Goal: Task Accomplishment & Management: Use online tool/utility

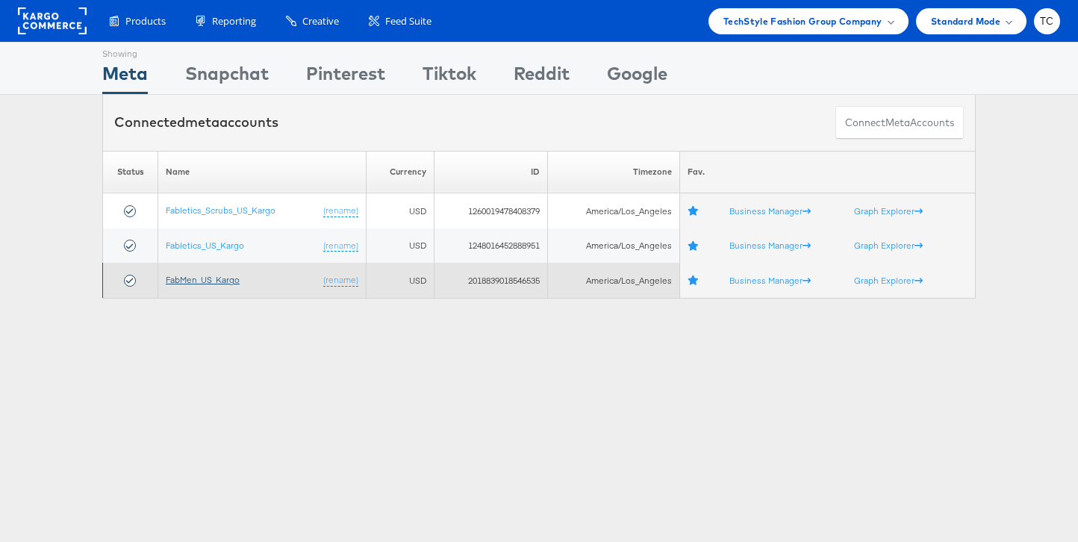
click at [221, 282] on link "FabMen_US_Kargo" at bounding box center [203, 279] width 74 height 11
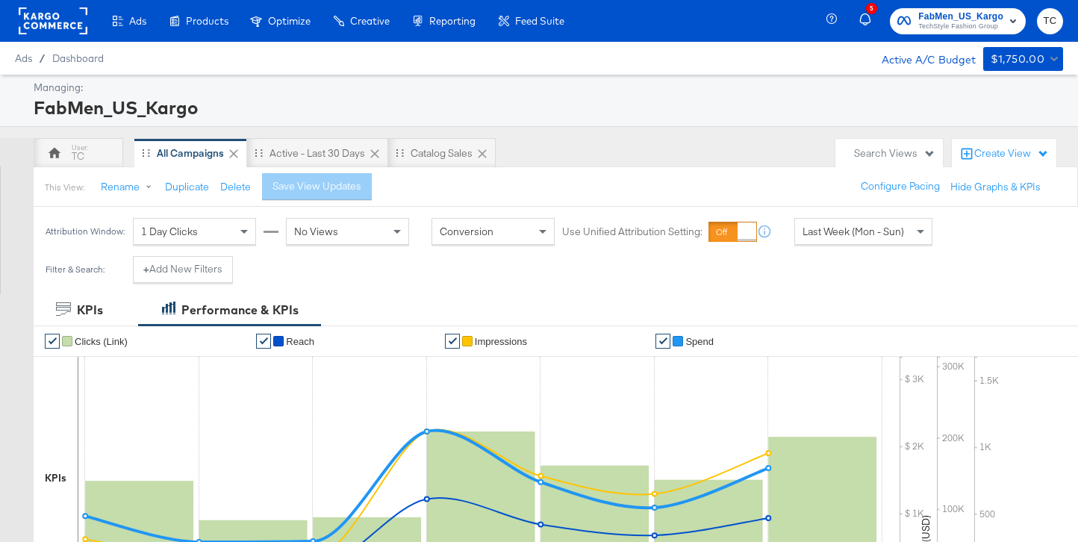
click at [233, 228] on div "1 Day Clicks" at bounding box center [195, 231] width 122 height 25
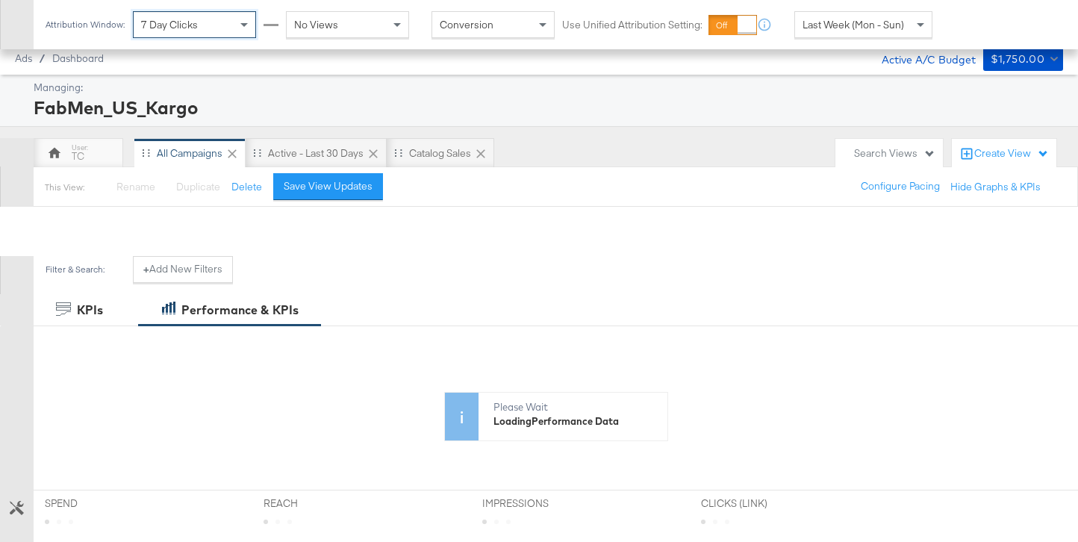
scroll to position [661, 0]
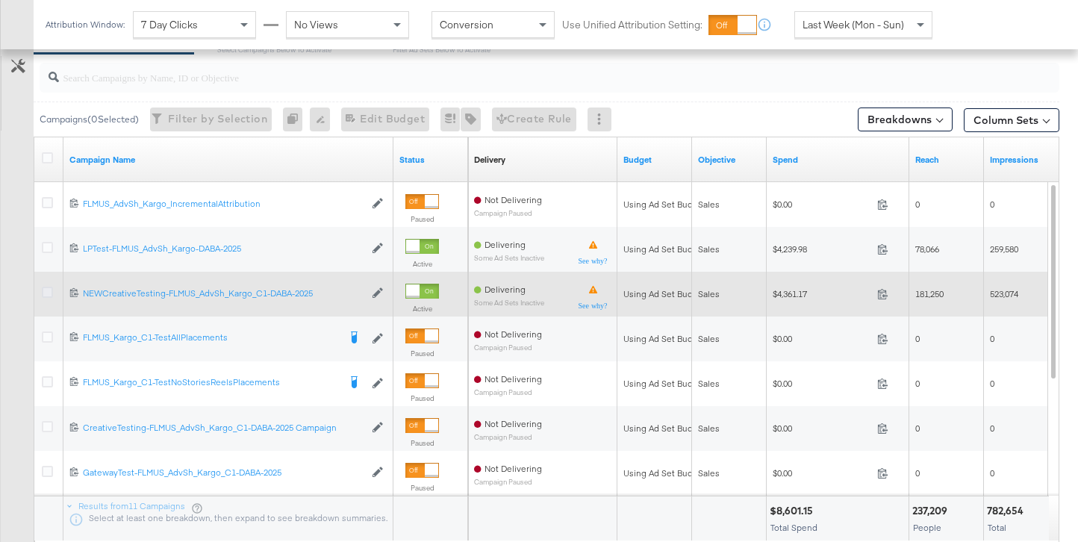
click at [46, 290] on icon at bounding box center [47, 292] width 11 height 11
click at [0, 0] on input "checkbox" at bounding box center [0, 0] width 0 height 0
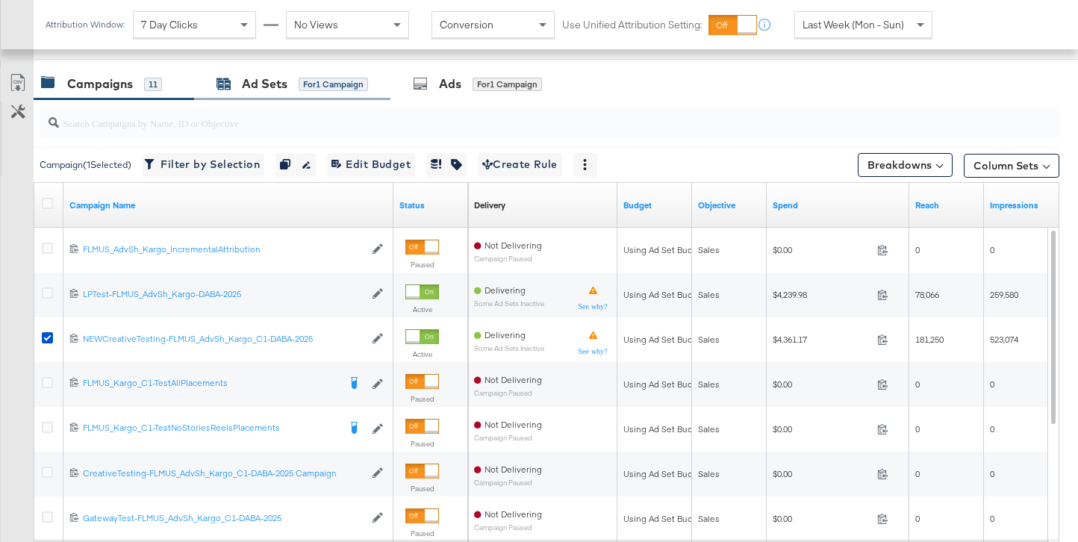
click at [237, 86] on div "Ad Sets for 1 Campaign" at bounding box center [292, 83] width 152 height 17
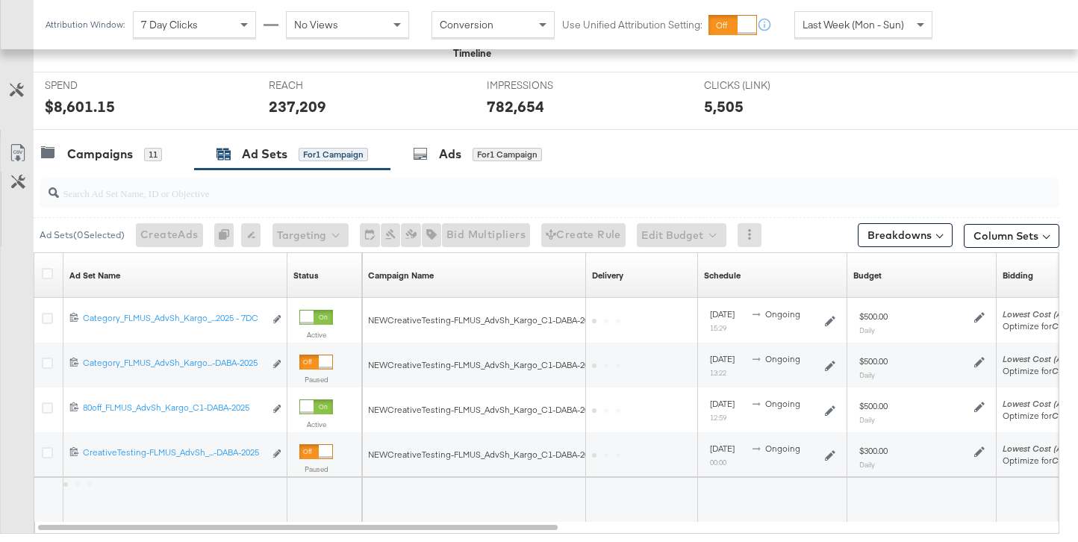
scroll to position [616, 0]
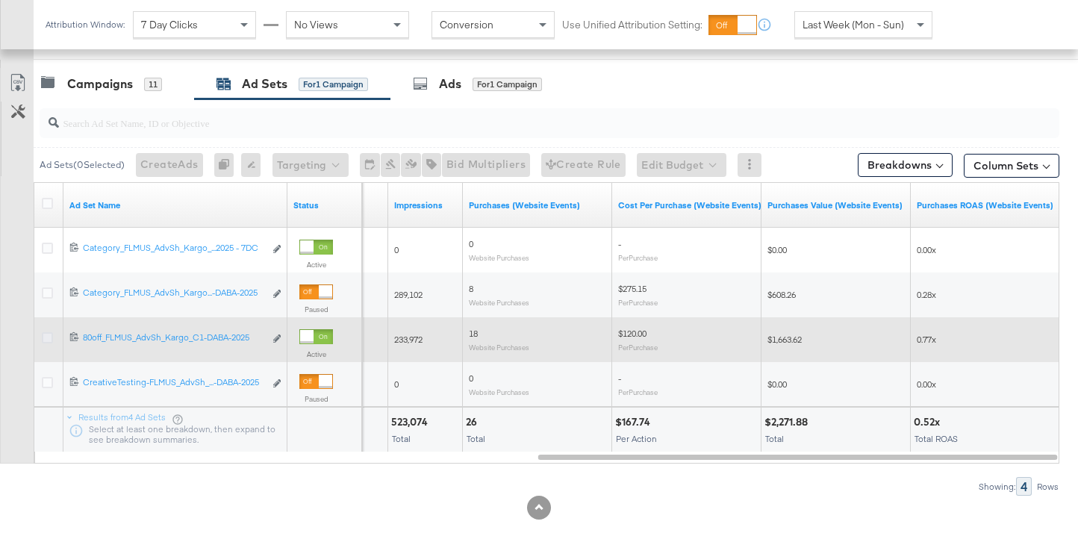
click at [43, 338] on icon at bounding box center [47, 337] width 11 height 11
click at [0, 0] on input "checkbox" at bounding box center [0, 0] width 0 height 0
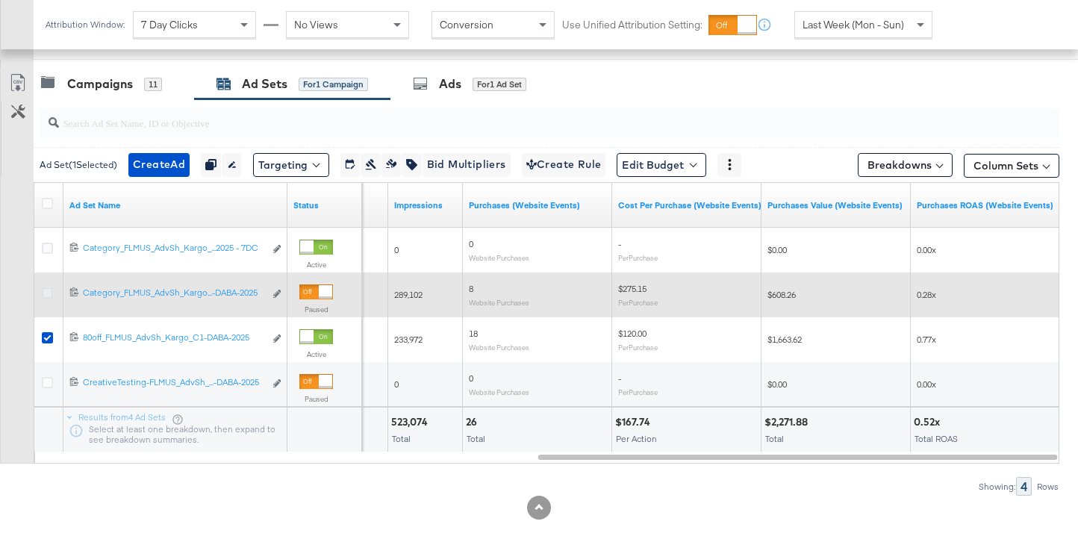
click at [49, 293] on icon at bounding box center [47, 292] width 11 height 11
click at [0, 0] on input "checkbox" at bounding box center [0, 0] width 0 height 0
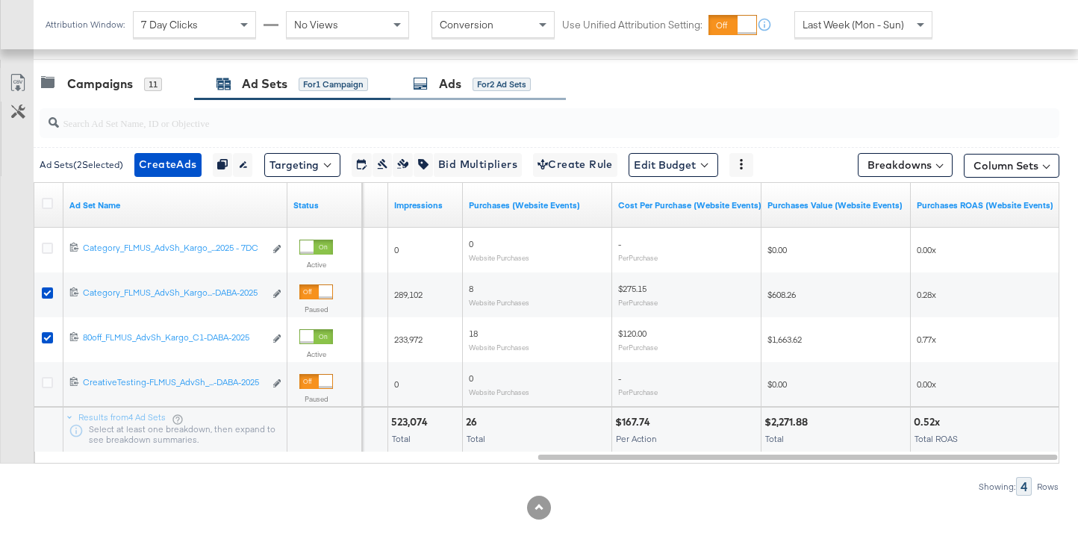
click at [481, 91] on div "Ads for 2 Ad Sets" at bounding box center [472, 83] width 118 height 17
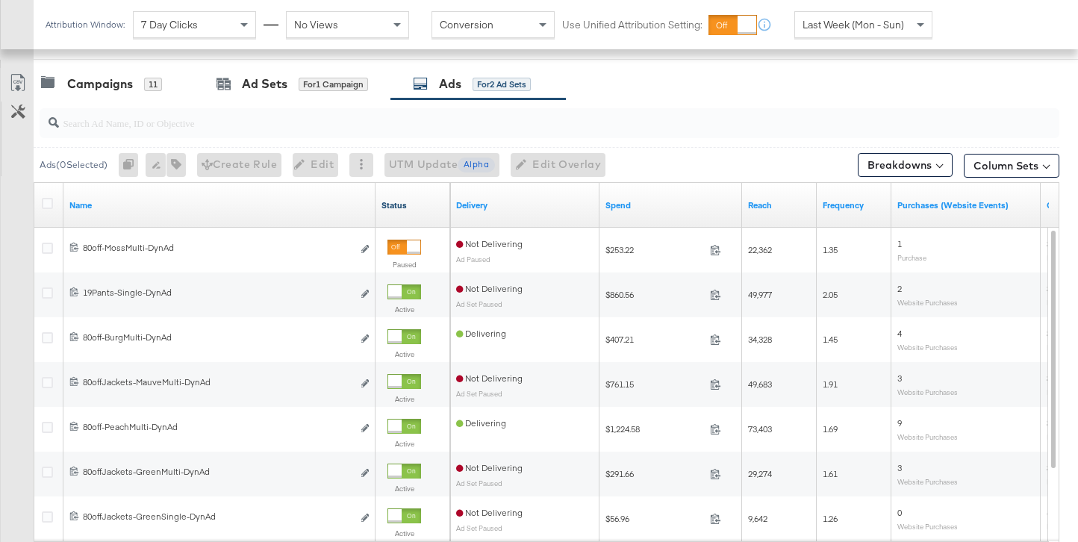
click at [402, 205] on link "Status" at bounding box center [412, 205] width 63 height 12
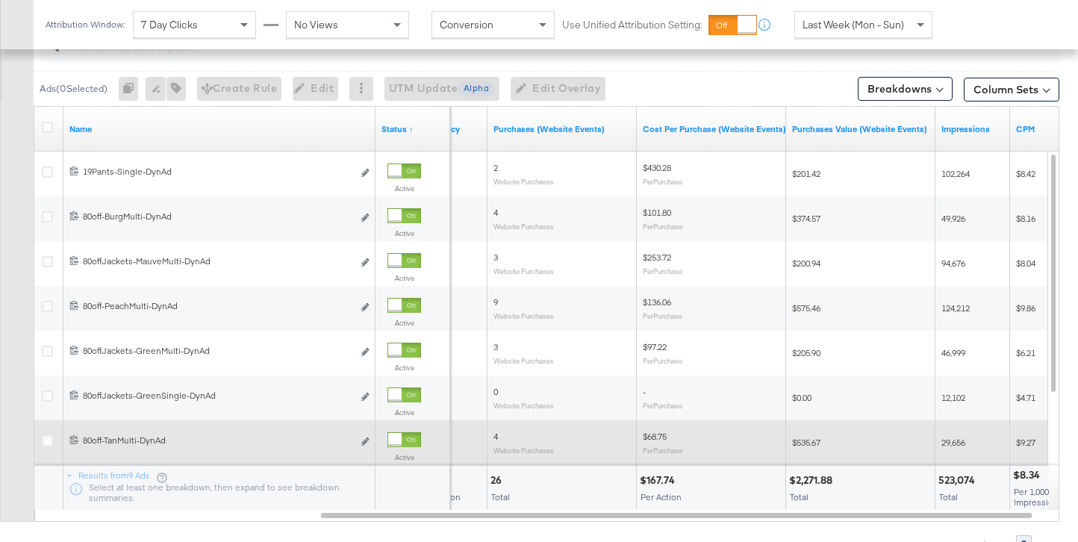
scroll to position [631, 0]
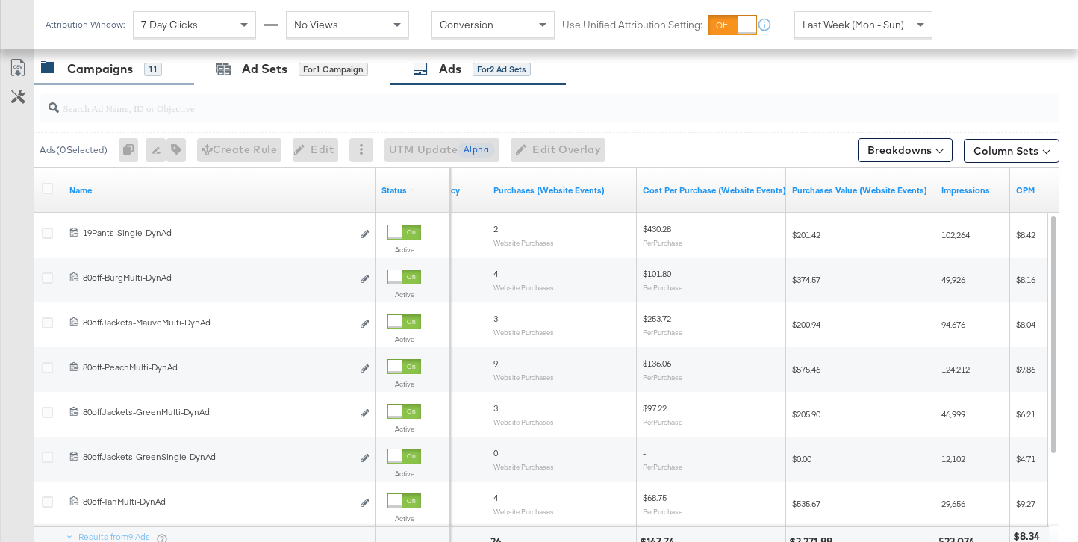
click at [119, 68] on div "Campaigns" at bounding box center [100, 68] width 66 height 17
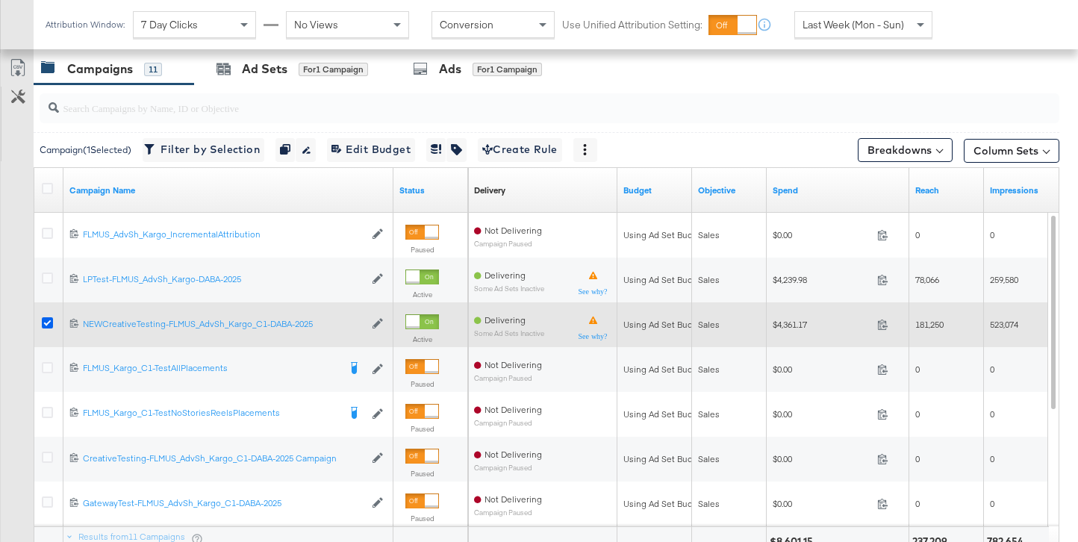
click at [48, 318] on icon at bounding box center [47, 322] width 11 height 11
click at [0, 0] on input "checkbox" at bounding box center [0, 0] width 0 height 0
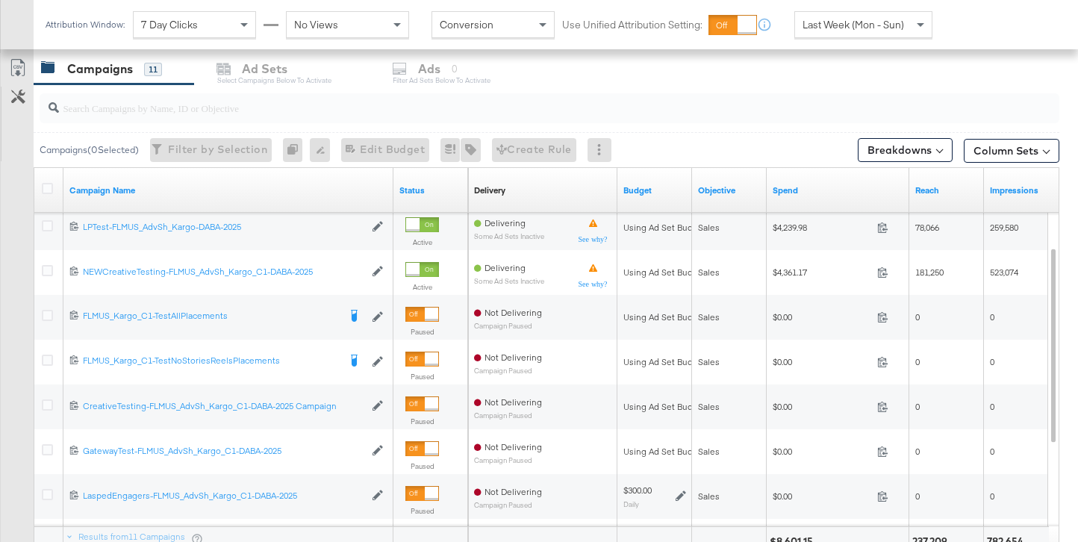
click at [890, 23] on span "Last Week (Mon - Sun)" at bounding box center [853, 24] width 102 height 13
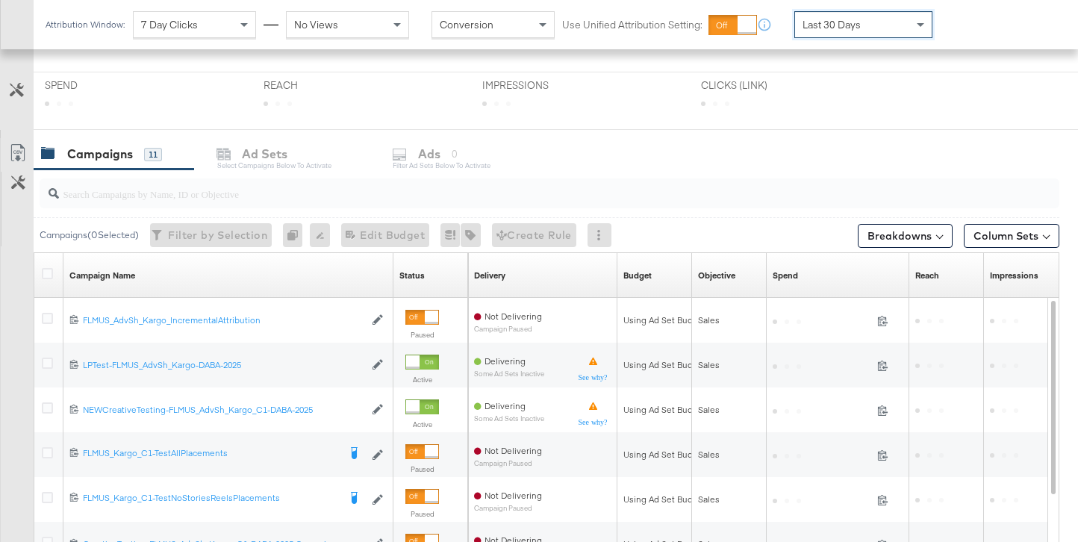
scroll to position [503, 0]
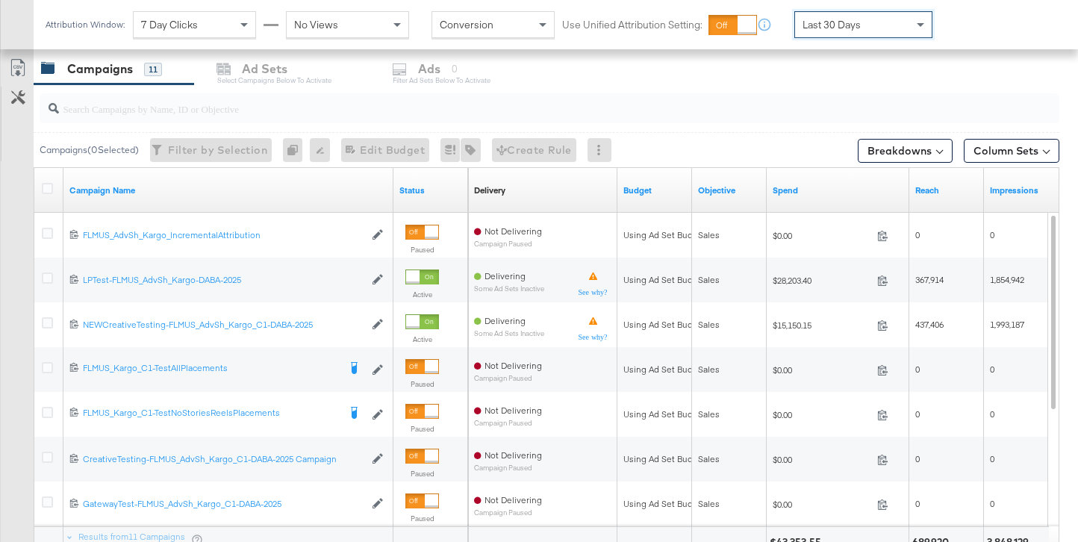
click at [899, 28] on div "Last 30 Days" at bounding box center [863, 24] width 137 height 25
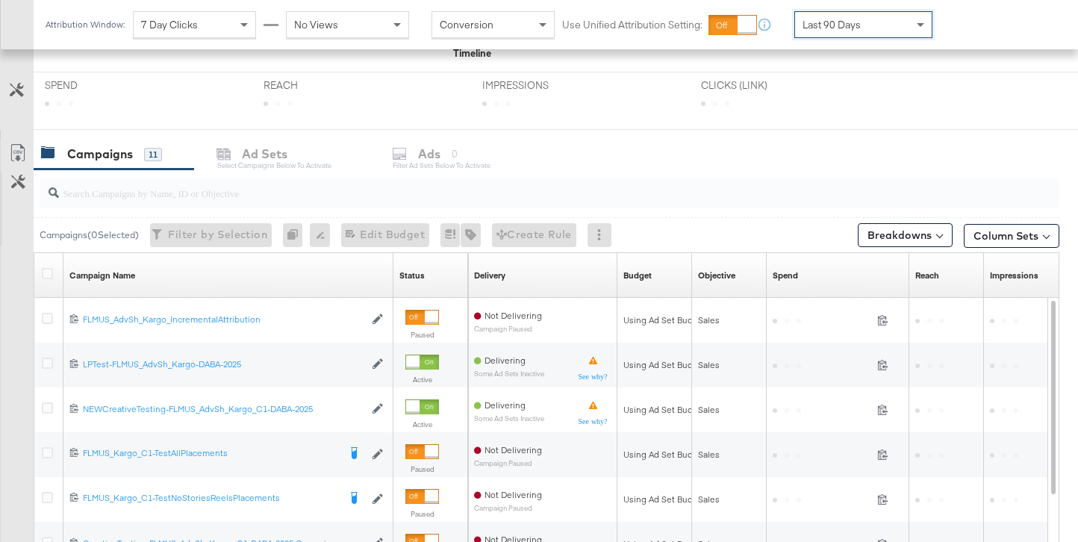
scroll to position [631, 0]
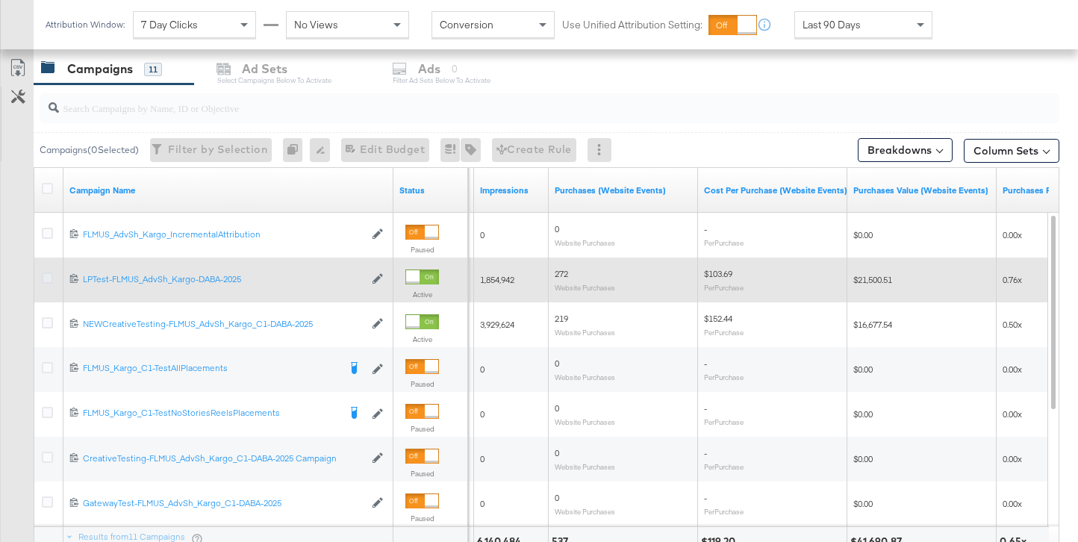
click at [43, 276] on icon at bounding box center [47, 277] width 11 height 11
click at [0, 0] on input "checkbox" at bounding box center [0, 0] width 0 height 0
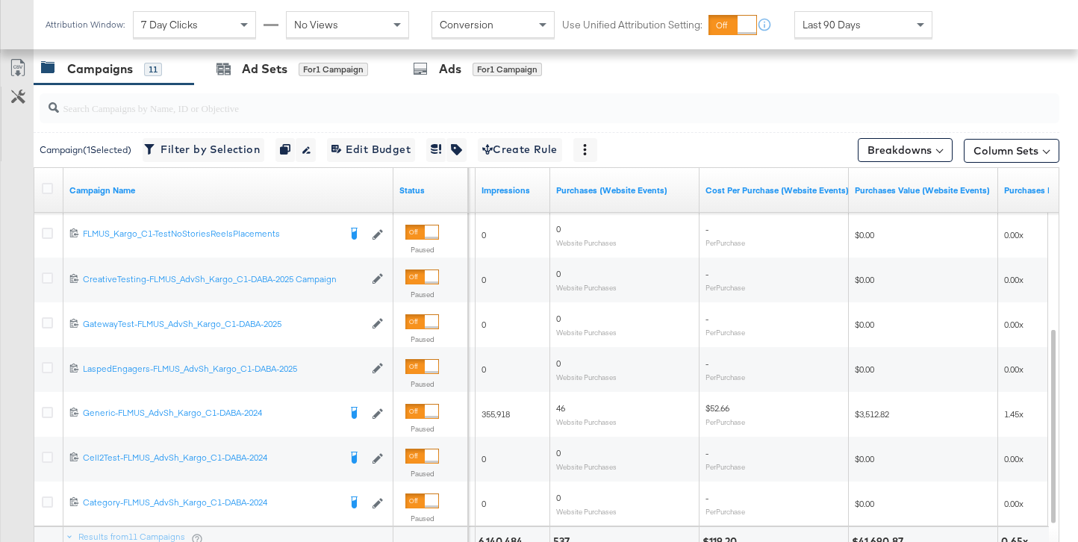
scroll to position [631, 0]
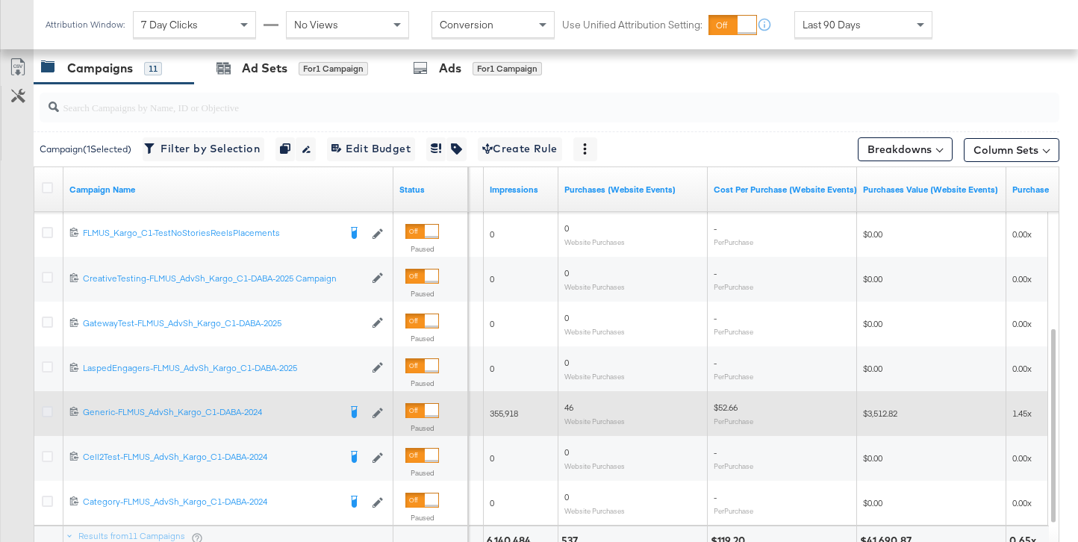
click at [43, 411] on icon at bounding box center [47, 411] width 11 height 11
click at [0, 0] on input "checkbox" at bounding box center [0, 0] width 0 height 0
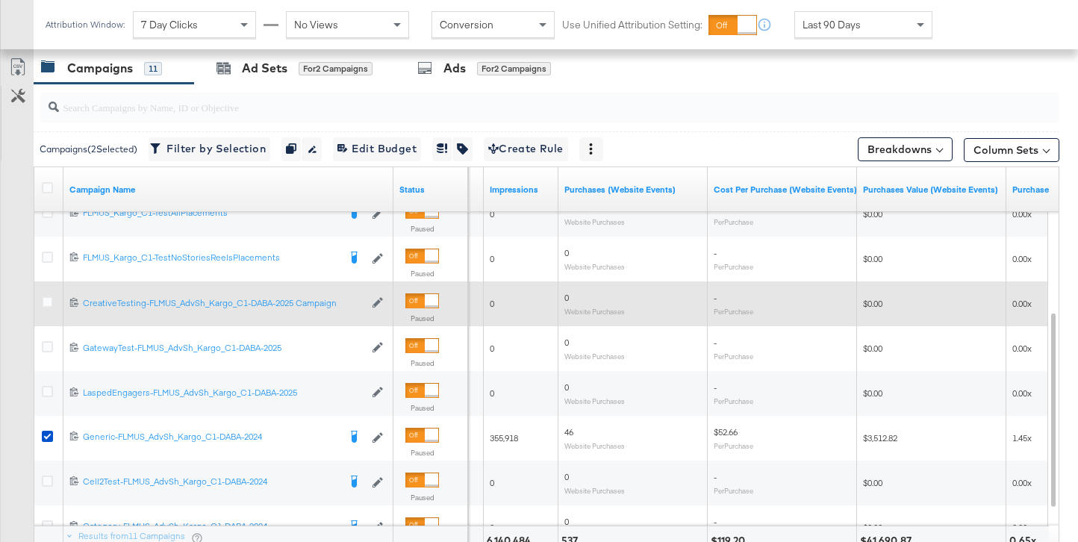
scroll to position [454, 0]
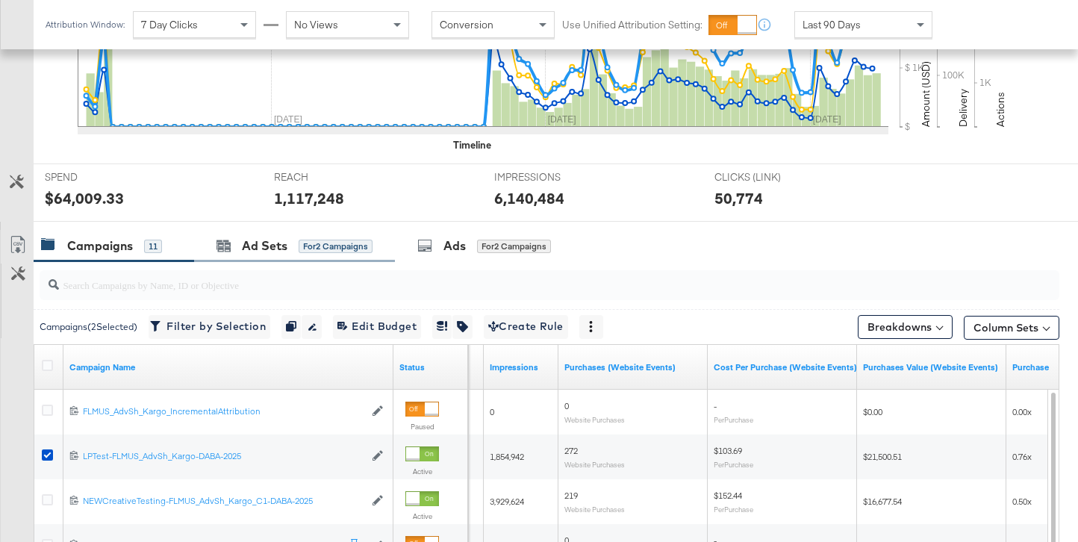
click at [304, 233] on div "Ad Sets for 2 Campaigns" at bounding box center [294, 246] width 201 height 32
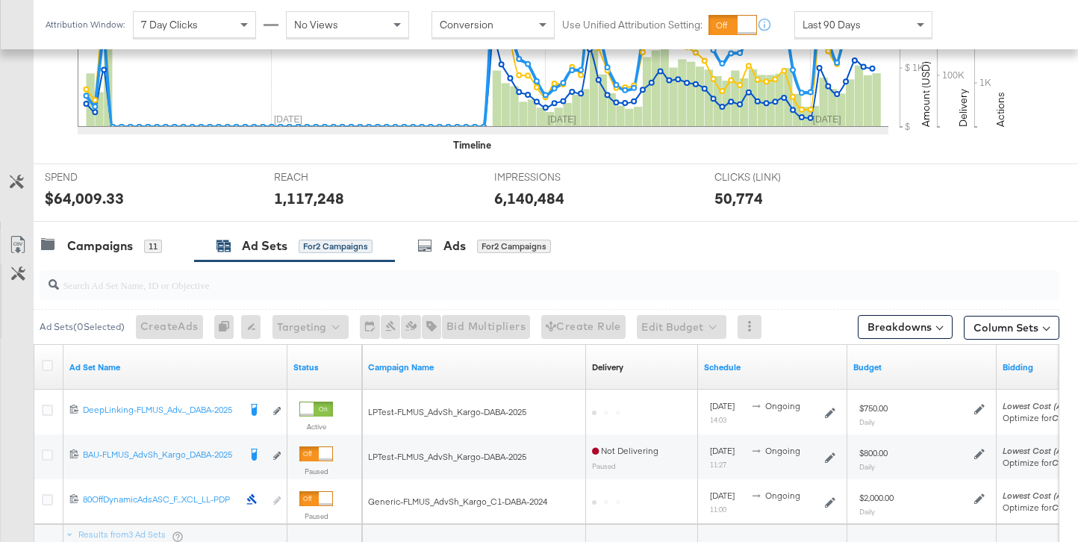
click at [53, 358] on div at bounding box center [50, 367] width 28 height 27
click at [49, 361] on icon at bounding box center [47, 365] width 11 height 11
click at [0, 0] on input "checkbox" at bounding box center [0, 0] width 0 height 0
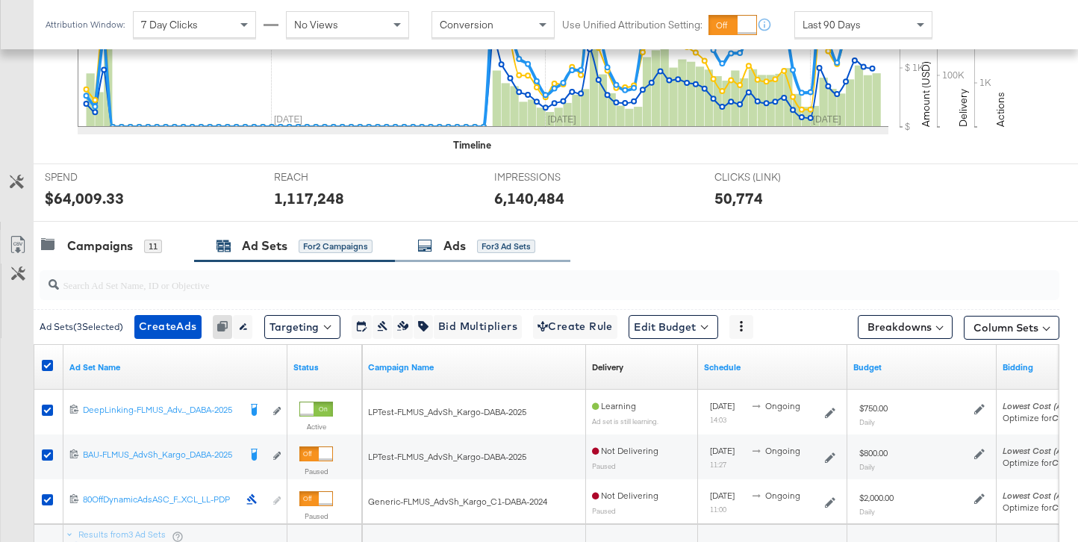
click at [475, 251] on div "Ads for 3 Ad Sets" at bounding box center [476, 245] width 118 height 17
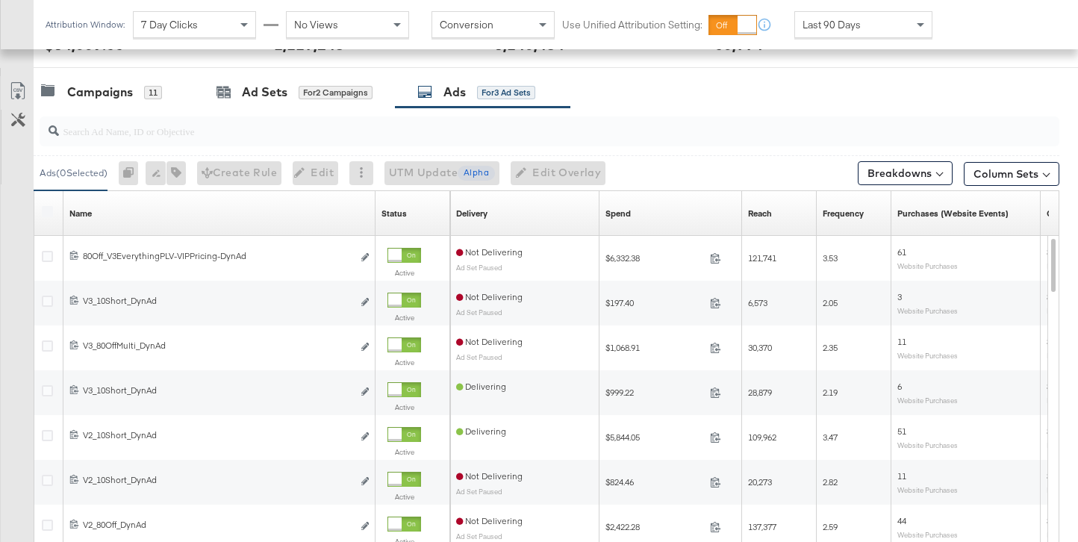
scroll to position [611, 0]
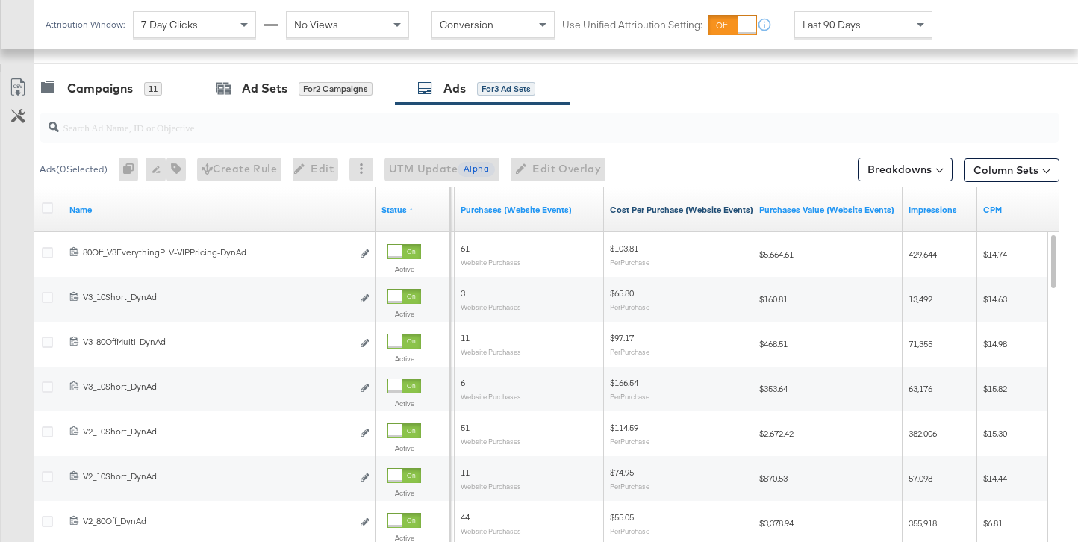
click at [734, 209] on link "Cost Per Purchase (Website Events)" at bounding box center [681, 210] width 143 height 12
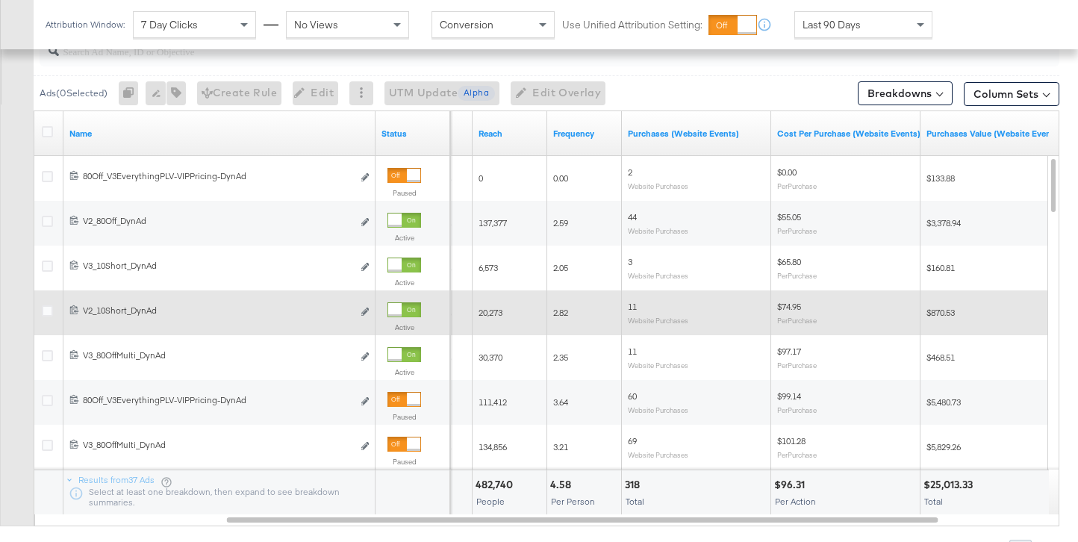
scroll to position [685, 0]
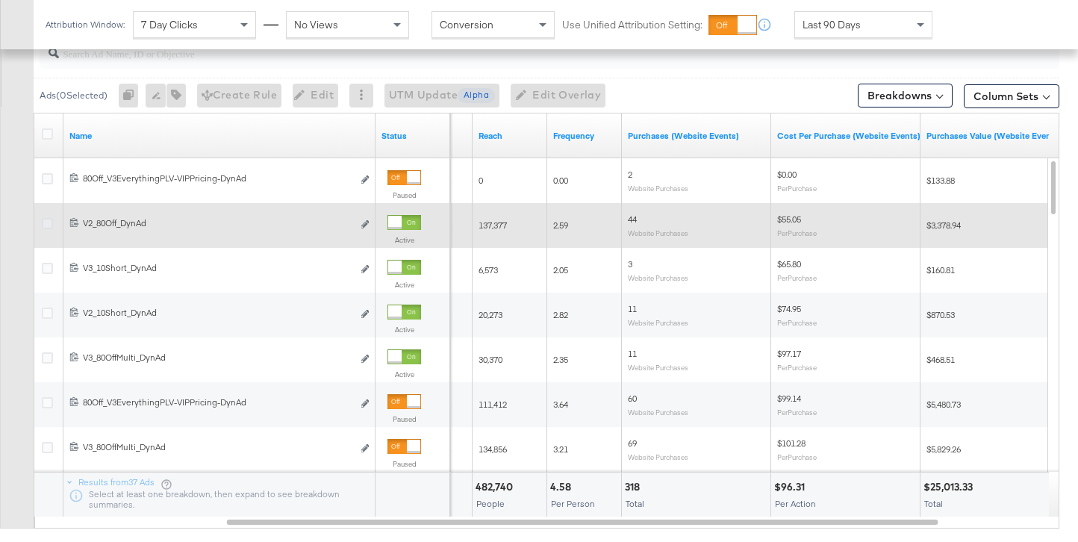
click at [52, 220] on icon at bounding box center [47, 223] width 11 height 11
click at [0, 0] on input "checkbox" at bounding box center [0, 0] width 0 height 0
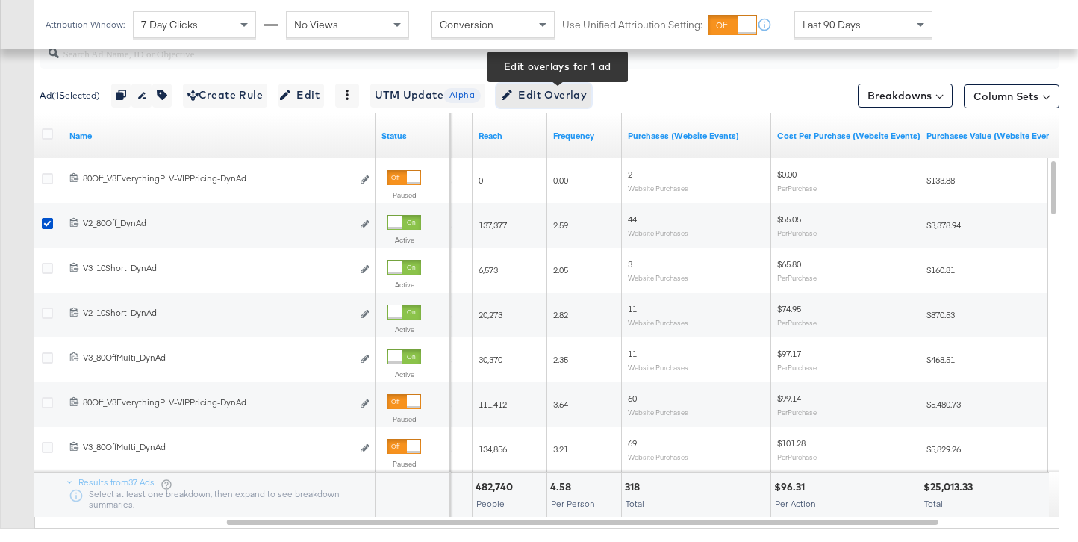
click at [581, 97] on span "Edit Overlay Edit overlays for 1 ad" at bounding box center [544, 95] width 86 height 19
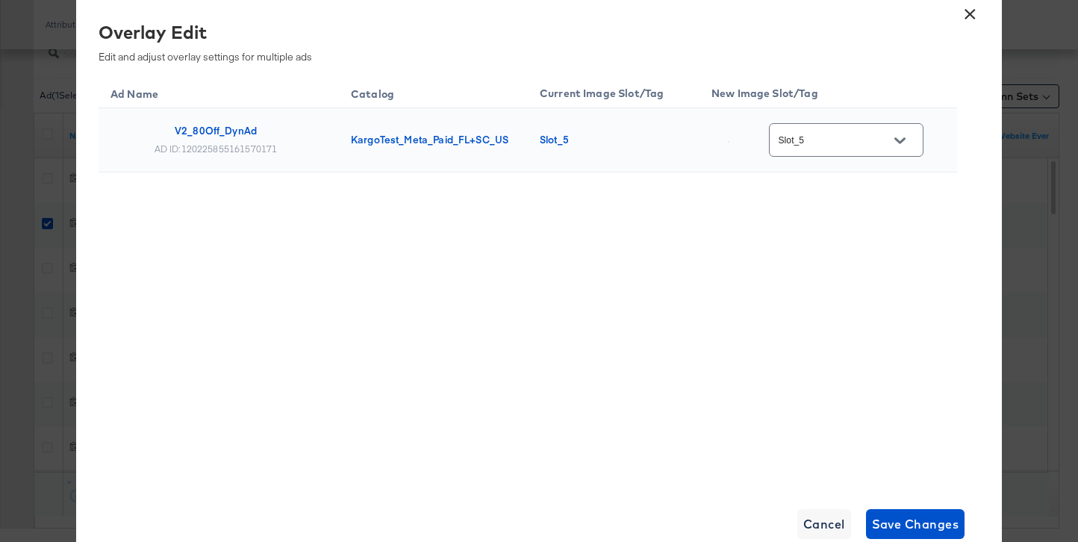
click at [975, 19] on button "×" at bounding box center [969, 10] width 27 height 27
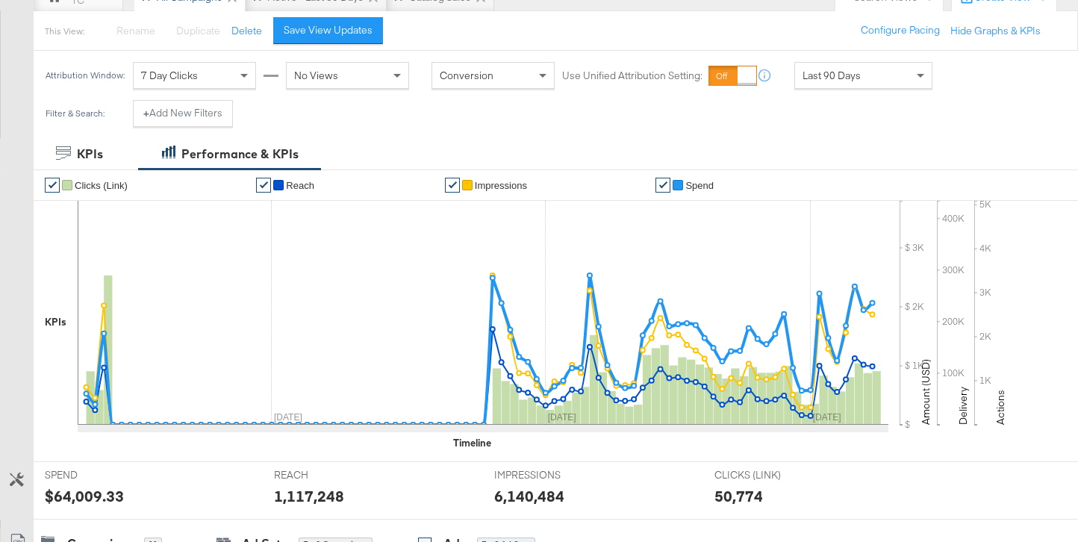
scroll to position [287, 0]
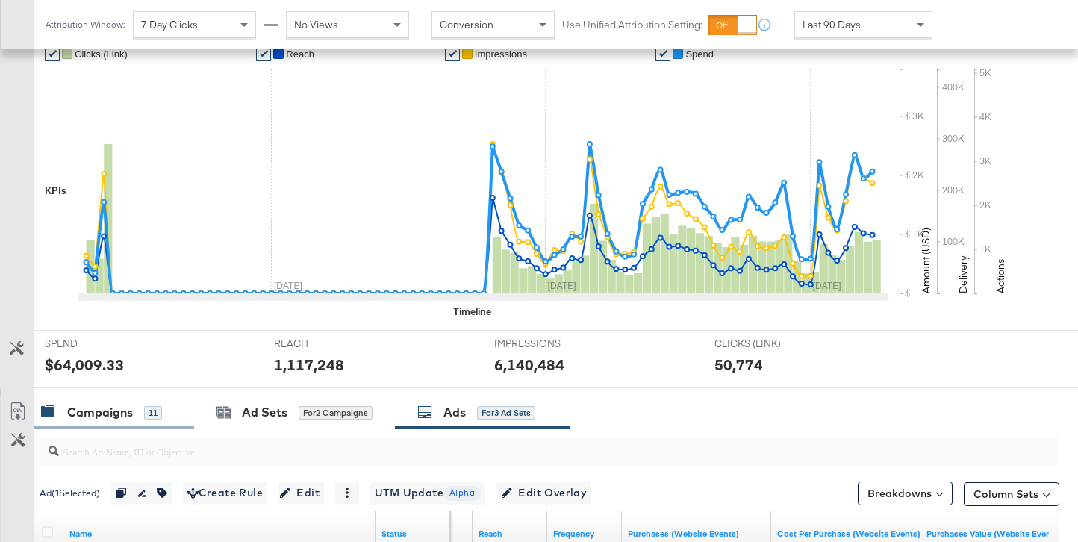
click at [93, 414] on div "Campaigns" at bounding box center [100, 412] width 66 height 17
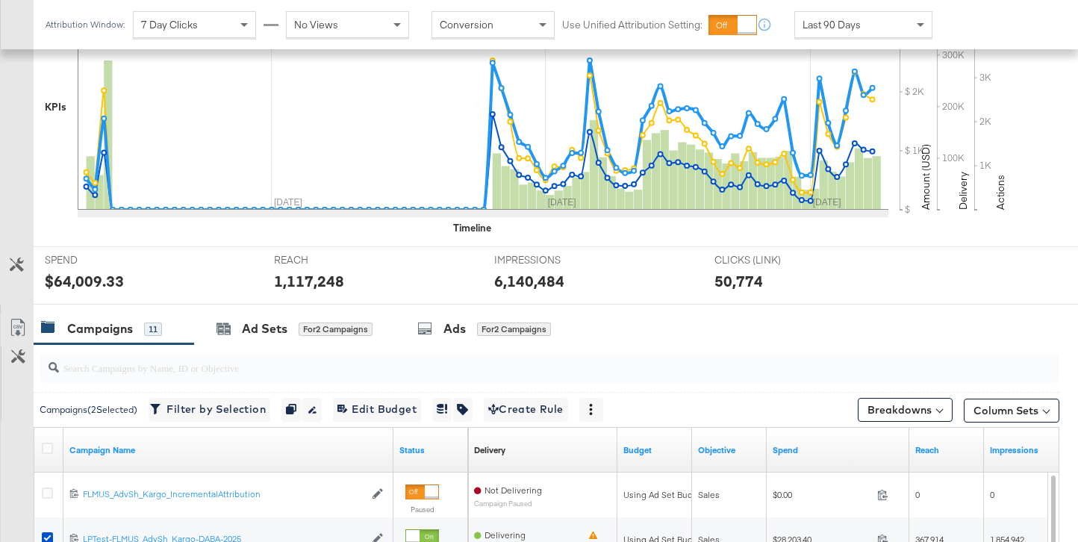
scroll to position [537, 0]
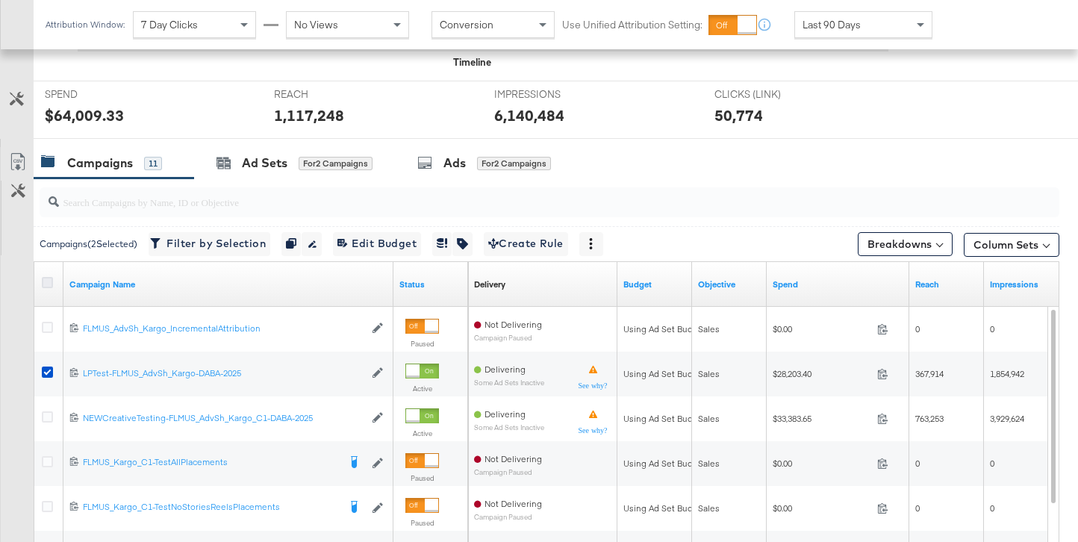
click at [47, 283] on icon at bounding box center [47, 282] width 11 height 11
click at [0, 0] on input "checkbox" at bounding box center [0, 0] width 0 height 0
click at [47, 283] on icon at bounding box center [47, 282] width 11 height 11
click at [0, 0] on input "checkbox" at bounding box center [0, 0] width 0 height 0
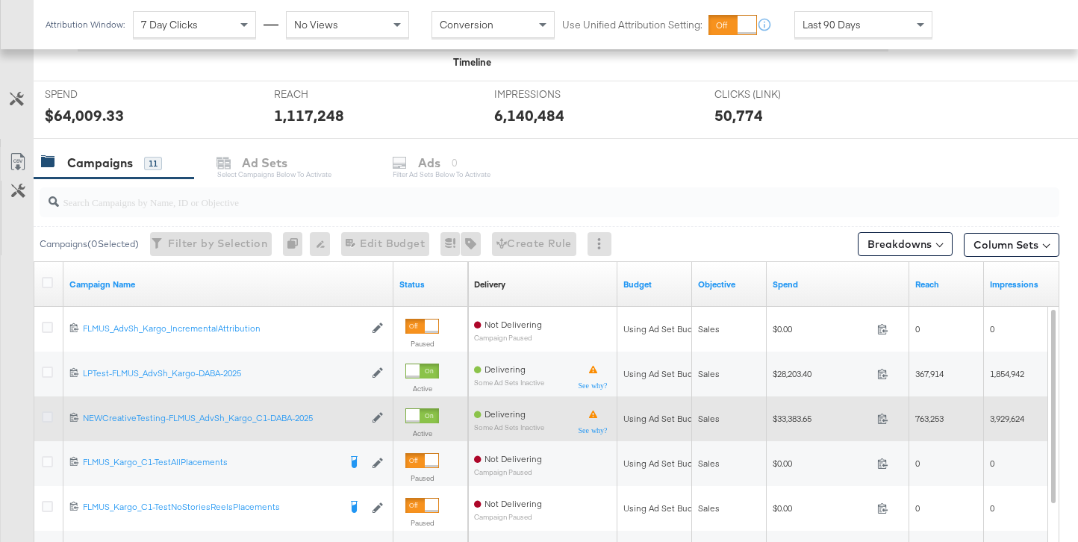
click at [46, 418] on icon at bounding box center [47, 416] width 11 height 11
click at [0, 0] on input "checkbox" at bounding box center [0, 0] width 0 height 0
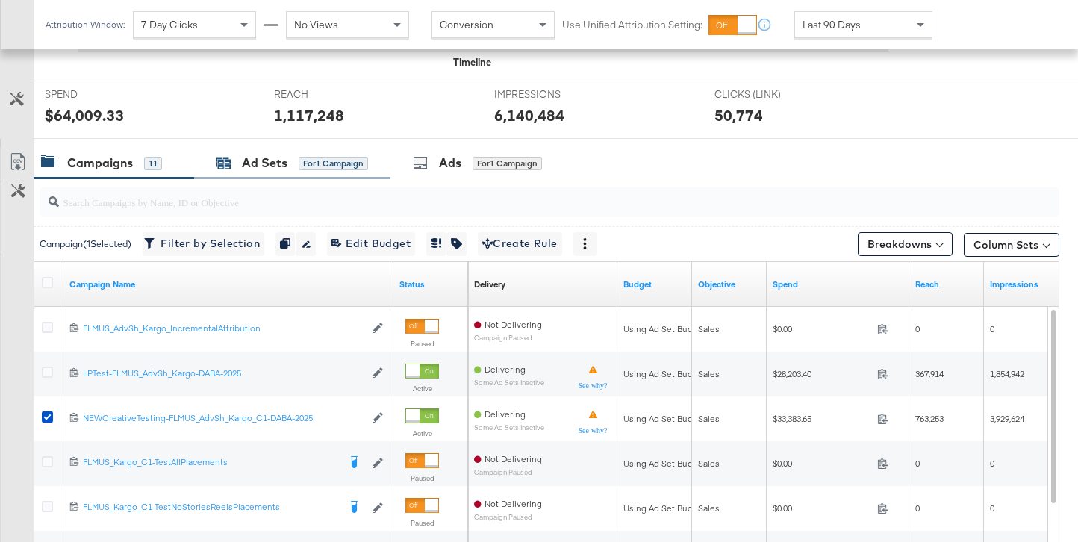
click at [295, 160] on div "Ad Sets for 1 Campaign" at bounding box center [292, 163] width 152 height 17
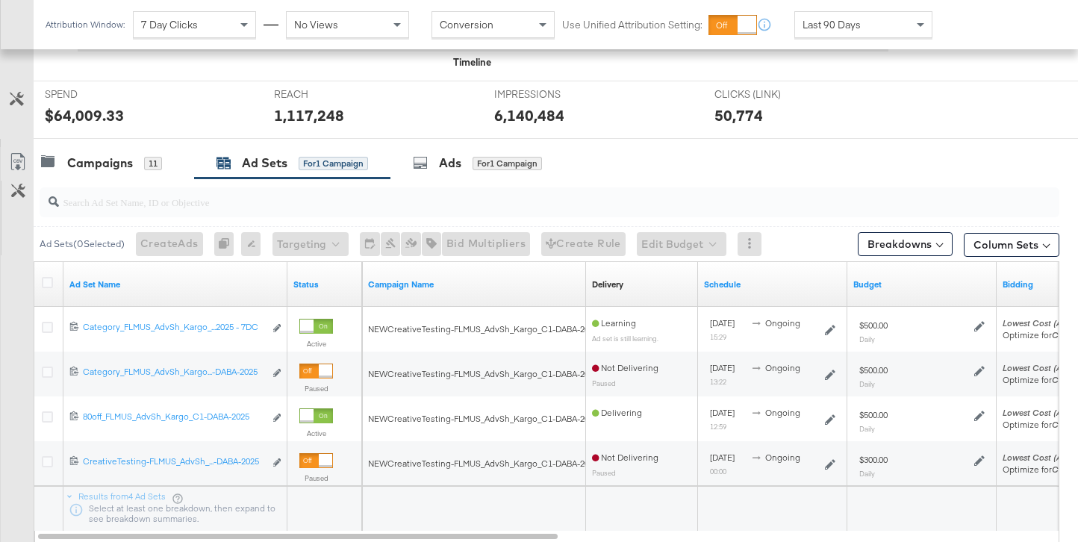
scroll to position [635, 0]
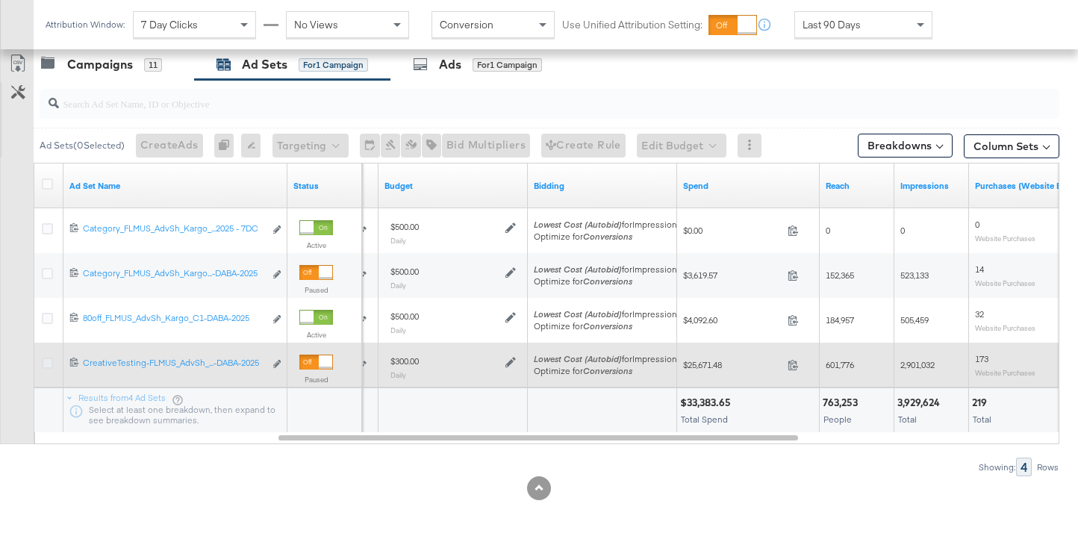
click at [46, 362] on icon at bounding box center [47, 363] width 11 height 11
click at [0, 0] on input "checkbox" at bounding box center [0, 0] width 0 height 0
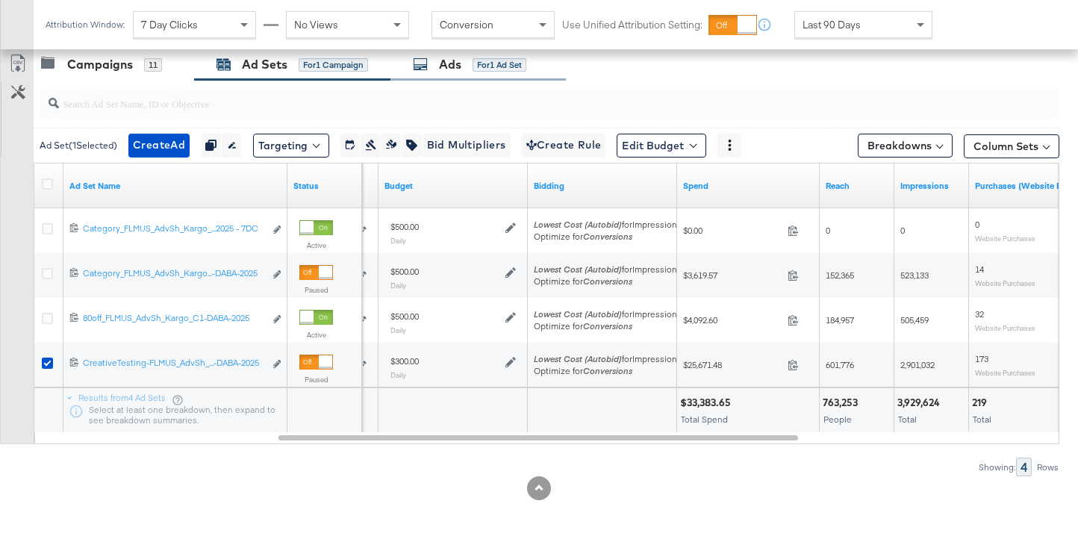
click at [460, 66] on div "Ads" at bounding box center [450, 64] width 22 height 17
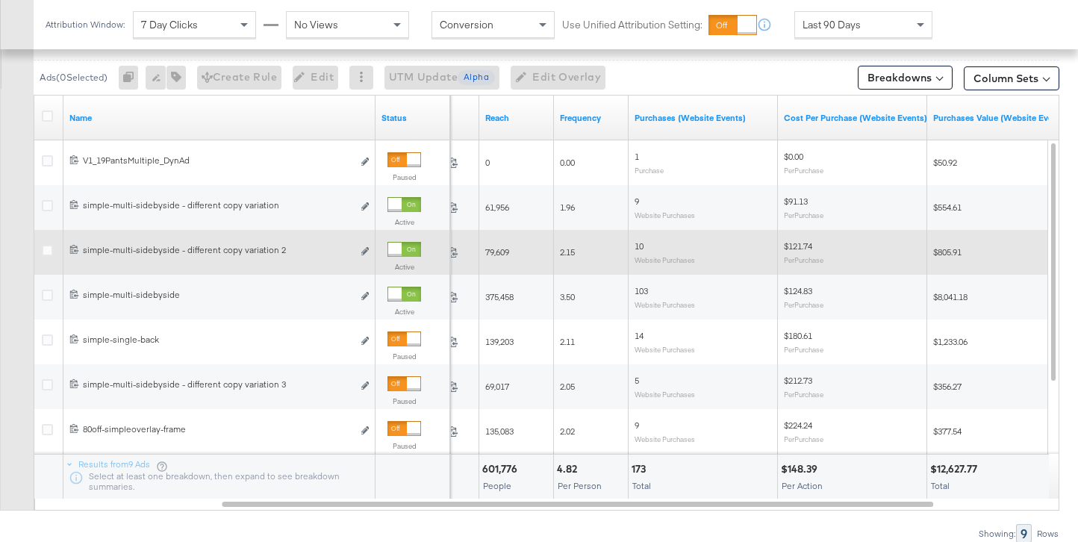
scroll to position [698, 0]
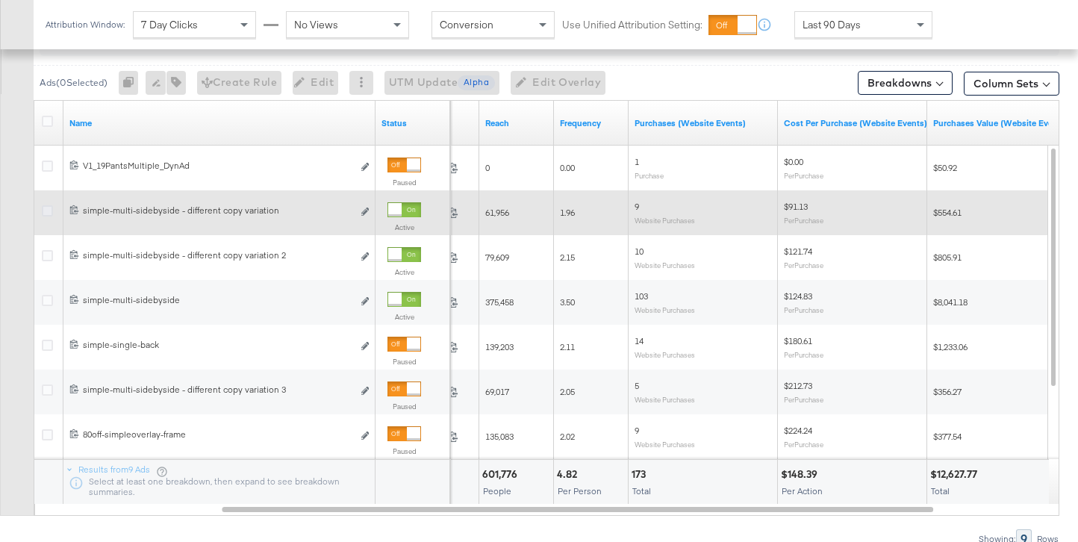
click at [49, 211] on icon at bounding box center [47, 210] width 11 height 11
click at [0, 0] on input "checkbox" at bounding box center [0, 0] width 0 height 0
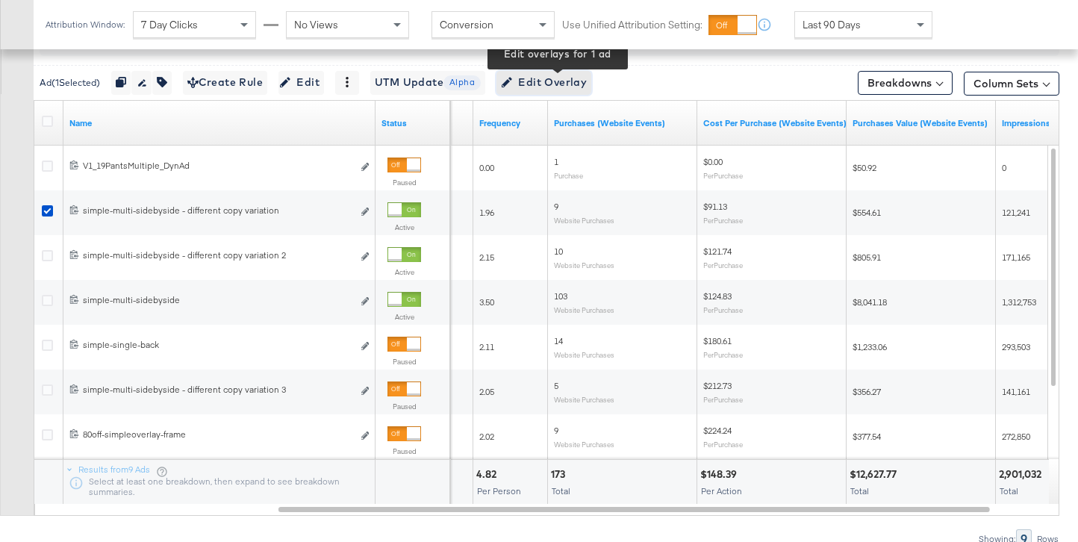
click at [583, 78] on span "Edit Overlay Edit overlays for 1 ad" at bounding box center [544, 82] width 86 height 19
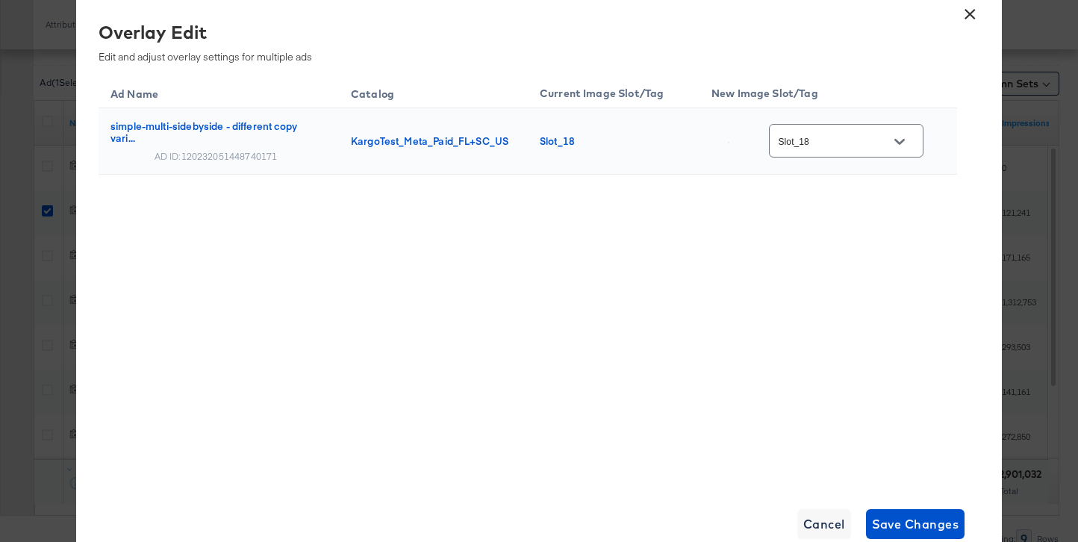
click at [973, 13] on button "×" at bounding box center [969, 10] width 27 height 27
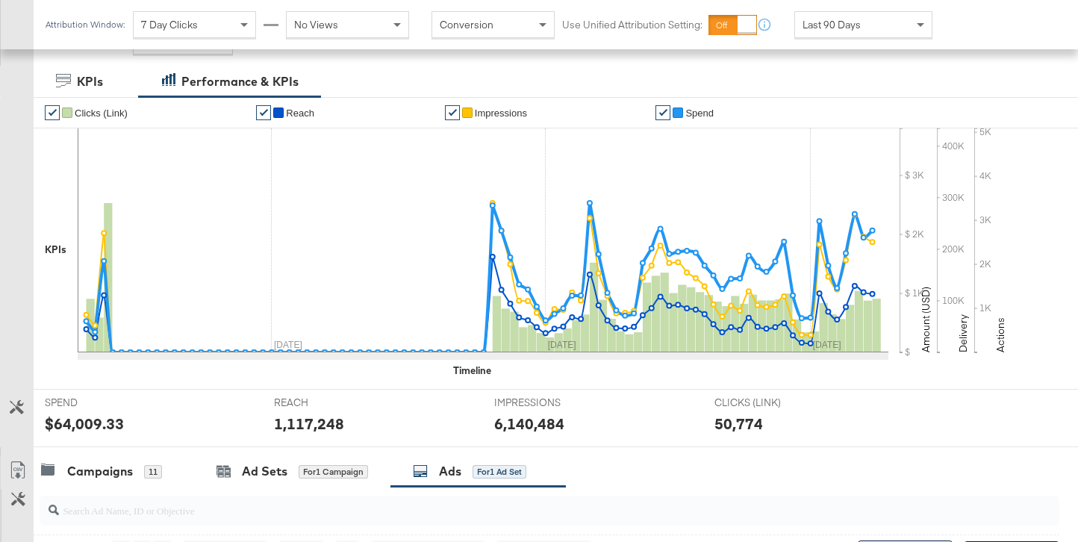
scroll to position [0, 0]
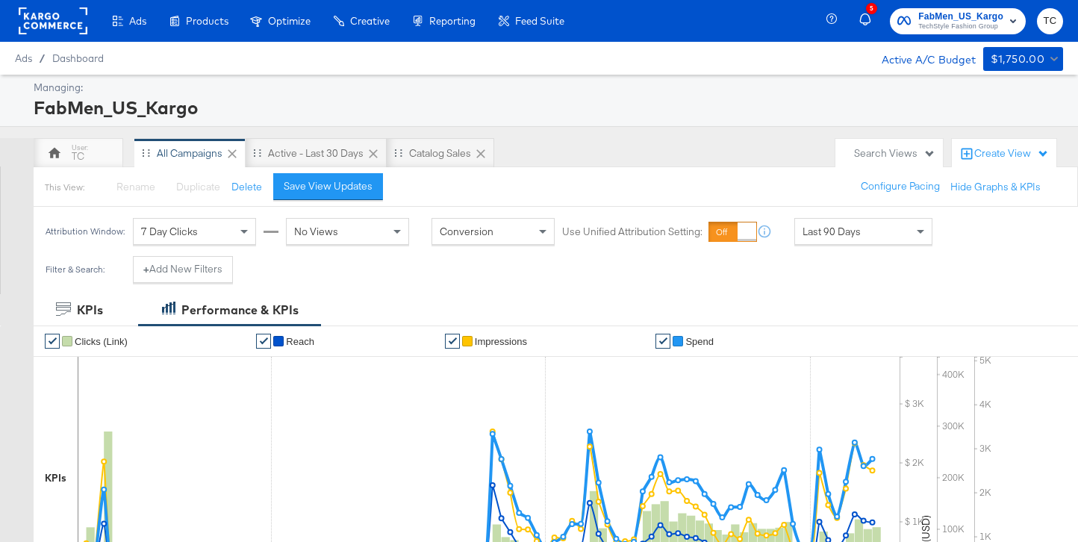
click at [935, 31] on span "TechStyle Fashion Group" at bounding box center [960, 27] width 85 height 12
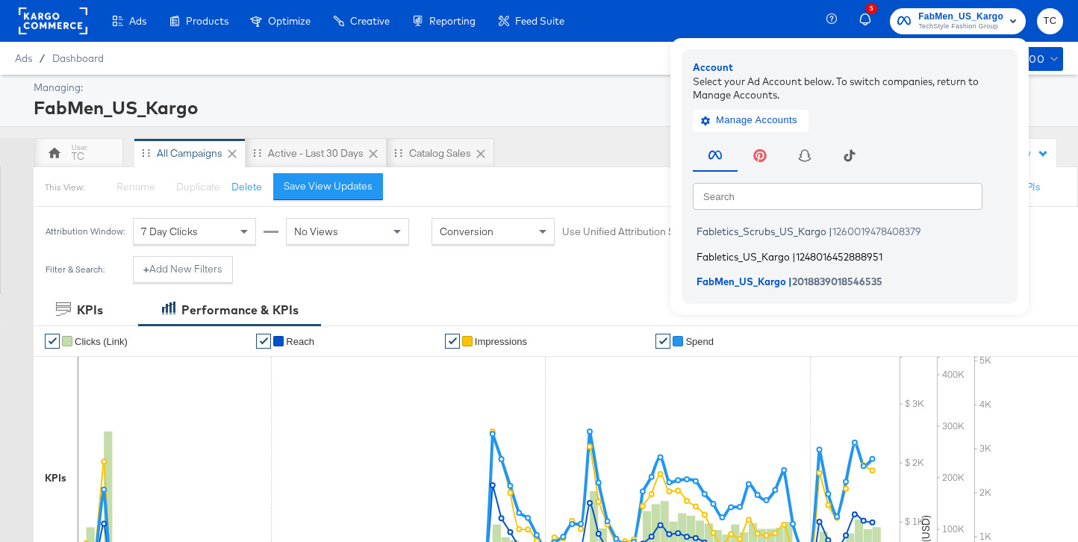
click at [814, 254] on span "1248016452888951" at bounding box center [839, 256] width 87 height 12
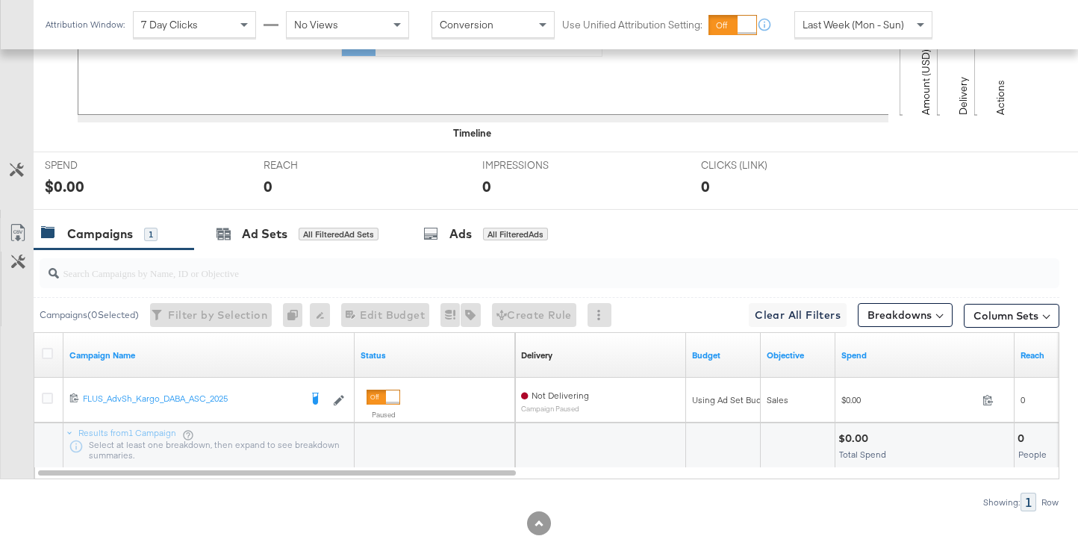
scroll to position [535, 0]
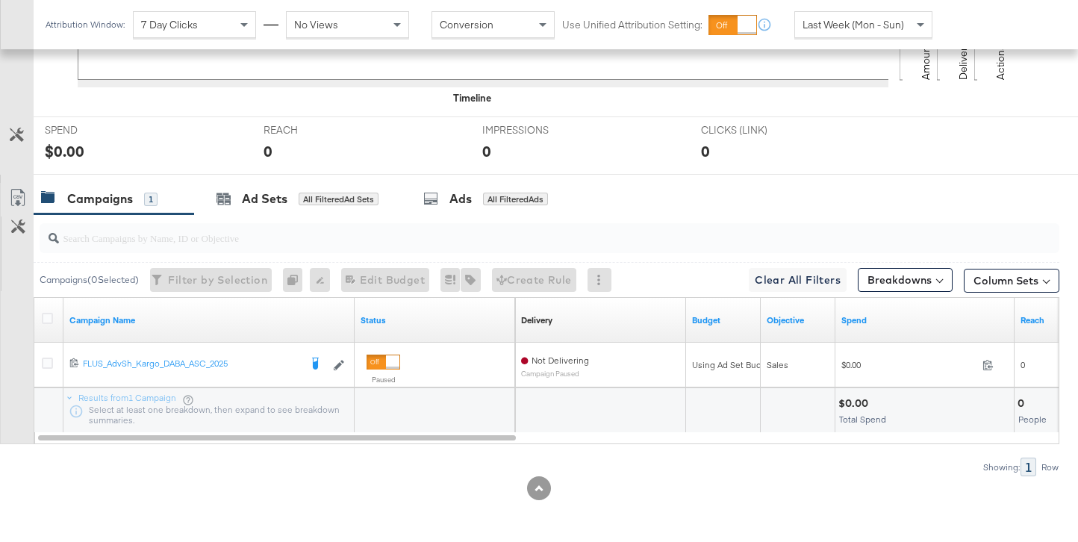
click at [124, 210] on div "Campaigns 1" at bounding box center [114, 199] width 160 height 32
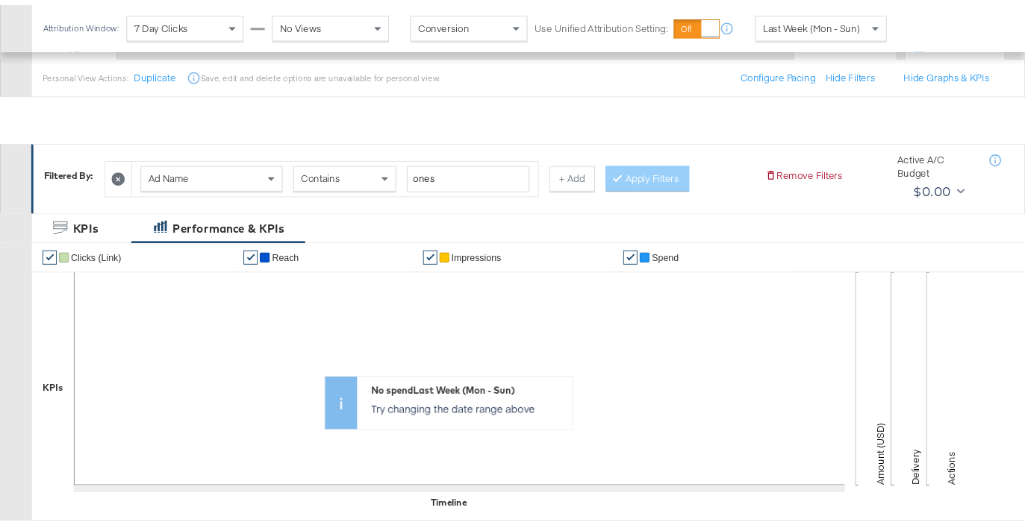
scroll to position [0, 0]
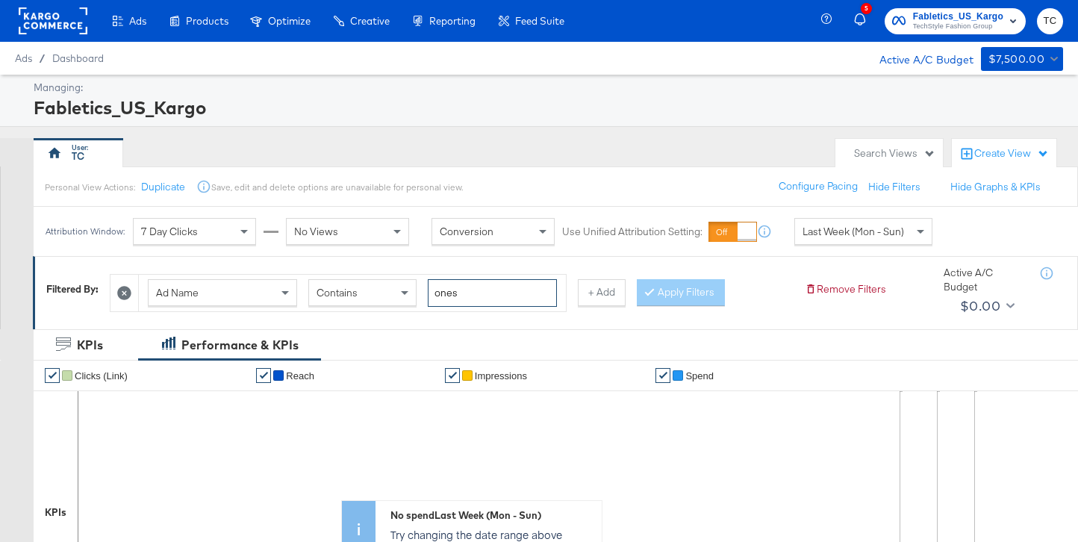
click at [472, 293] on input "ones" at bounding box center [492, 293] width 129 height 28
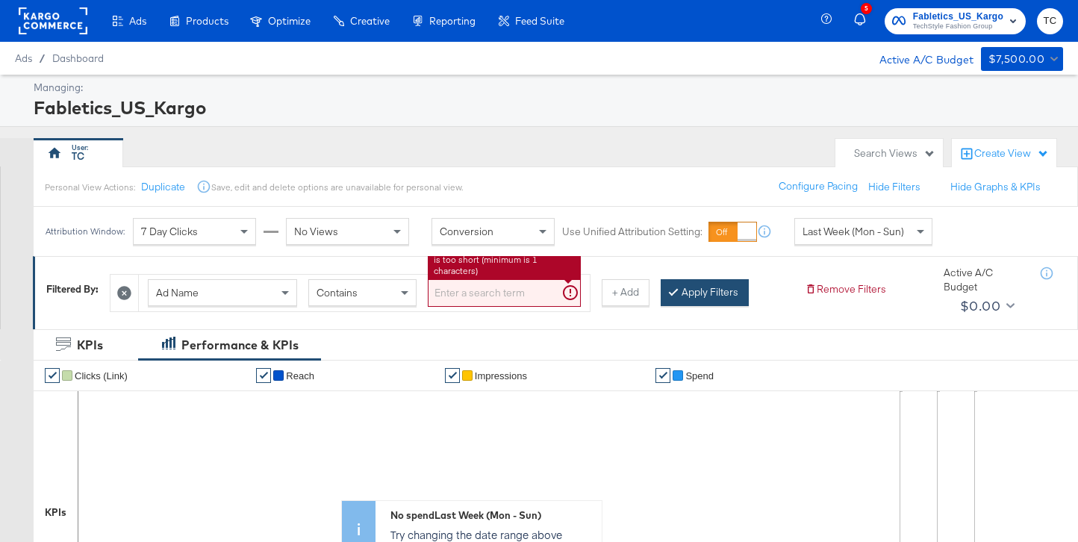
click at [673, 295] on div at bounding box center [676, 292] width 10 height 14
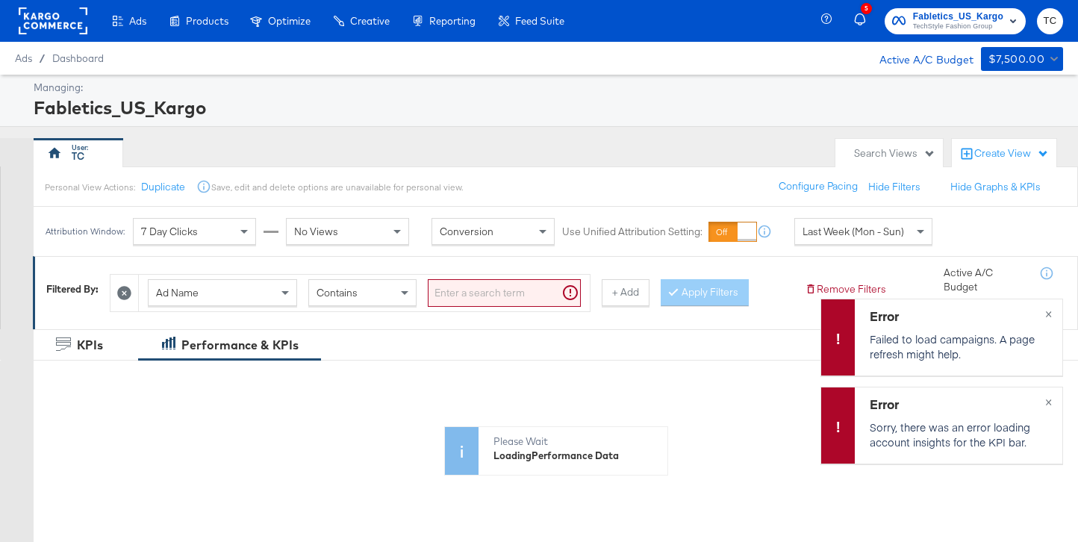
click at [131, 295] on icon at bounding box center [124, 293] width 14 height 14
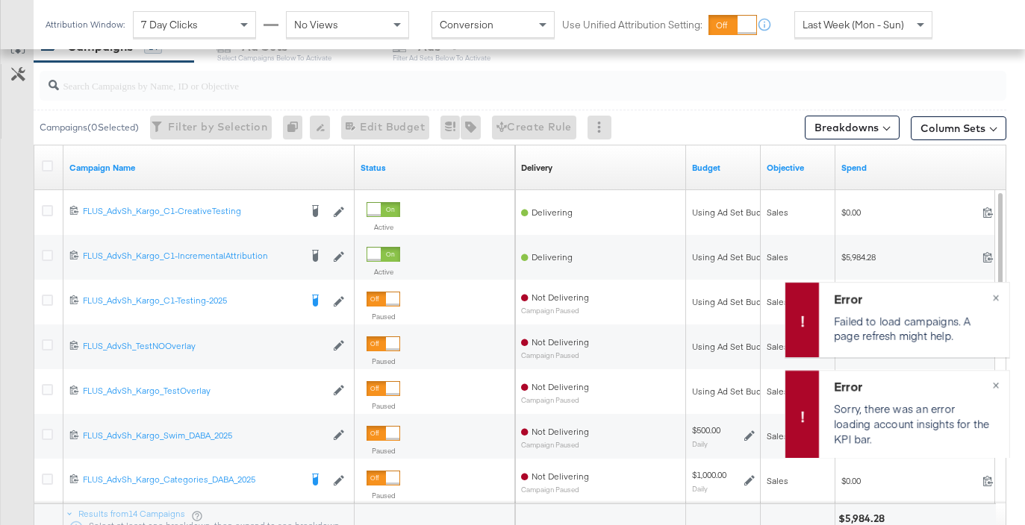
scroll to position [671, 0]
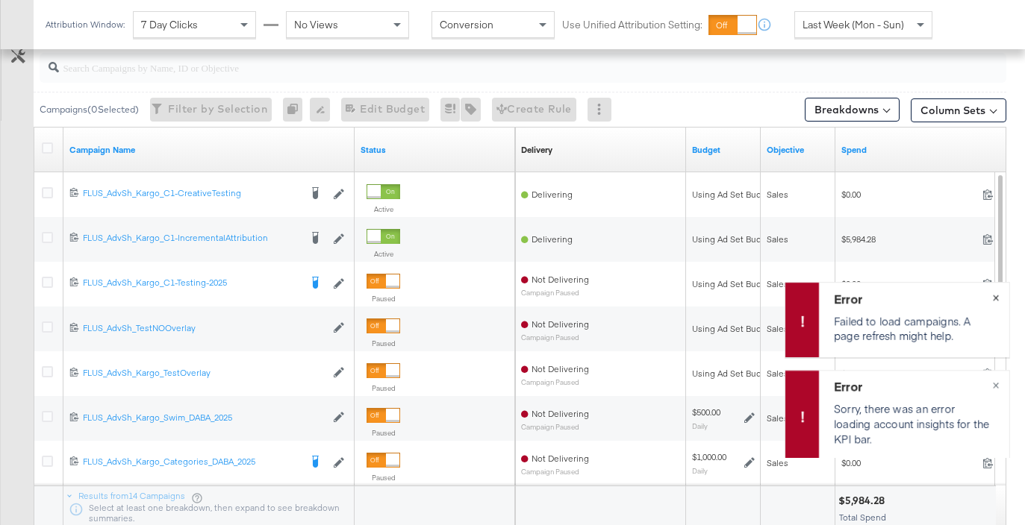
click at [996, 302] on span "×" at bounding box center [995, 295] width 7 height 17
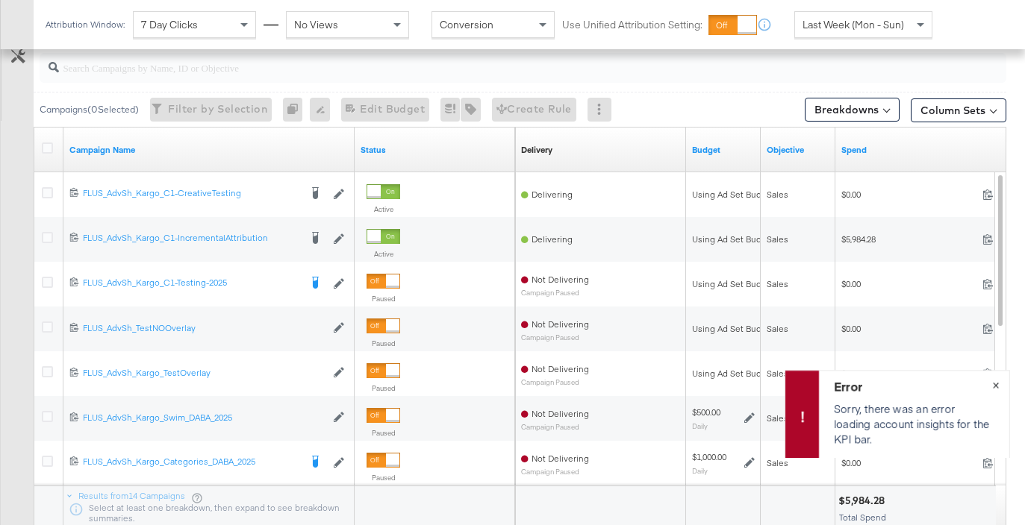
click at [991, 382] on button "×" at bounding box center [996, 384] width 28 height 27
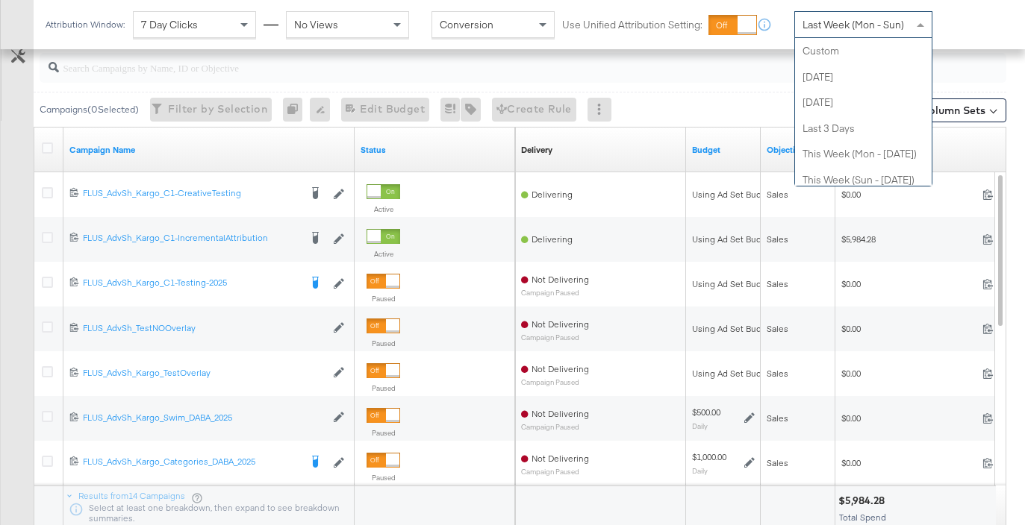
click at [864, 28] on span "Last Week (Mon - Sun)" at bounding box center [853, 24] width 102 height 13
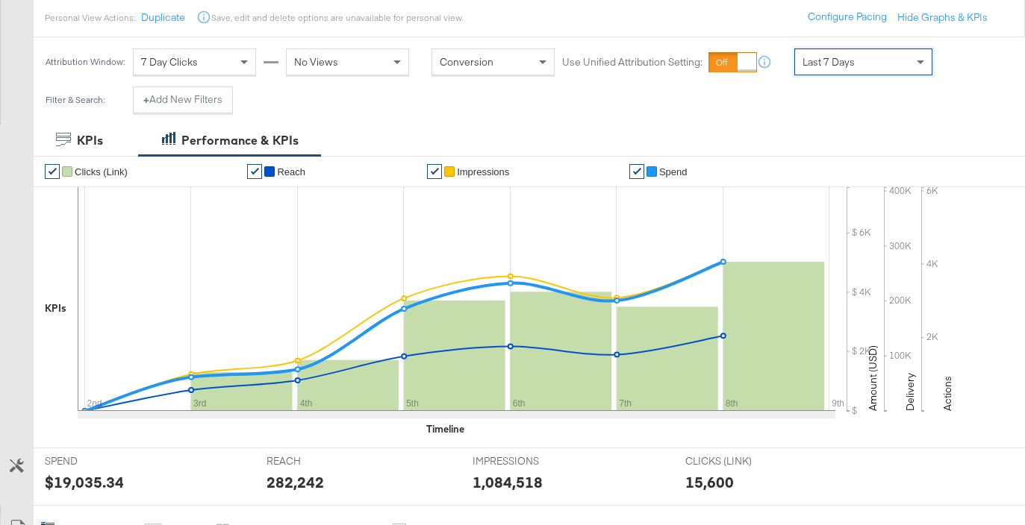
scroll to position [0, 0]
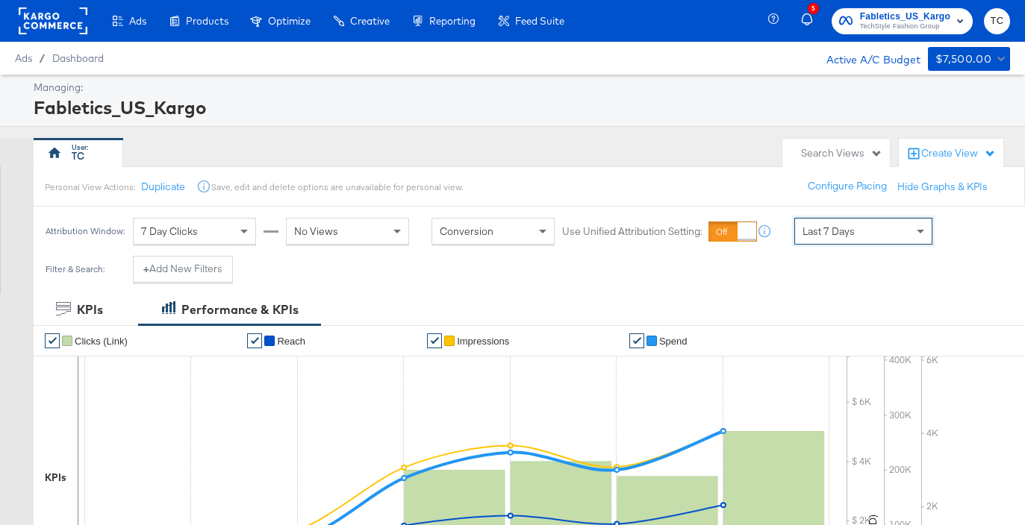
click at [940, 19] on span "Fabletics_US_Kargo" at bounding box center [905, 17] width 90 height 16
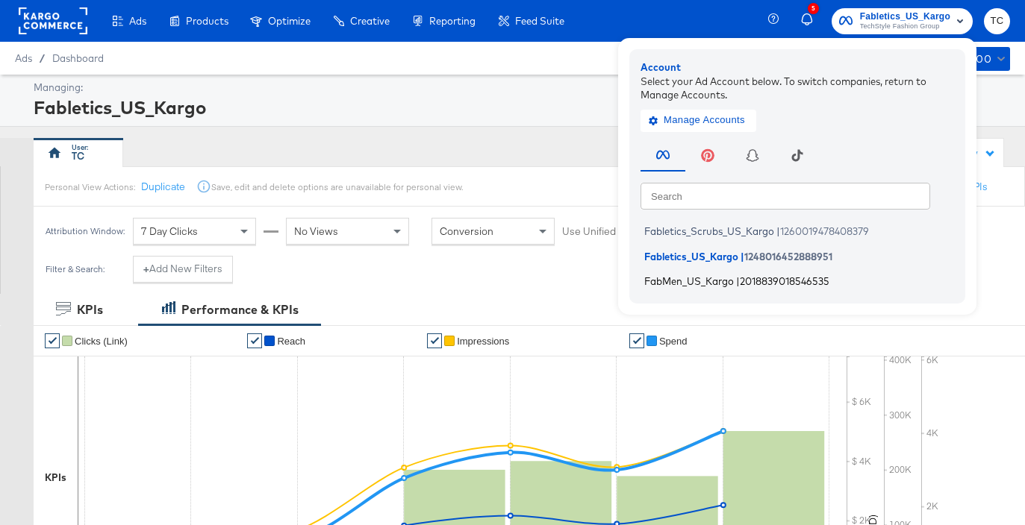
click at [777, 284] on span "2018839018546535" at bounding box center [785, 281] width 90 height 12
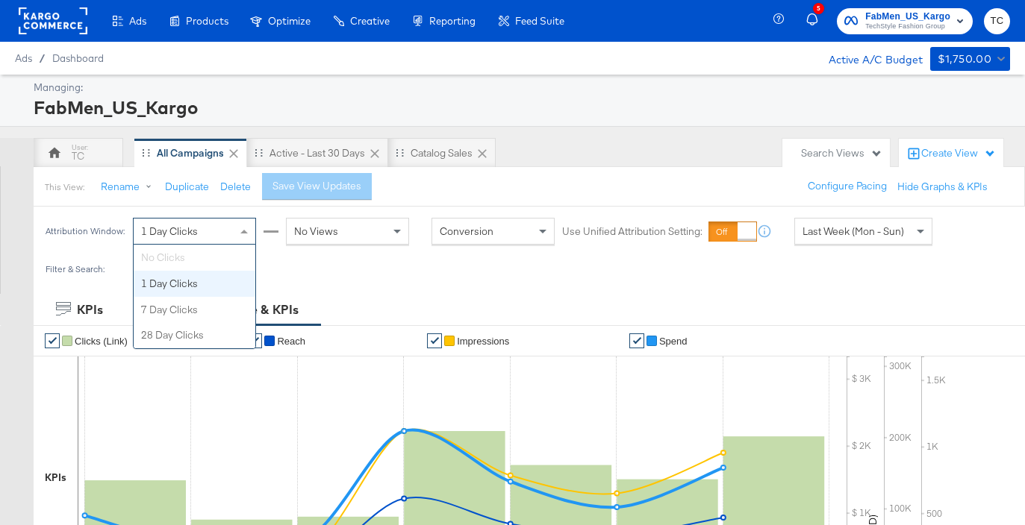
click at [222, 239] on div "1 Day Clicks" at bounding box center [195, 231] width 122 height 25
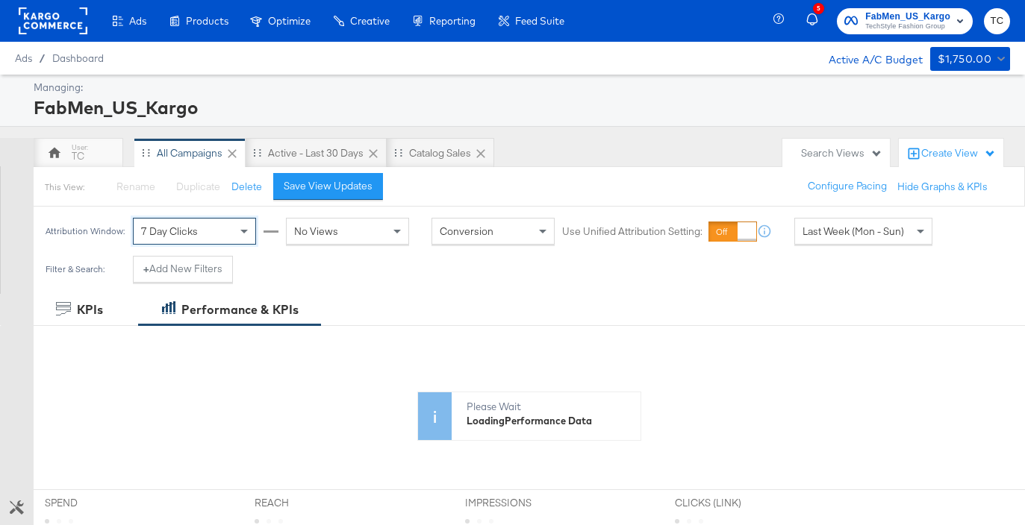
click at [498, 110] on div "FabMen_US_Kargo" at bounding box center [520, 107] width 973 height 25
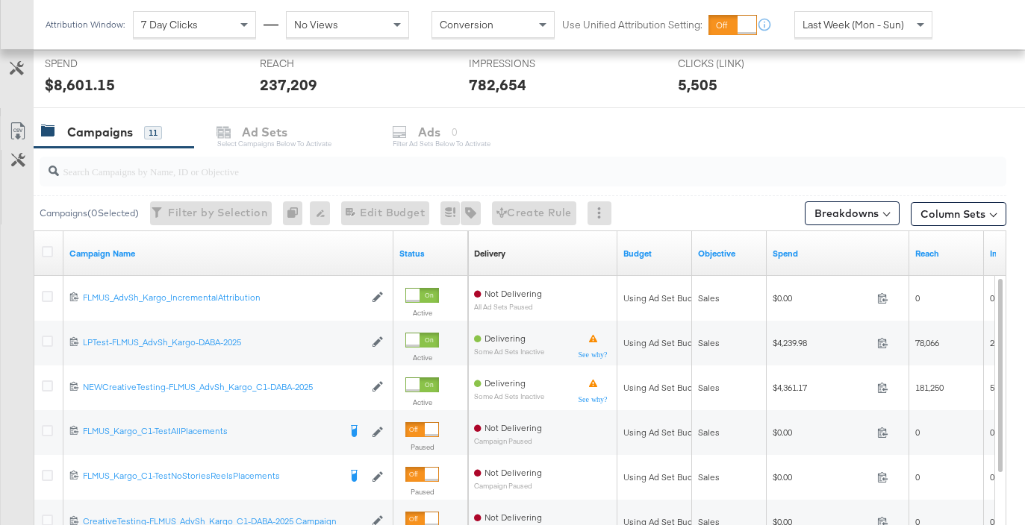
scroll to position [658, 0]
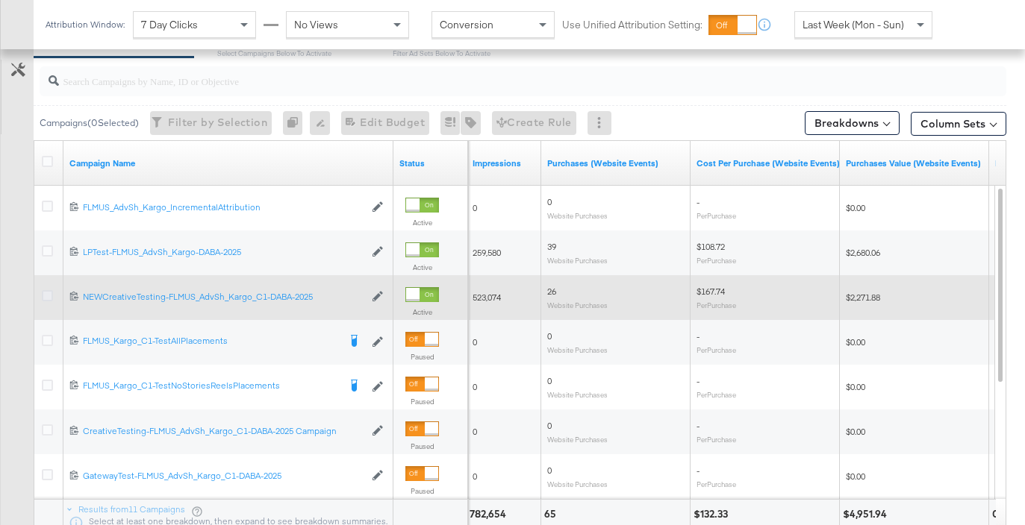
click at [44, 297] on icon at bounding box center [47, 295] width 11 height 11
click at [0, 0] on input "checkbox" at bounding box center [0, 0] width 0 height 0
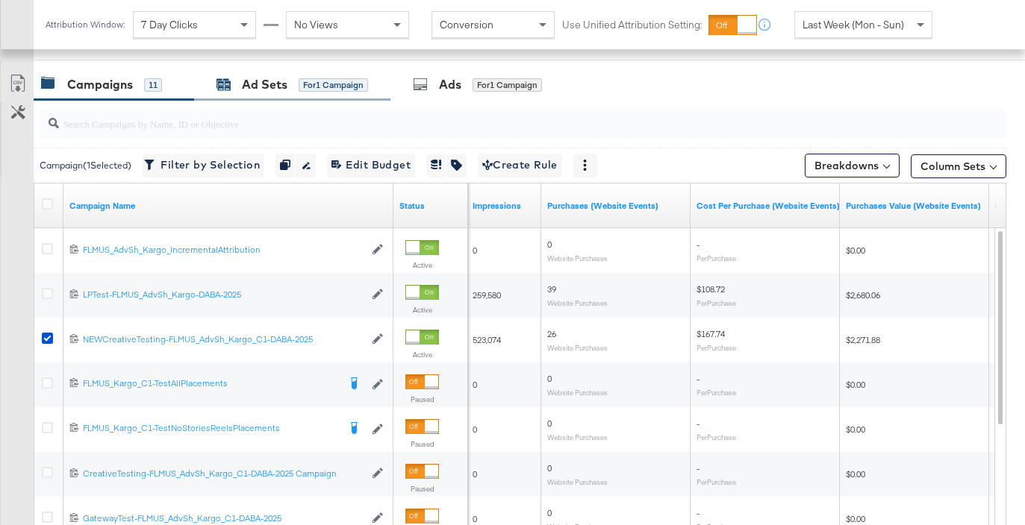
click at [284, 92] on div "Ad Sets" at bounding box center [265, 84] width 46 height 17
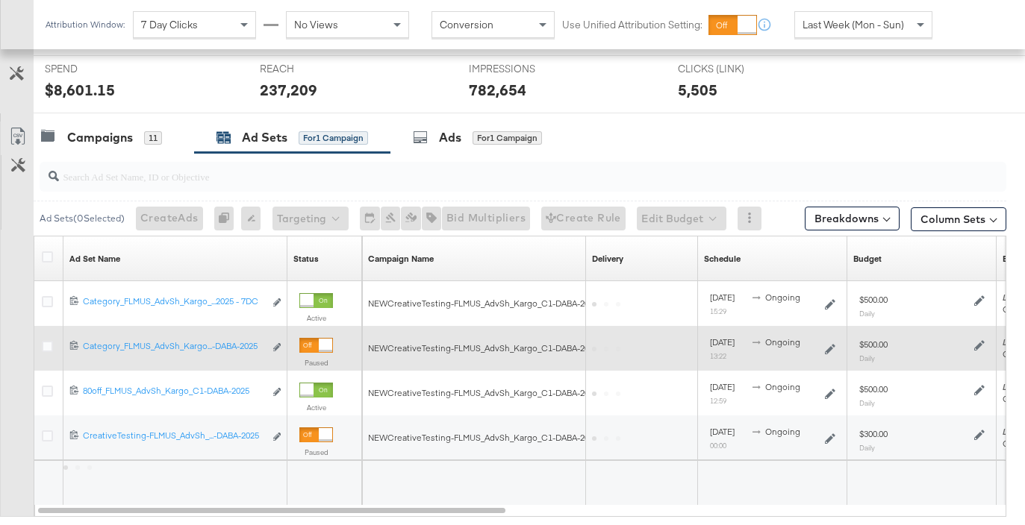
scroll to position [615, 0]
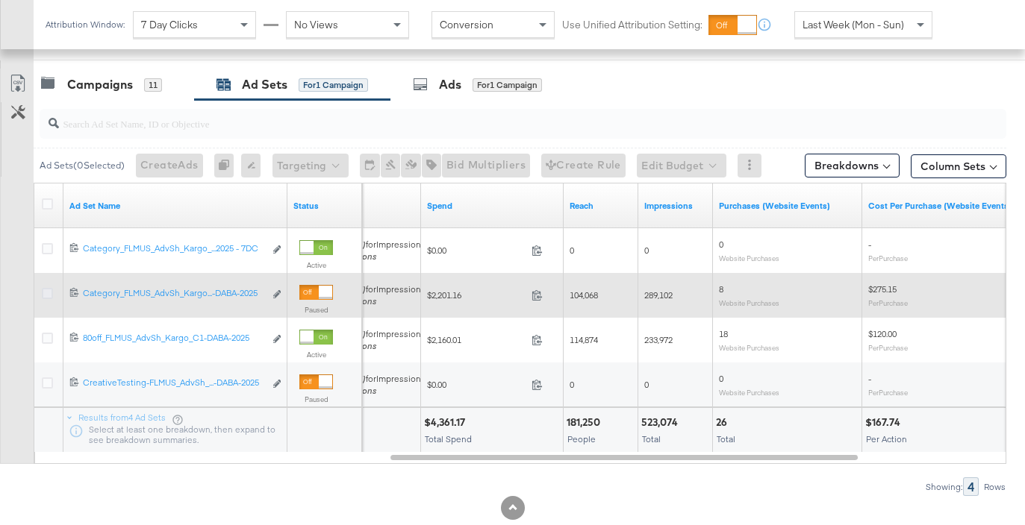
click at [47, 290] on icon at bounding box center [47, 293] width 11 height 11
click at [0, 0] on input "checkbox" at bounding box center [0, 0] width 0 height 0
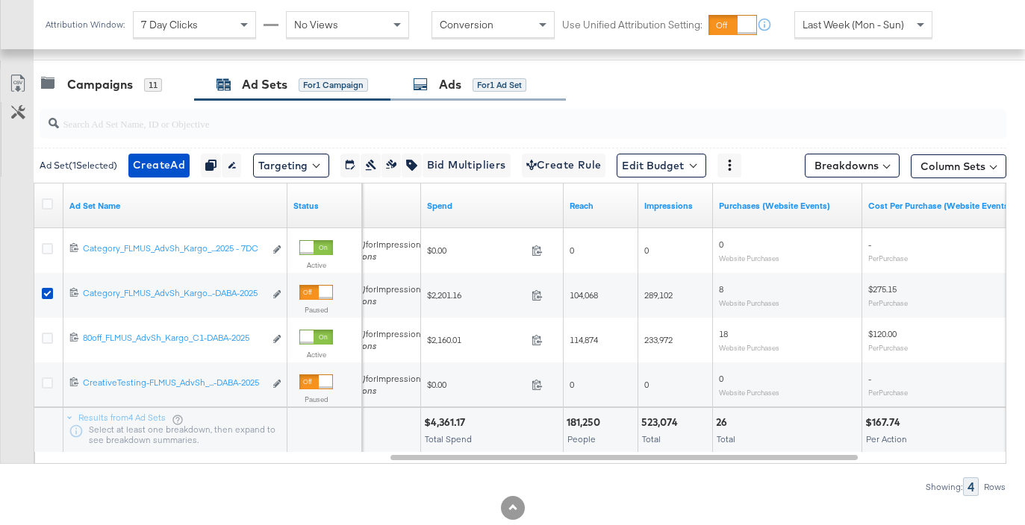
click at [486, 91] on div "for 1 Ad Set" at bounding box center [499, 84] width 54 height 13
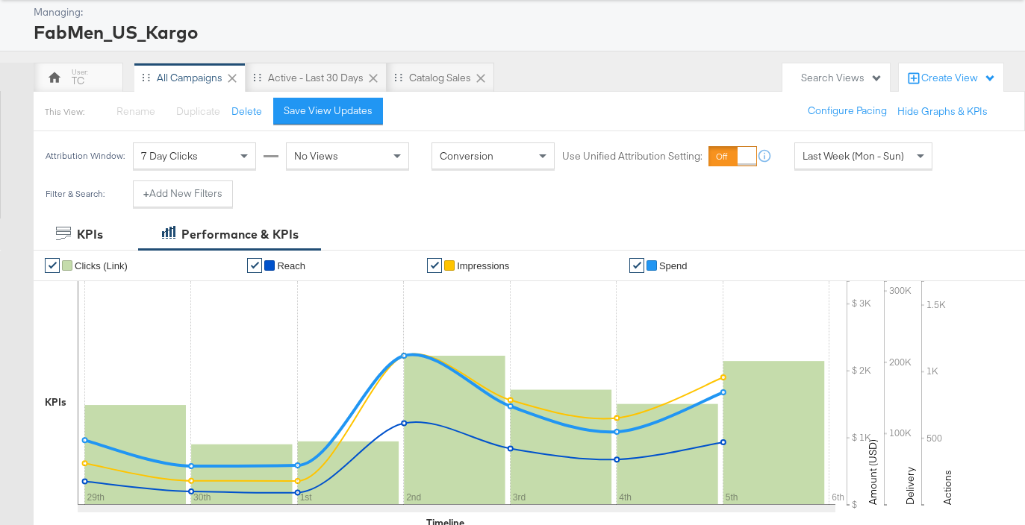
scroll to position [0, 0]
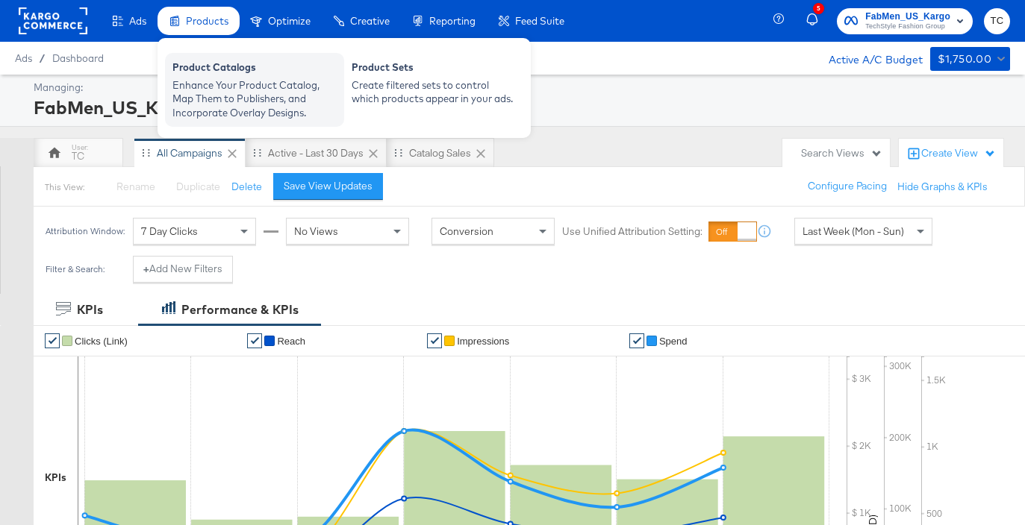
click at [213, 94] on div "Enhance Your Product Catalog, Map Them to Publishers, and Incorporate Overlay D…" at bounding box center [254, 99] width 164 height 42
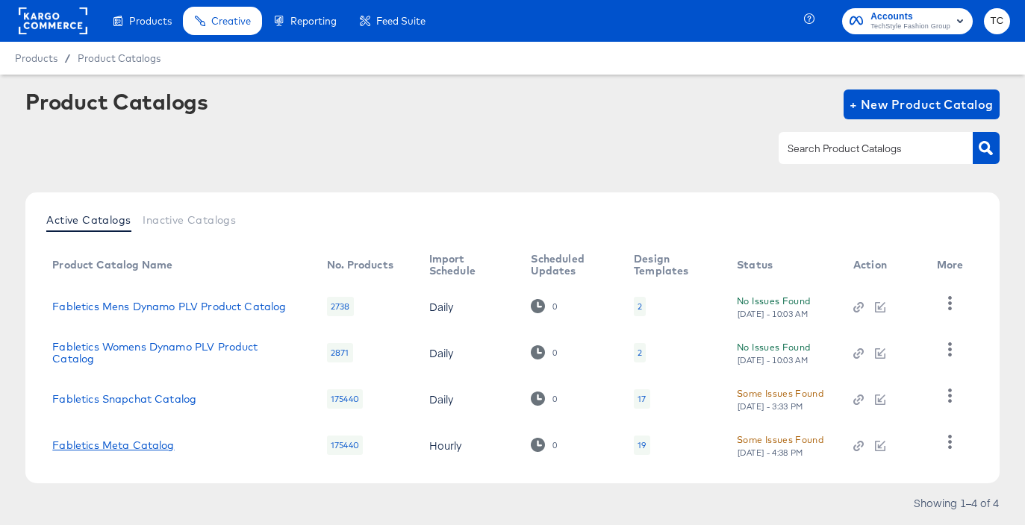
click at [122, 442] on link "Fabletics Meta Catalog" at bounding box center [113, 446] width 122 height 12
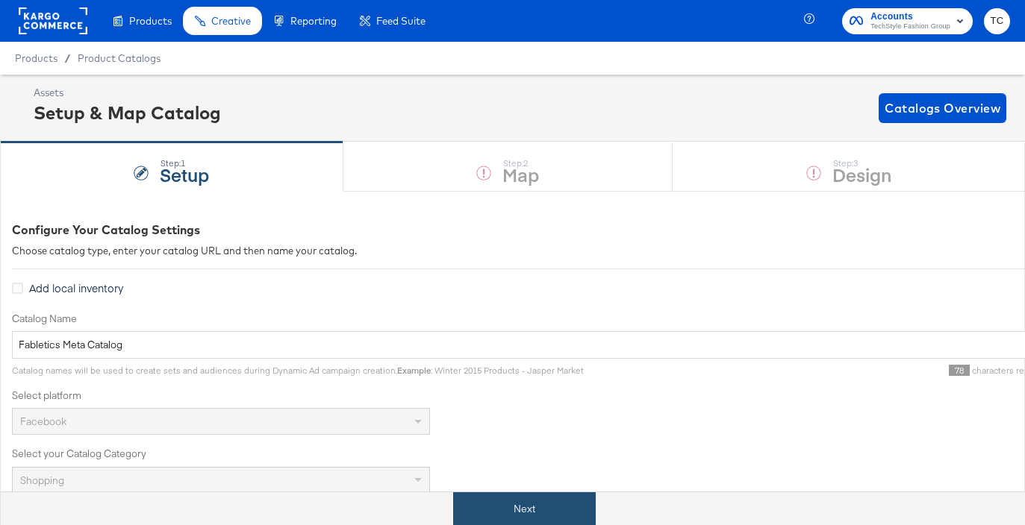
click at [561, 501] on button "Next" at bounding box center [524, 510] width 143 height 34
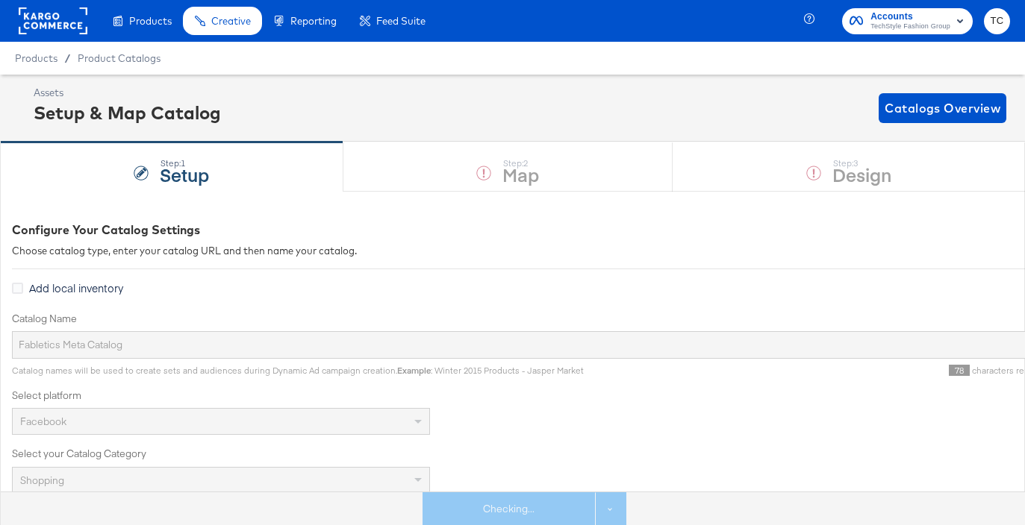
click at [860, 181] on div "Step: 1 Setup Step: 2 Map Step: 3 Design" at bounding box center [512, 166] width 1025 height 49
click at [860, 181] on strong "Design" at bounding box center [861, 174] width 59 height 25
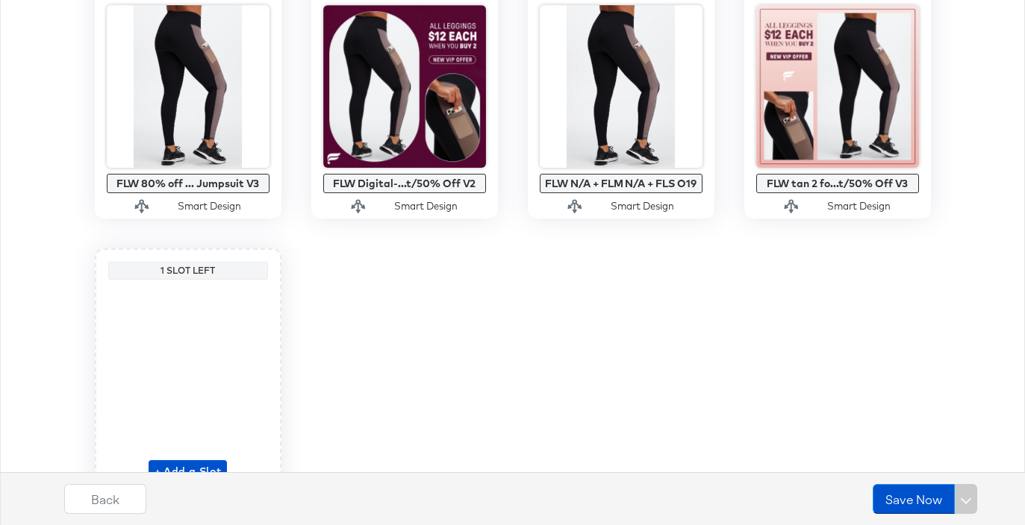
scroll to position [1481, 0]
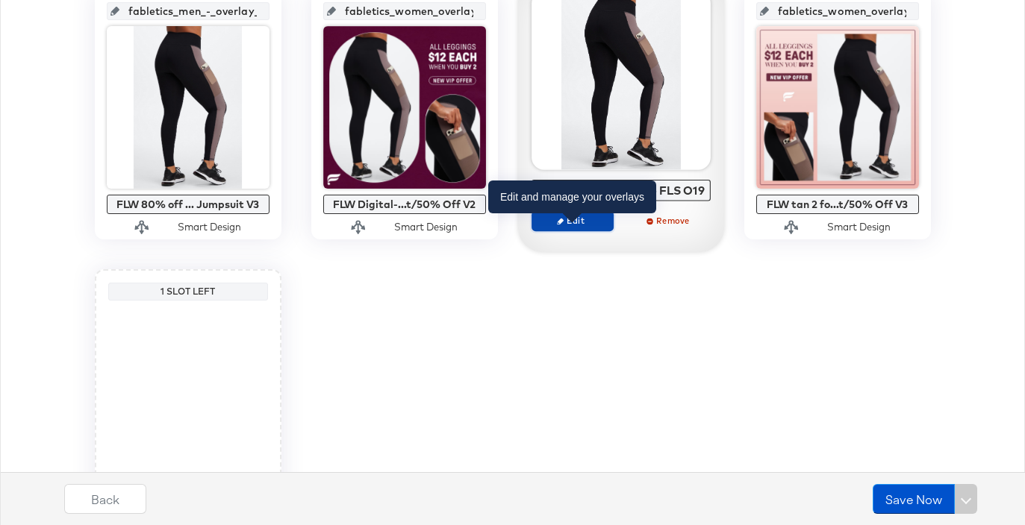
click at [595, 226] on span "Edit" at bounding box center [571, 220] width 69 height 11
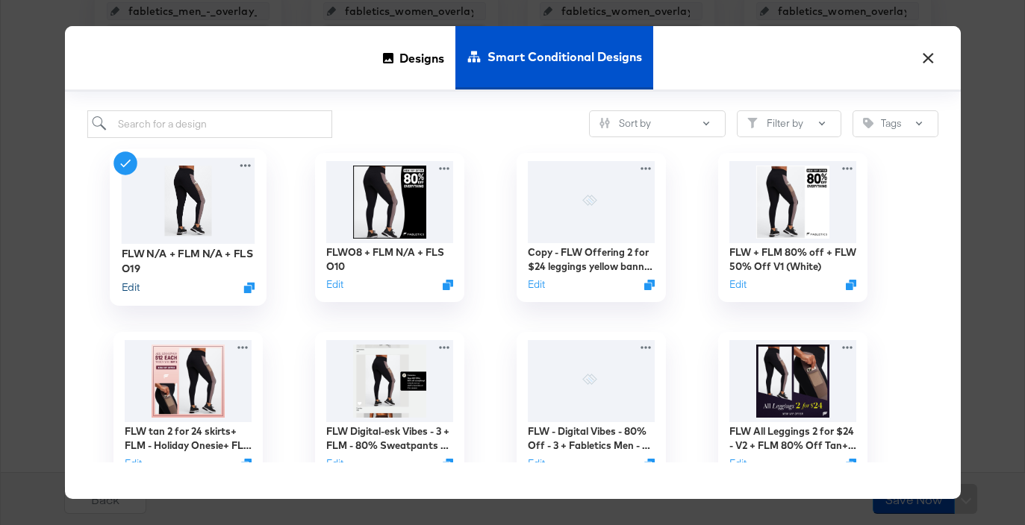
click at [130, 282] on button "Edit" at bounding box center [130, 287] width 18 height 14
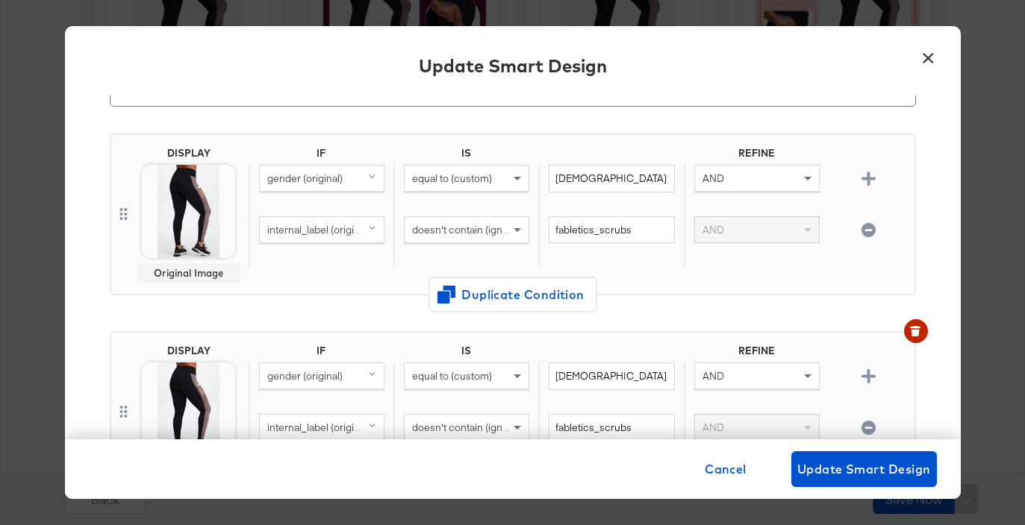
scroll to position [287, 0]
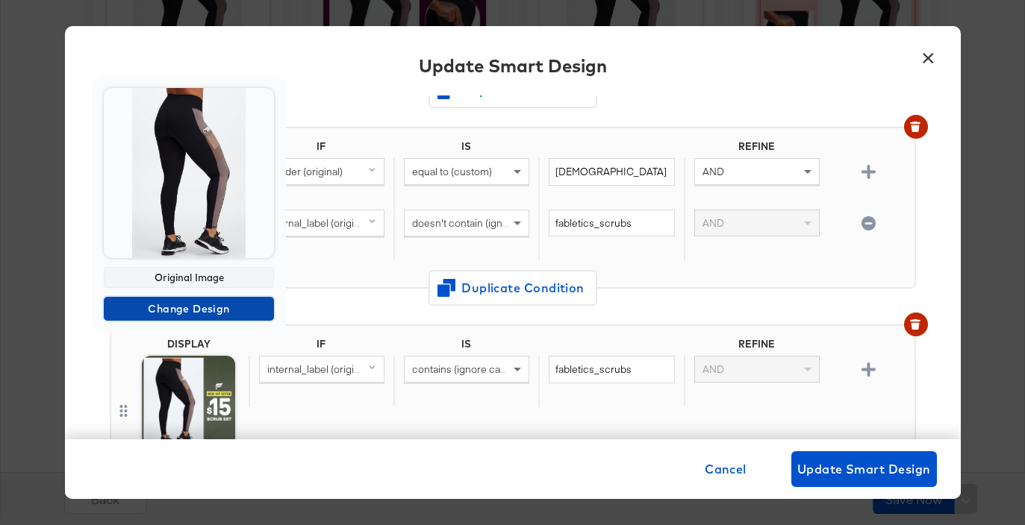
click at [213, 306] on span "Change Design" at bounding box center [189, 309] width 158 height 19
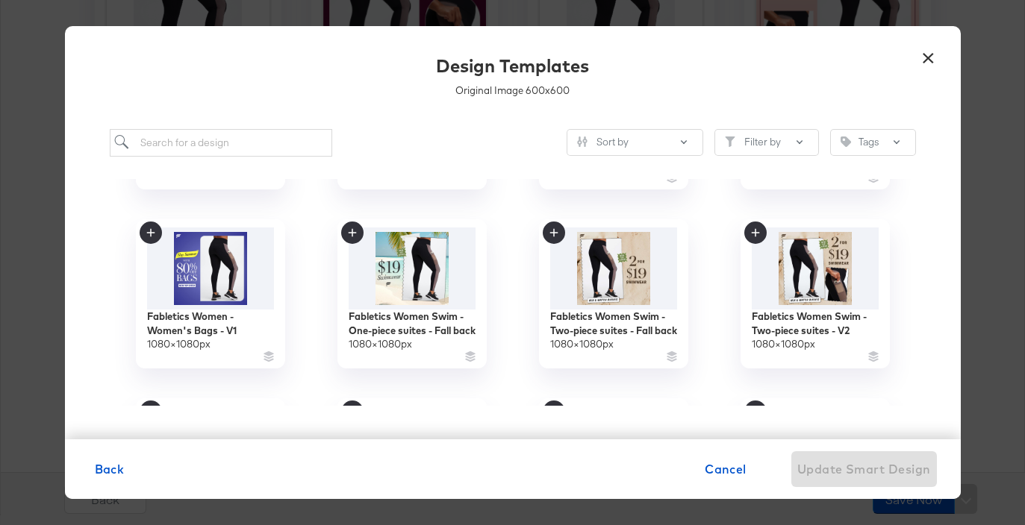
scroll to position [2807, 0]
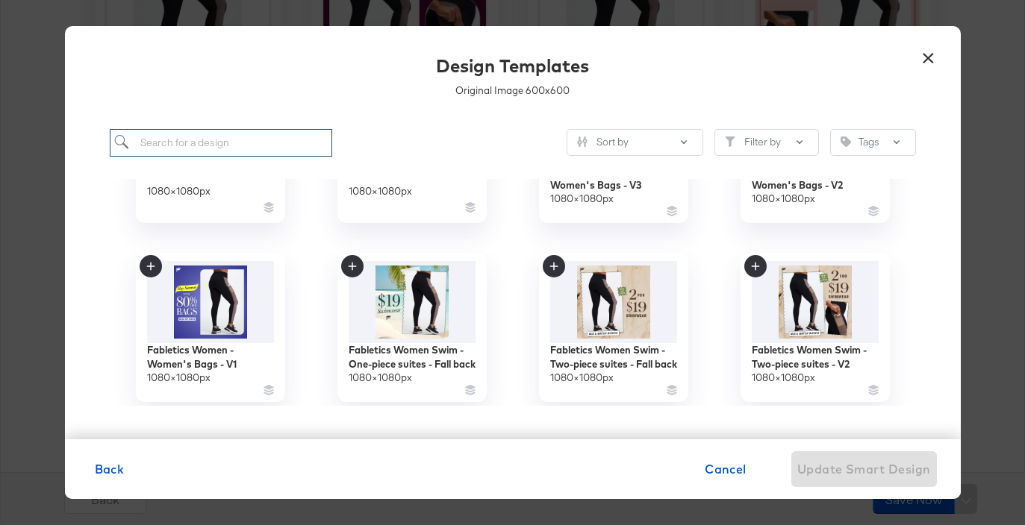
click at [284, 140] on input "search" at bounding box center [221, 143] width 223 height 28
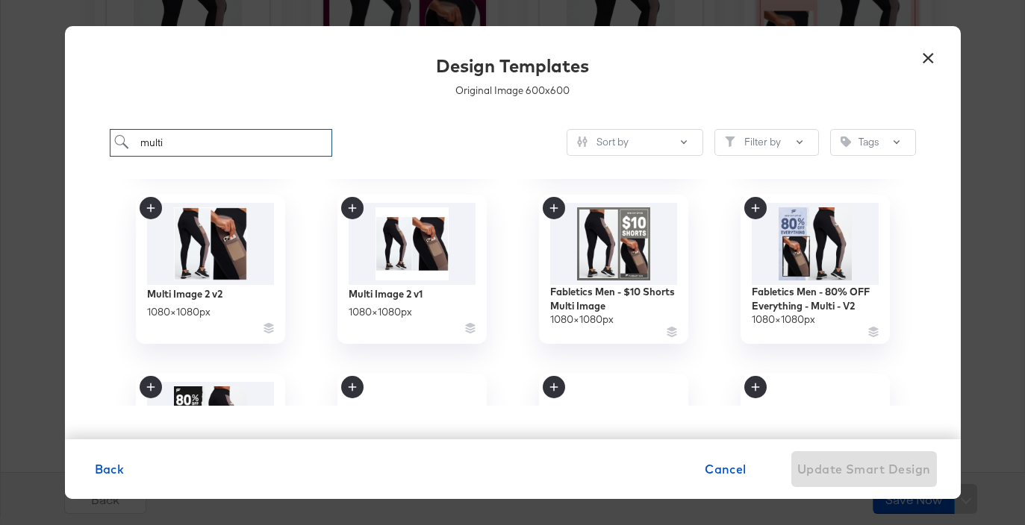
scroll to position [358, 0]
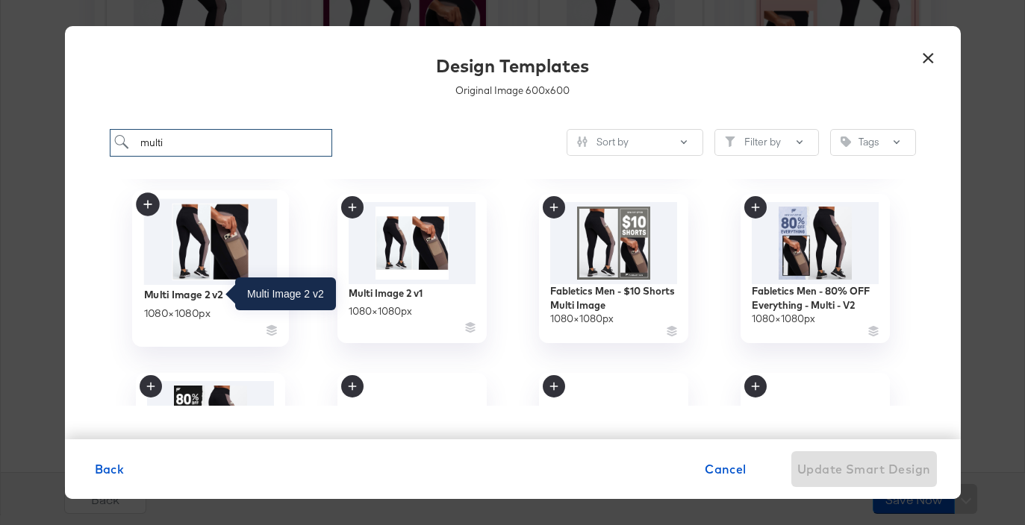
type input "multi"
click at [209, 299] on div "Multi Image 2 v2" at bounding box center [182, 294] width 79 height 14
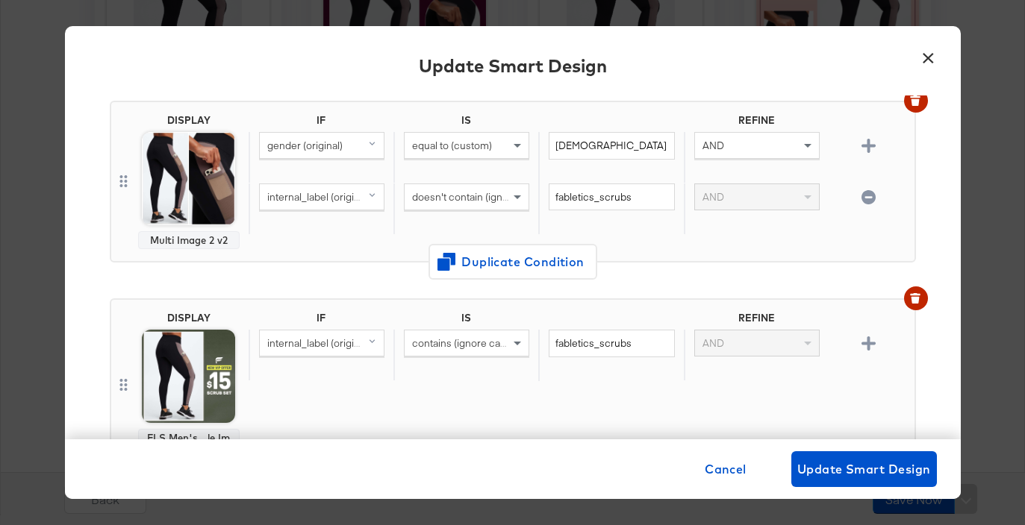
scroll to position [0, 0]
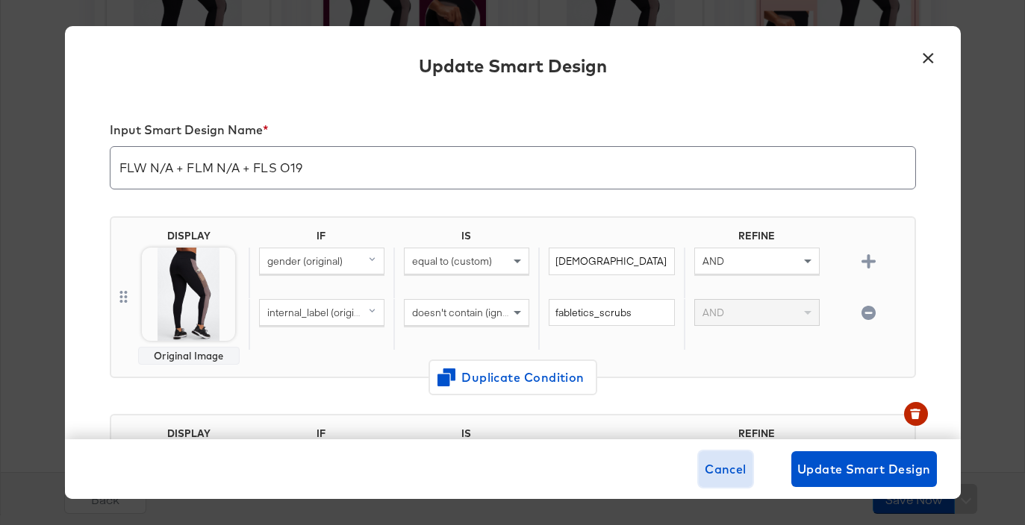
click at [726, 462] on span "Cancel" at bounding box center [726, 469] width 42 height 21
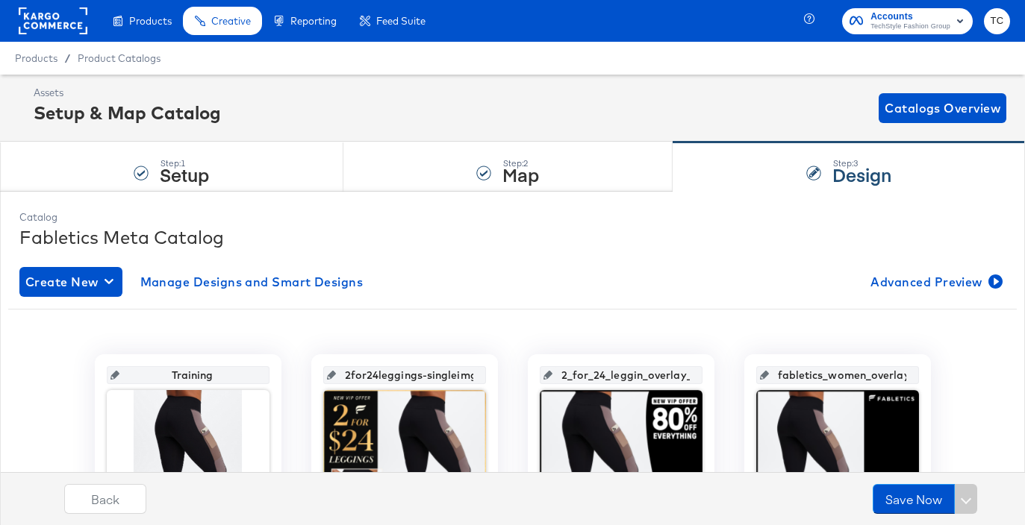
click at [60, 23] on rect at bounding box center [53, 20] width 69 height 27
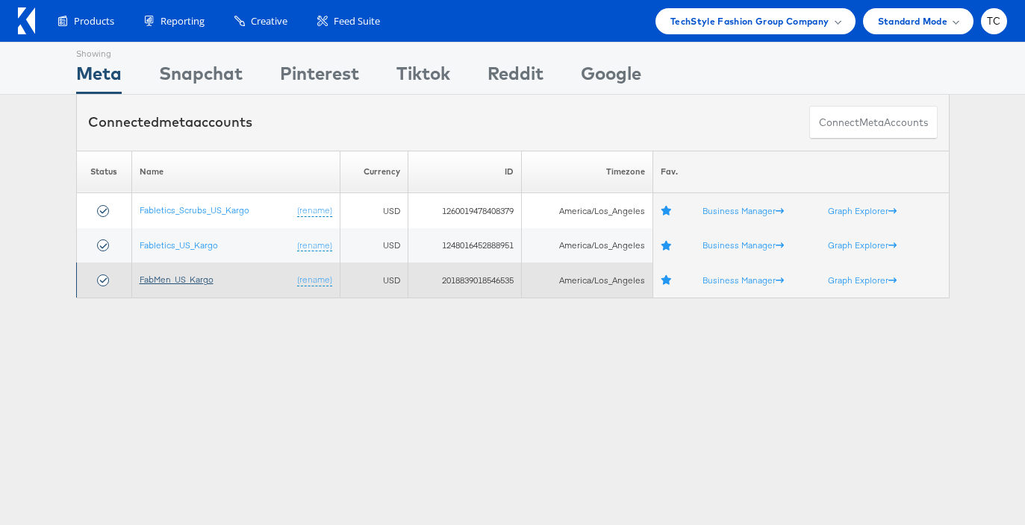
click at [193, 278] on link "FabMen_US_Kargo" at bounding box center [177, 279] width 74 height 11
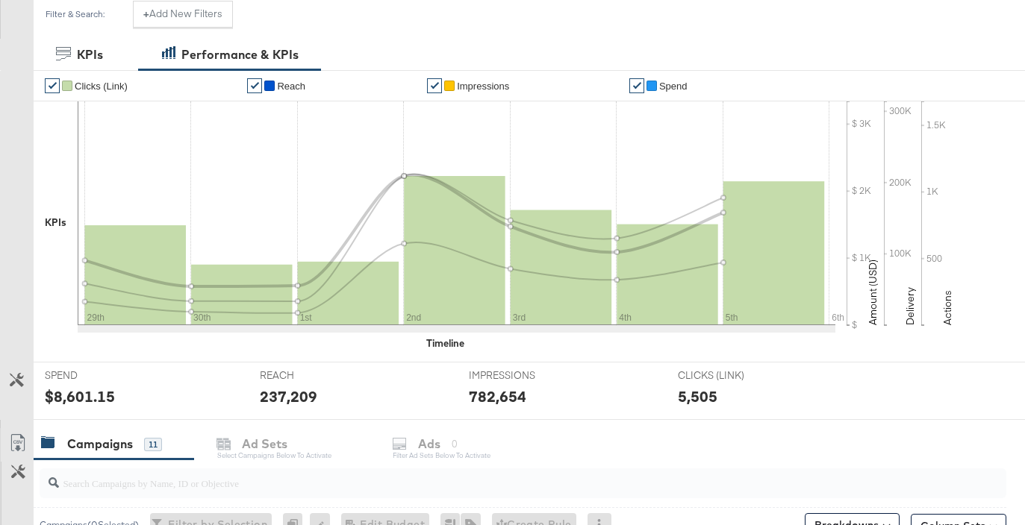
scroll to position [302, 0]
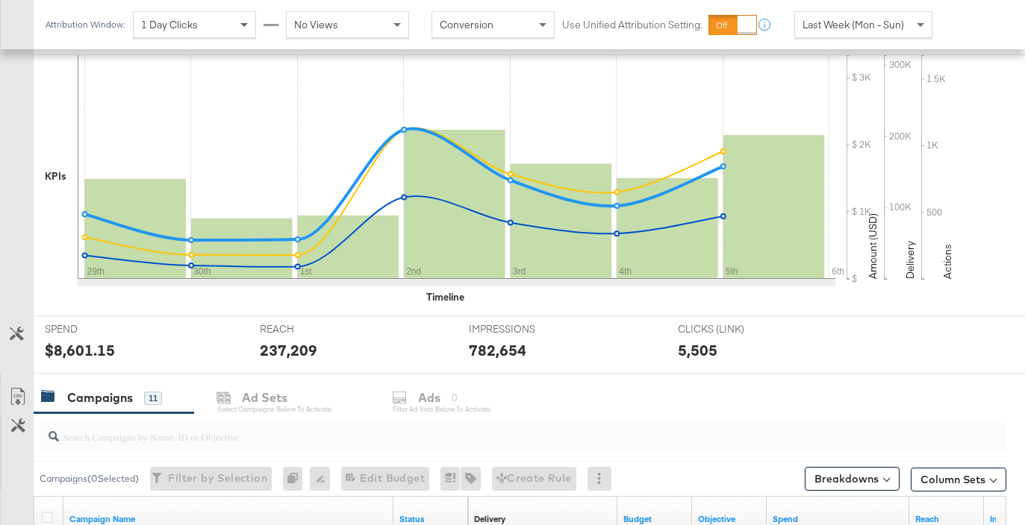
click at [237, 31] on span at bounding box center [246, 24] width 19 height 25
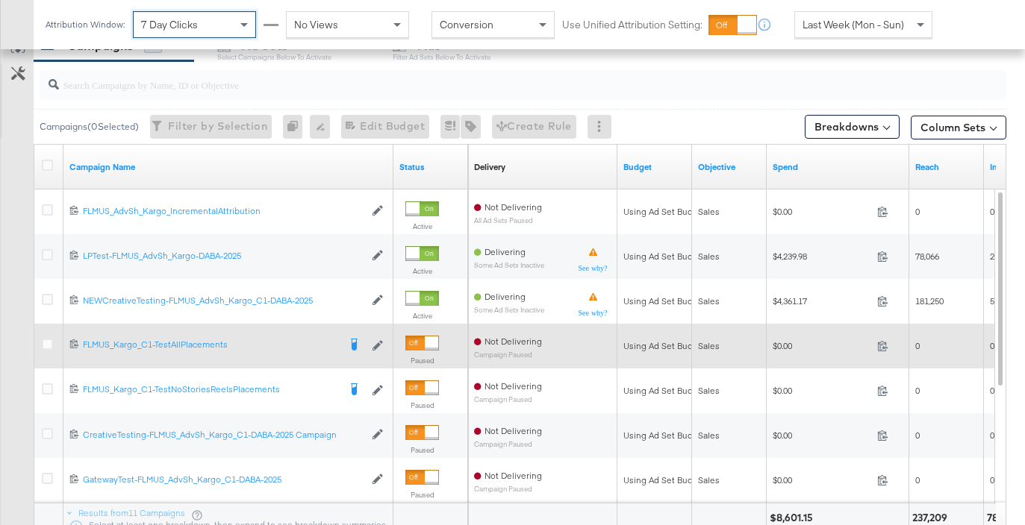
scroll to position [712, 0]
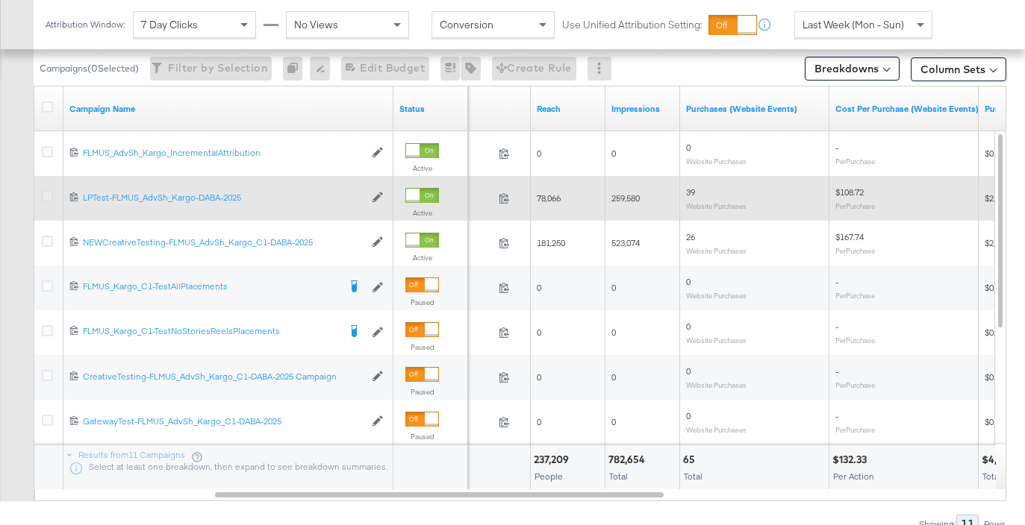
click at [47, 195] on icon at bounding box center [47, 196] width 11 height 11
click at [0, 0] on input "checkbox" at bounding box center [0, 0] width 0 height 0
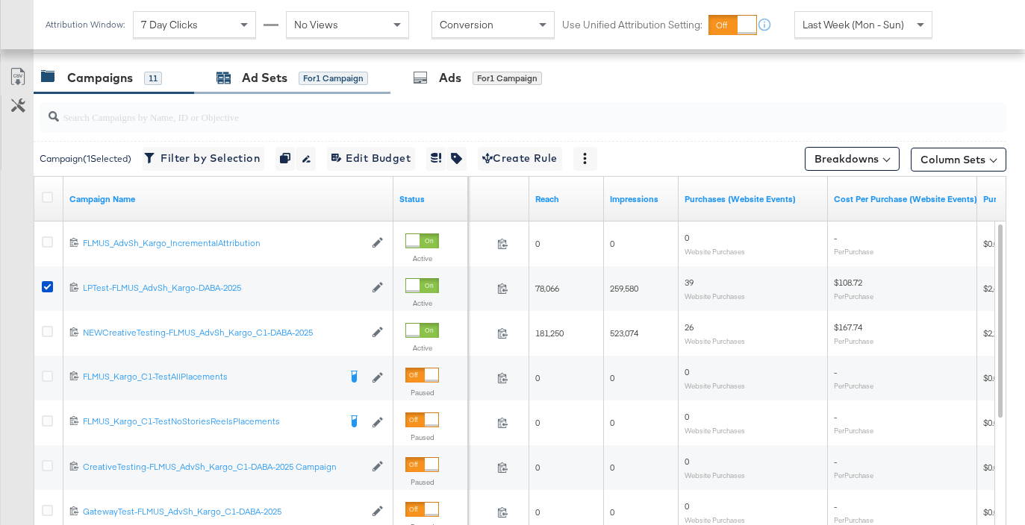
click at [313, 84] on div "for 1 Campaign" at bounding box center [333, 78] width 69 height 13
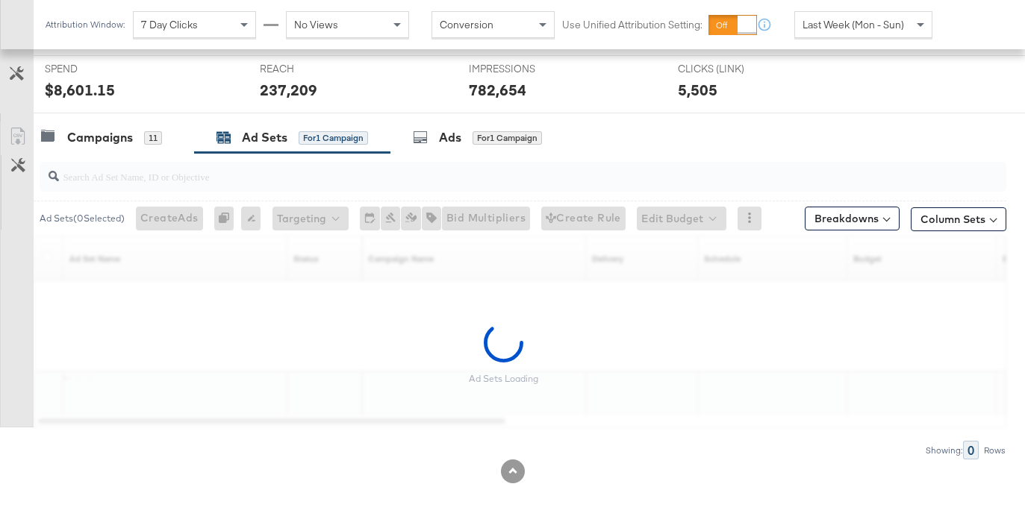
scroll to position [562, 0]
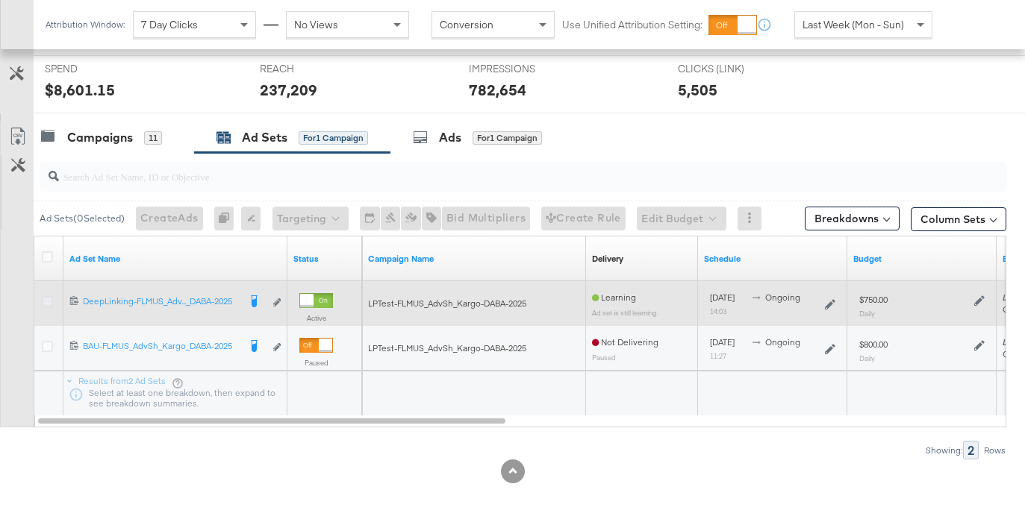
click at [47, 304] on icon at bounding box center [47, 301] width 11 height 11
click at [0, 0] on input "checkbox" at bounding box center [0, 0] width 0 height 0
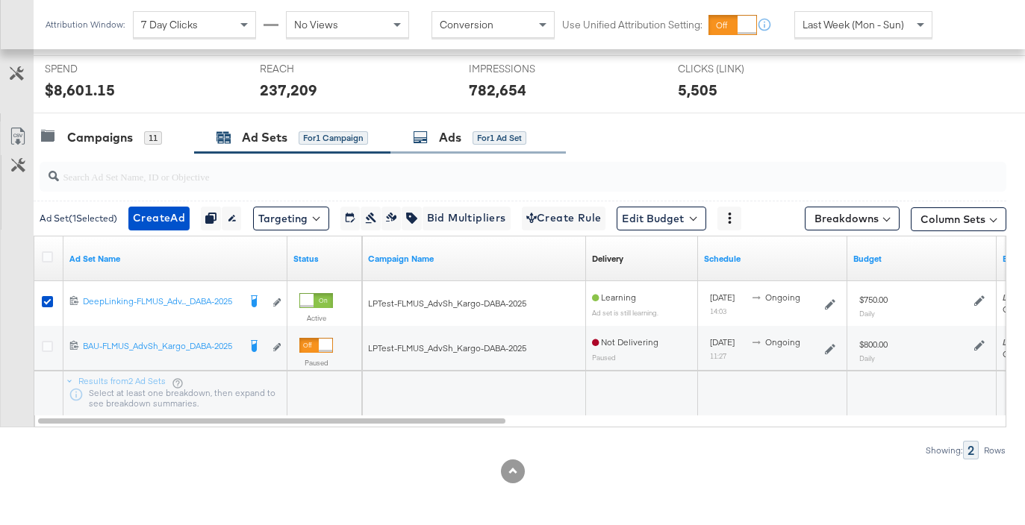
click at [446, 129] on div "Ads" at bounding box center [450, 137] width 22 height 17
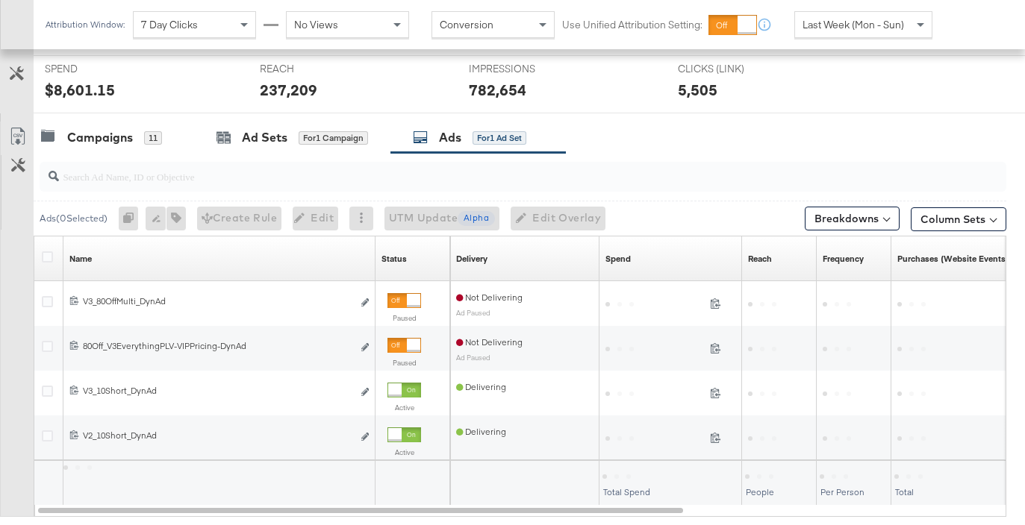
scroll to position [622, 0]
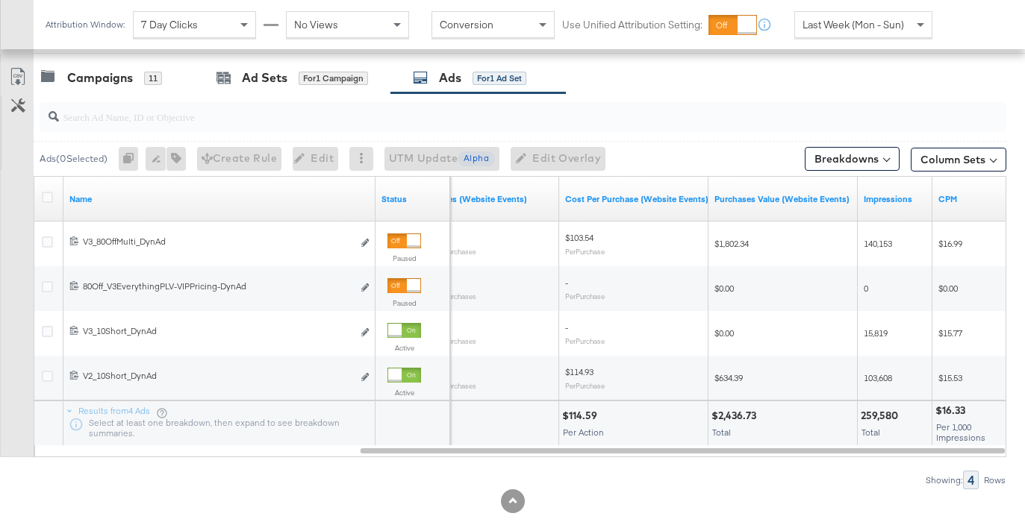
click at [878, 31] on div "Last Week (Mon - Sun)" at bounding box center [863, 24] width 137 height 25
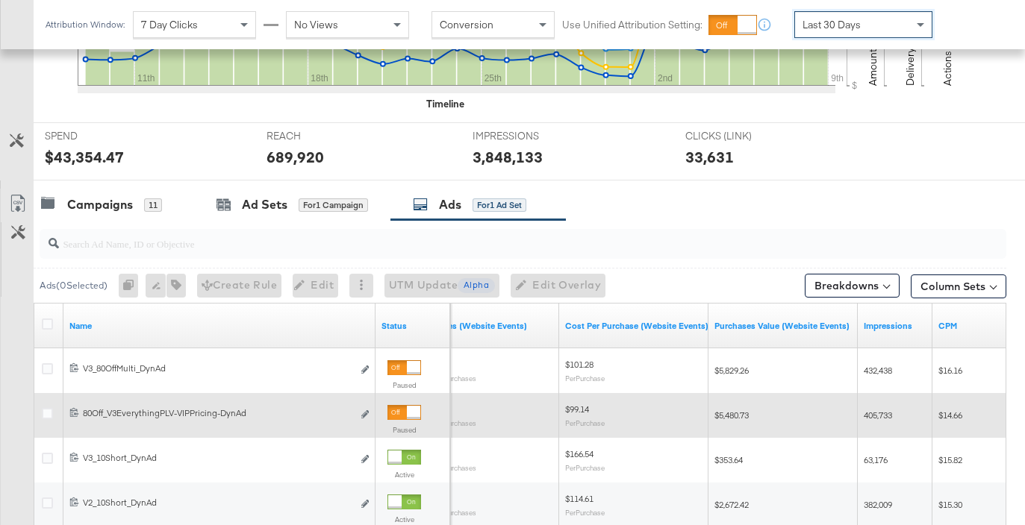
scroll to position [623, 0]
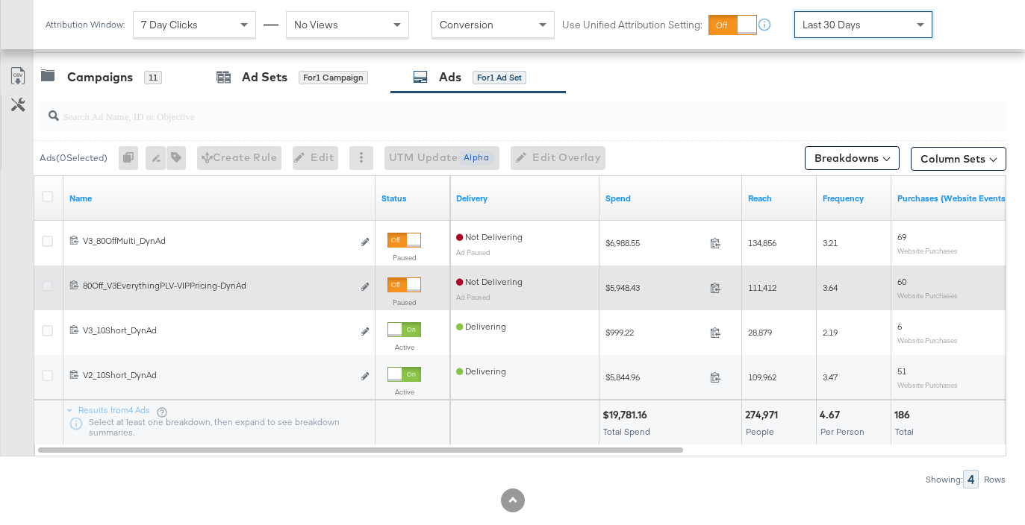
click at [46, 283] on icon at bounding box center [47, 286] width 11 height 11
click at [0, 0] on input "checkbox" at bounding box center [0, 0] width 0 height 0
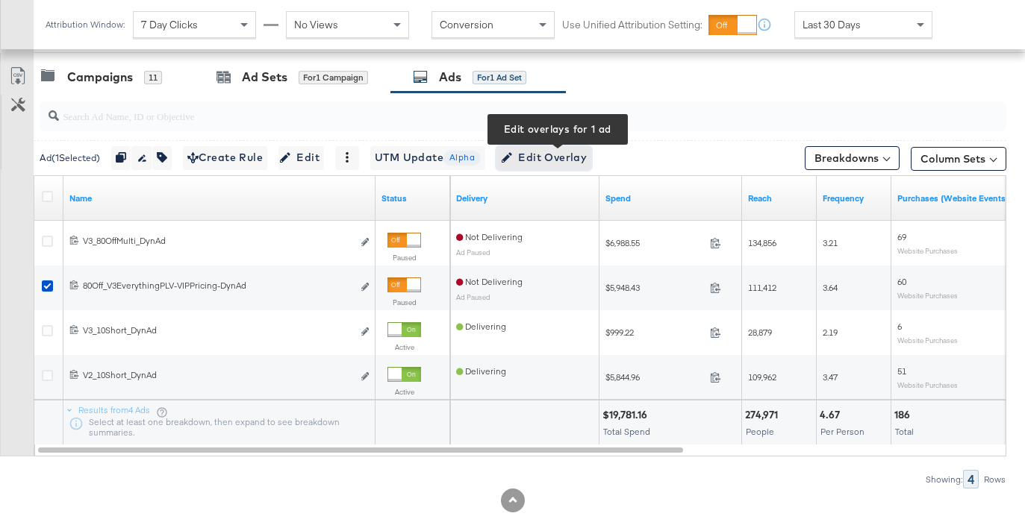
click at [530, 160] on span "Edit Overlay Edit overlays for 1 ad" at bounding box center [544, 158] width 86 height 19
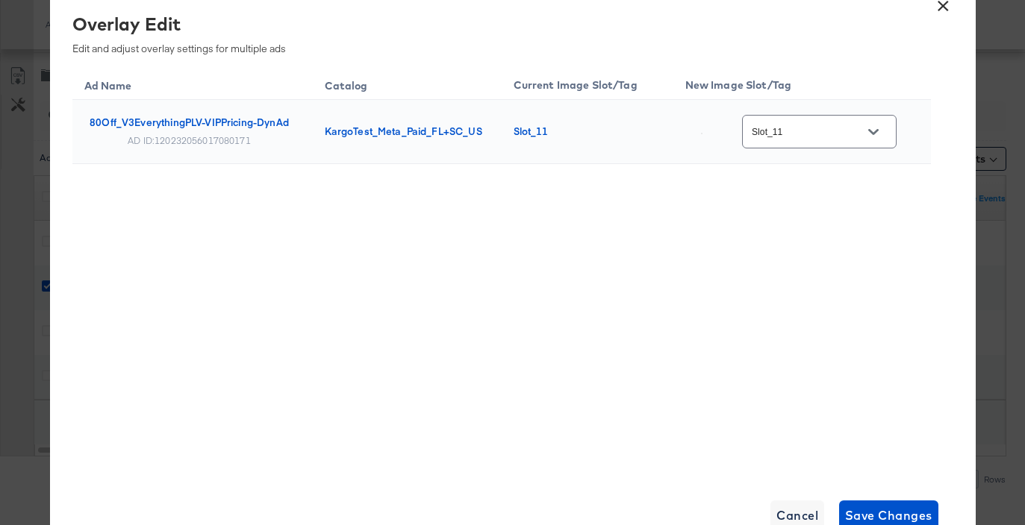
click at [947, 16] on button "×" at bounding box center [943, 2] width 27 height 27
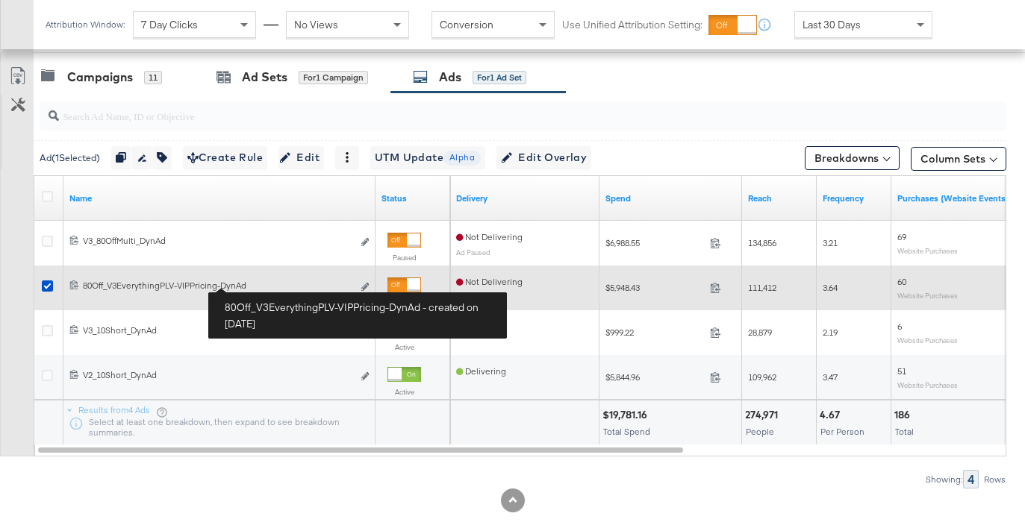
click at [234, 286] on div "80Off_V3EverythingPLV-VIPPricing-DynAd 80Off_V3EverythingPLV-VIPPricing-DynAd" at bounding box center [217, 286] width 269 height 12
copy span "80Off_V3EverythingPLV-VIPPricing-DynAd Edit ad"
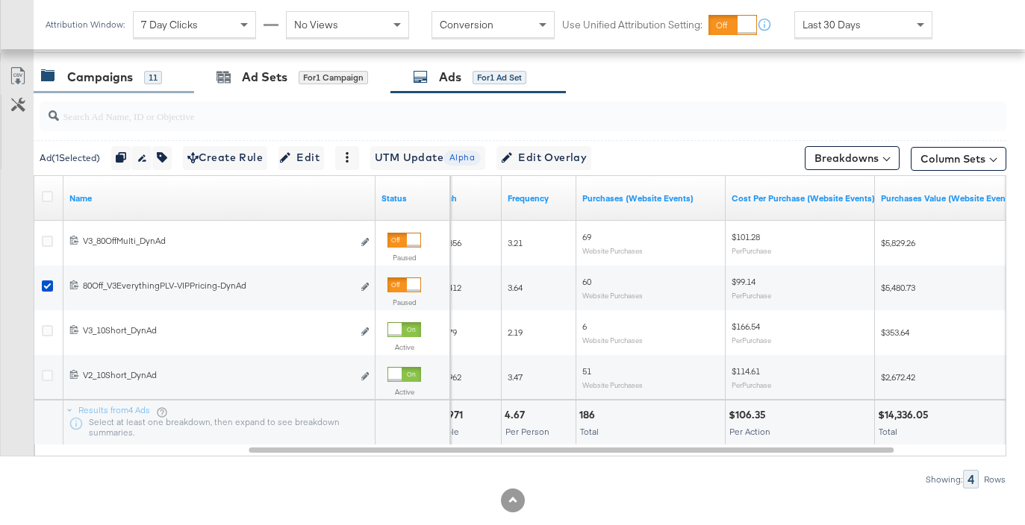
click at [154, 84] on div "11" at bounding box center [153, 77] width 18 height 13
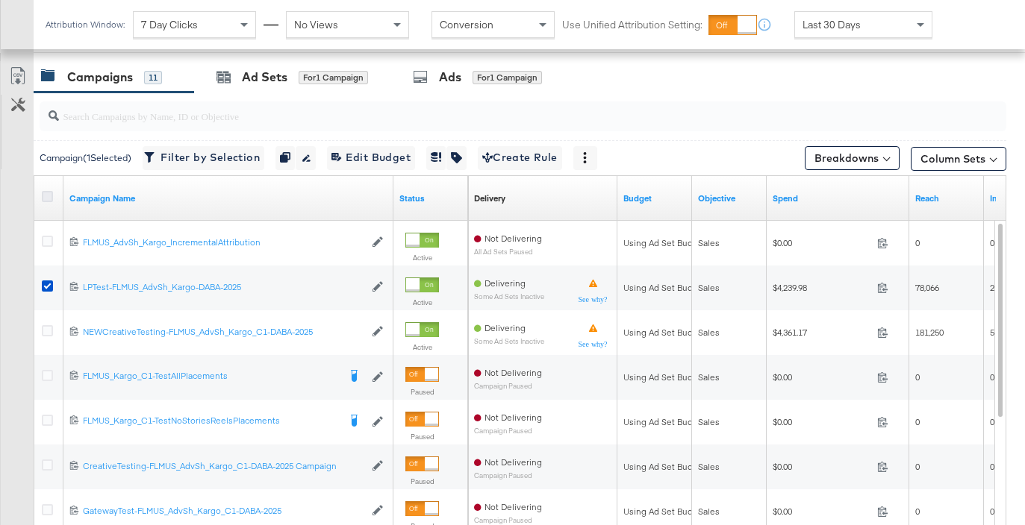
click at [50, 191] on icon at bounding box center [47, 196] width 11 height 11
click at [0, 0] on input "checkbox" at bounding box center [0, 0] width 0 height 0
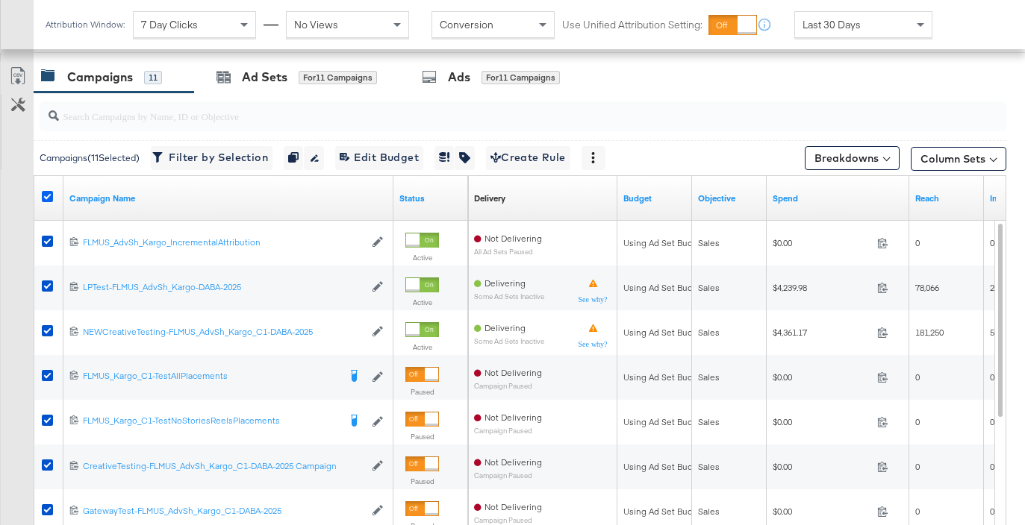
click at [50, 191] on icon at bounding box center [47, 196] width 11 height 11
click at [0, 0] on input "checkbox" at bounding box center [0, 0] width 0 height 0
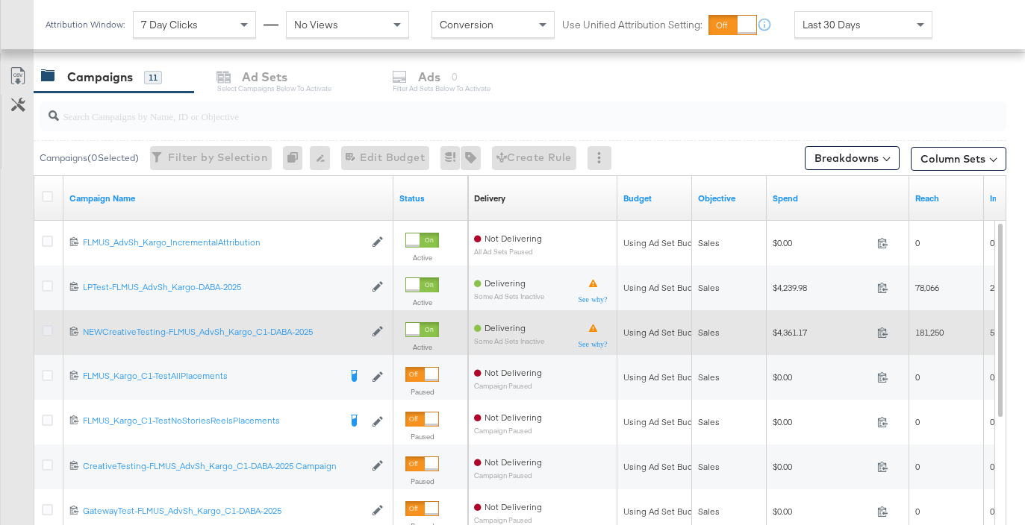
click at [50, 331] on icon at bounding box center [47, 330] width 11 height 11
click at [0, 0] on input "checkbox" at bounding box center [0, 0] width 0 height 0
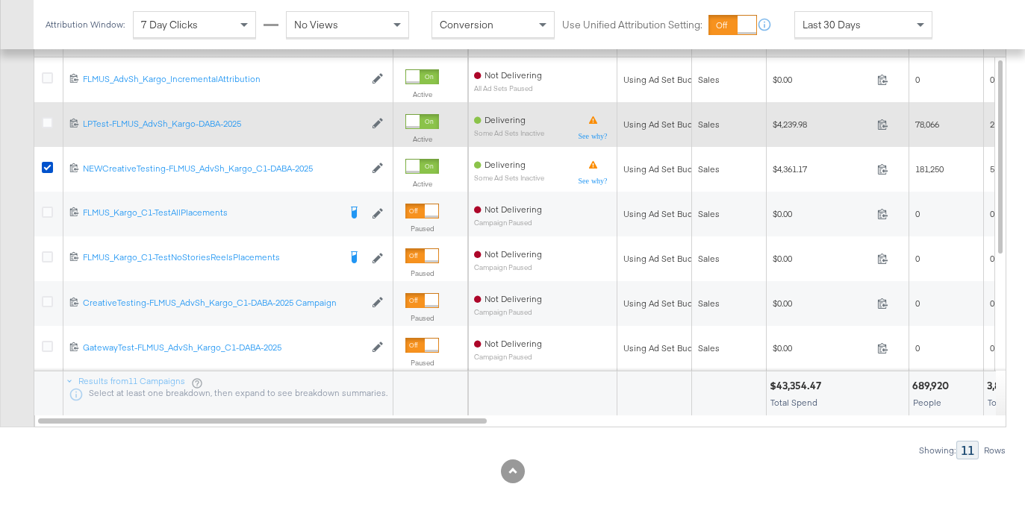
scroll to position [315, 0]
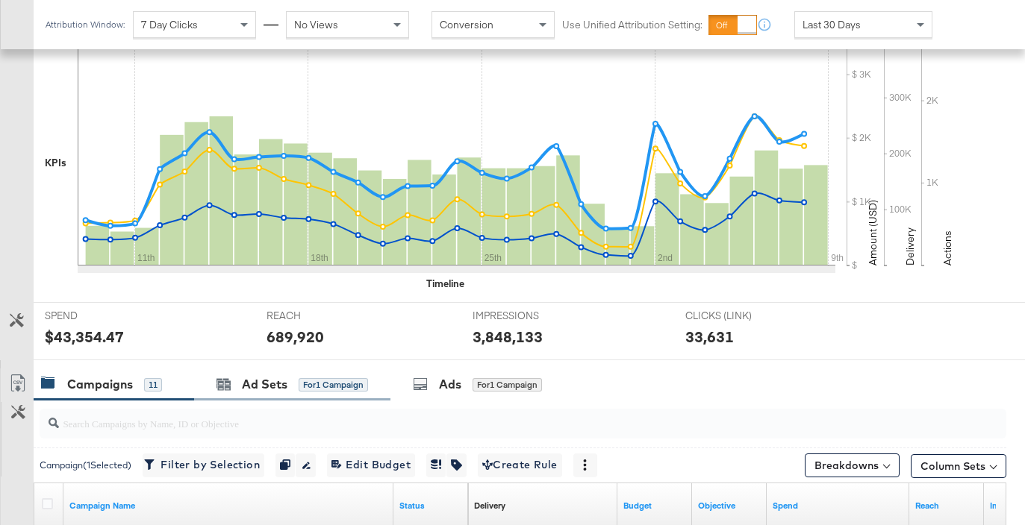
click at [311, 374] on div "Ad Sets for 1 Campaign" at bounding box center [292, 385] width 196 height 32
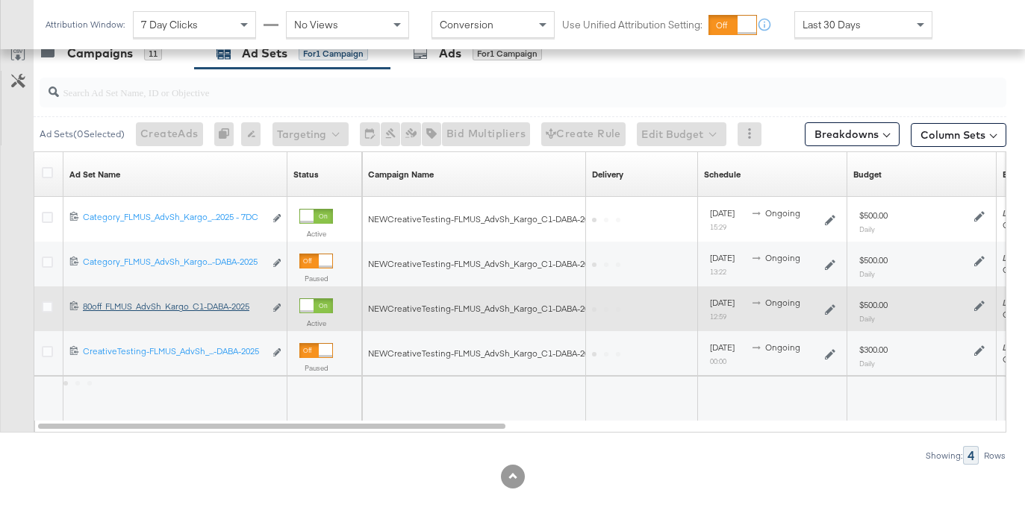
scroll to position [652, 0]
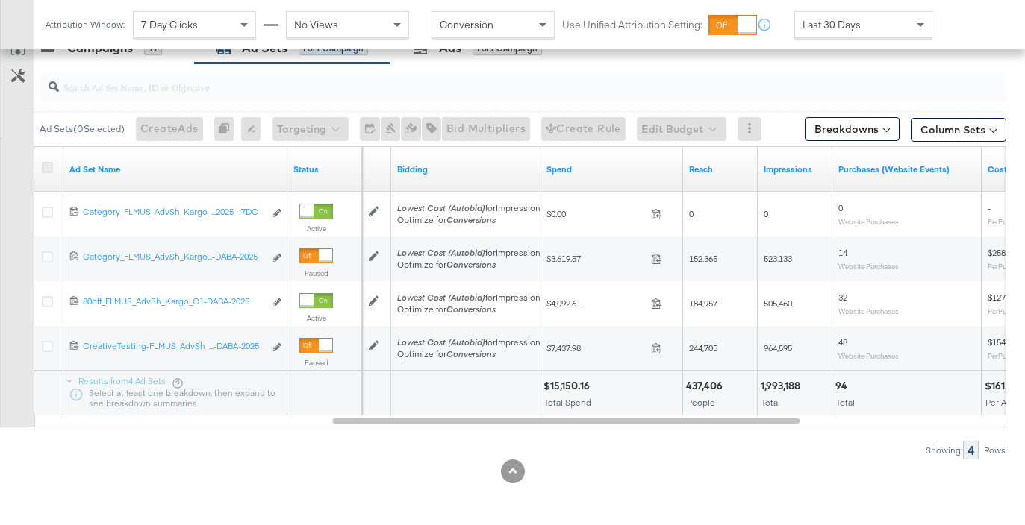
click at [51, 165] on icon at bounding box center [47, 167] width 11 height 11
click at [0, 0] on input "checkbox" at bounding box center [0, 0] width 0 height 0
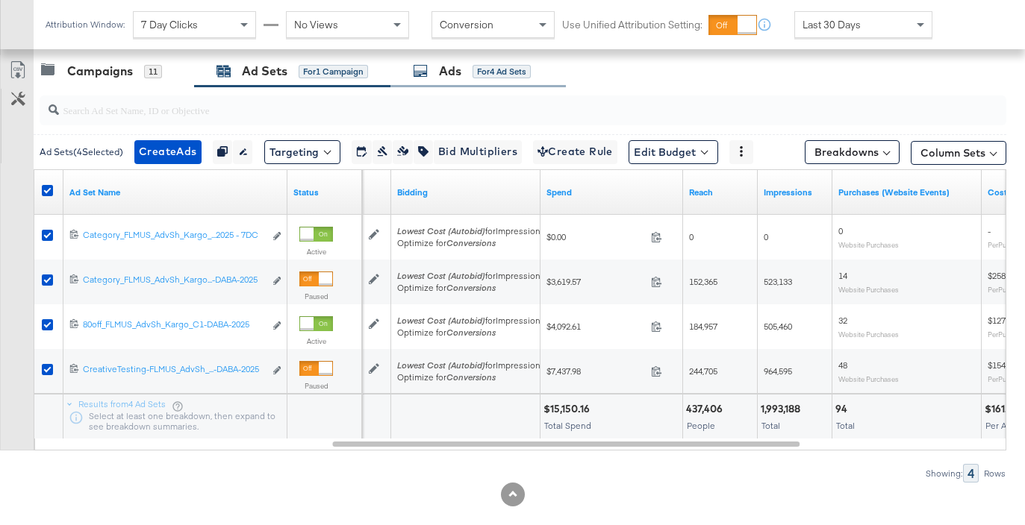
click at [498, 80] on div "Ads for 4 Ad Sets" at bounding box center [477, 71] width 175 height 32
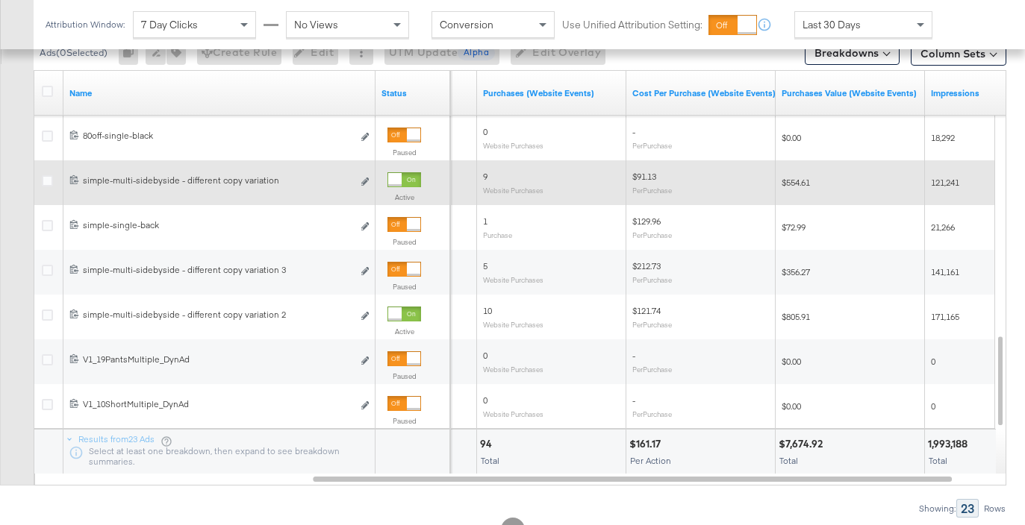
scroll to position [786, 0]
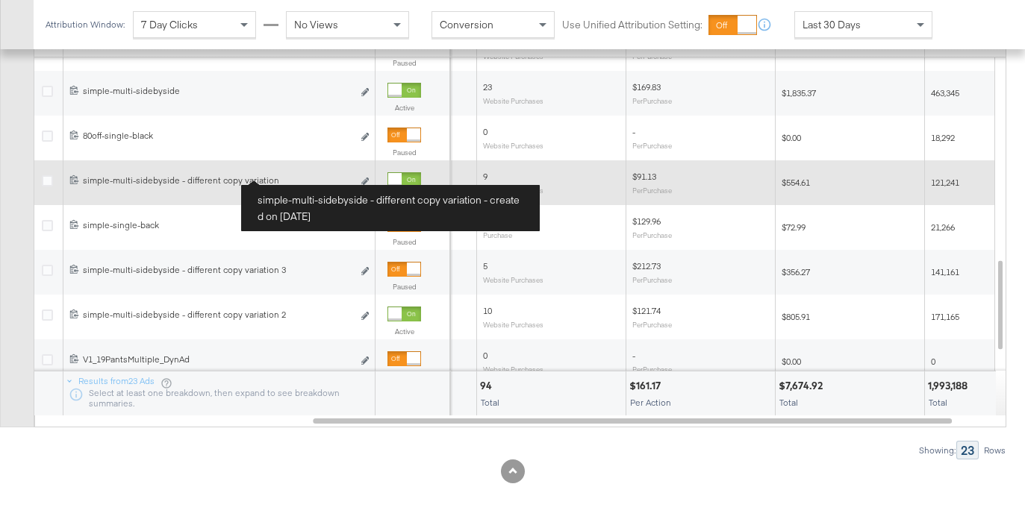
click at [265, 178] on div "simple-multi-sidebyside - different copy variation simple-multi-sidebyside - di…" at bounding box center [217, 181] width 269 height 12
copy span "simple-multi-sidebyside - different copy variation Edit ad"
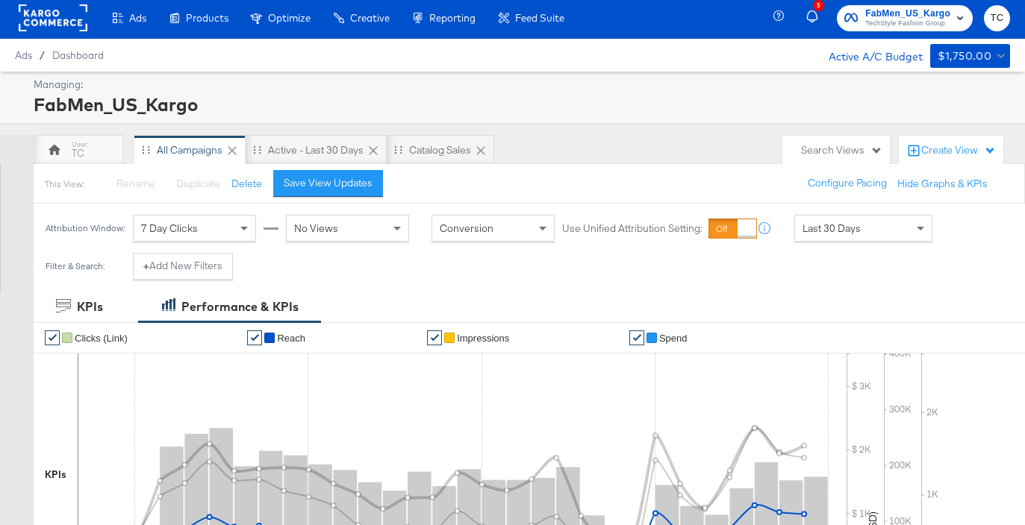
scroll to position [0, 0]
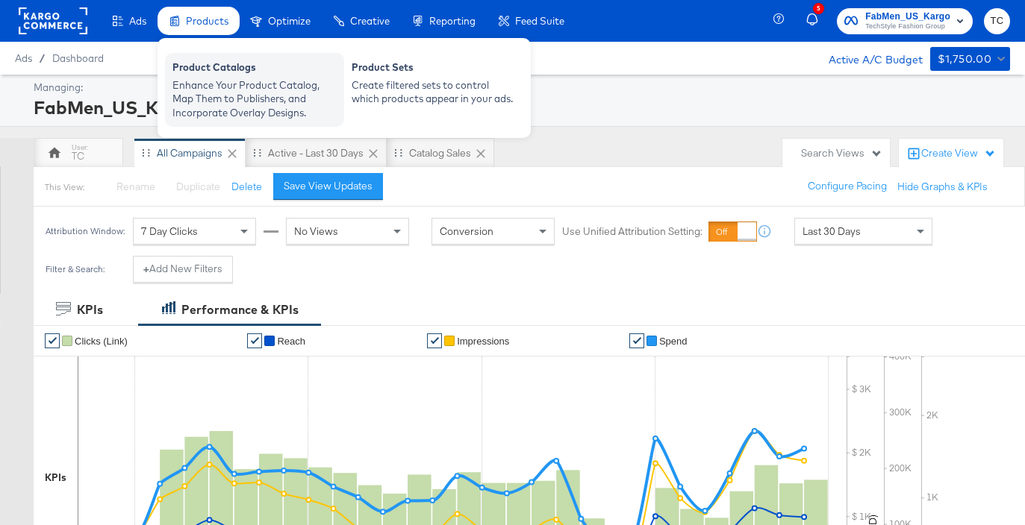
click at [222, 87] on div "Enhance Your Product Catalog, Map Them to Publishers, and Incorporate Overlay D…" at bounding box center [254, 99] width 164 height 42
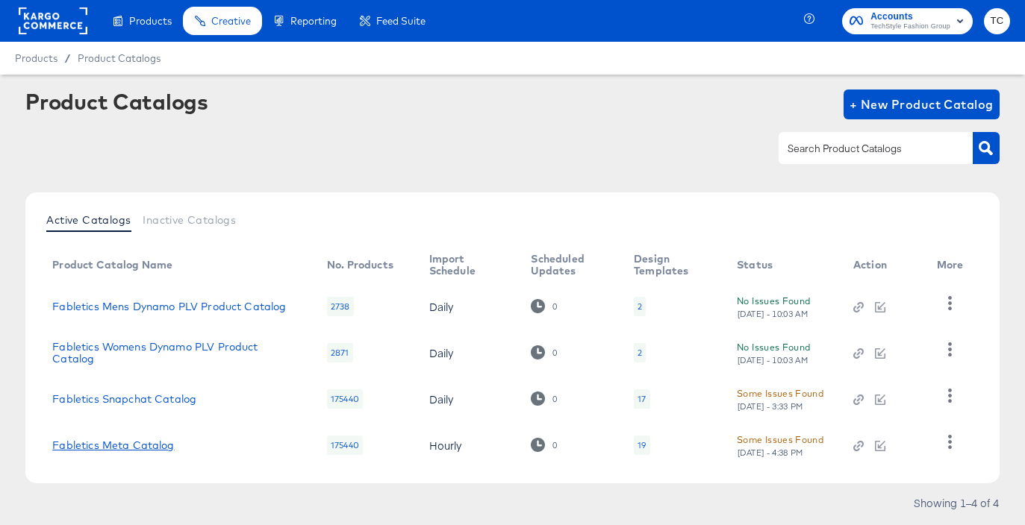
click at [163, 446] on link "Fabletics Meta Catalog" at bounding box center [113, 446] width 122 height 12
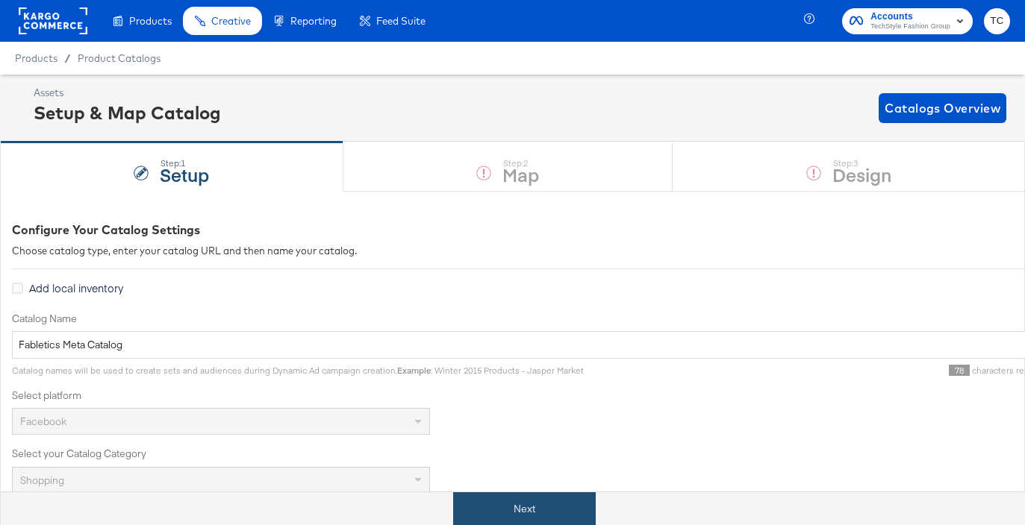
click at [493, 502] on button "Next" at bounding box center [524, 510] width 143 height 34
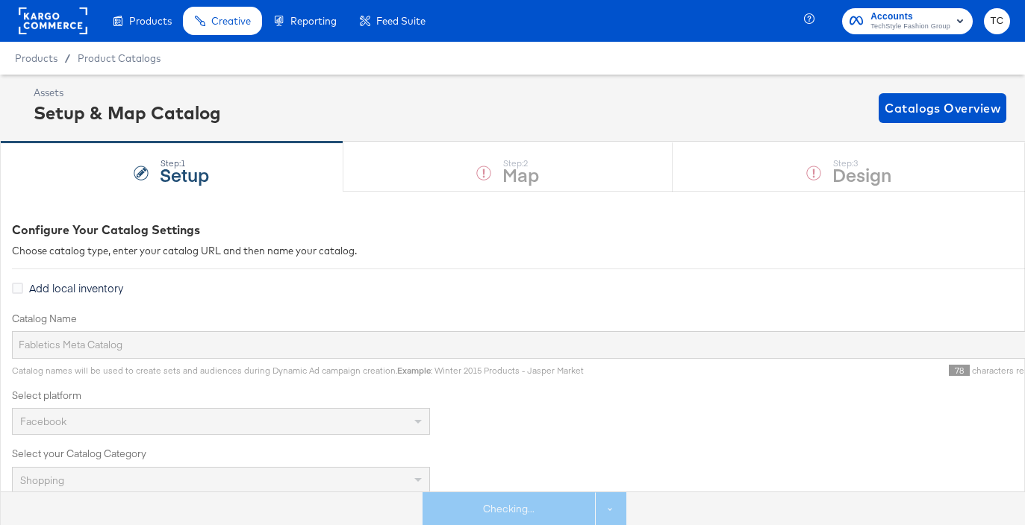
click at [869, 185] on div "Step: 1 Setup Step: 2 Map Step: 3 Design" at bounding box center [512, 166] width 1025 height 49
click at [866, 184] on div "Step: 1 Setup Step: 2 Map Step: 3 Design" at bounding box center [512, 166] width 1025 height 49
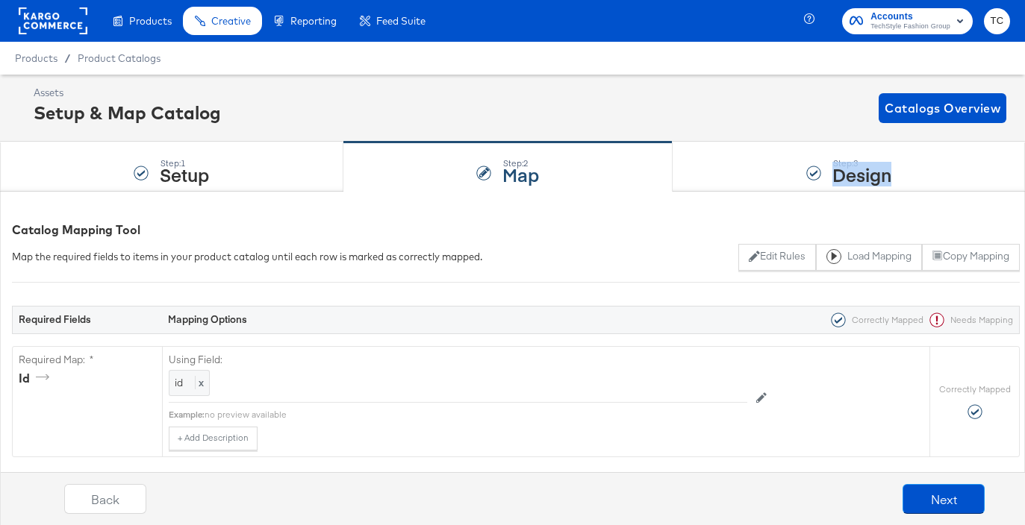
click at [866, 184] on strong "Design" at bounding box center [861, 174] width 59 height 25
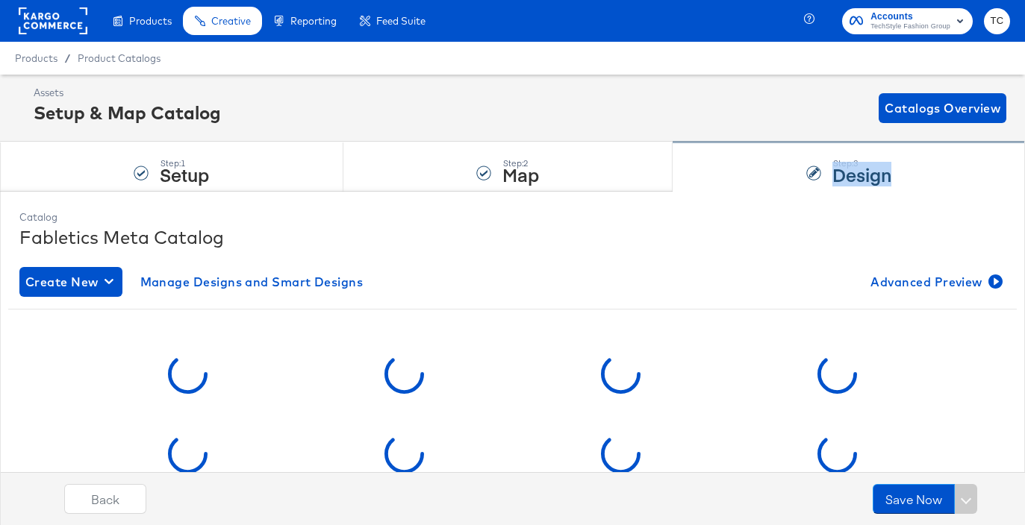
click at [865, 180] on strong "Design" at bounding box center [861, 174] width 59 height 25
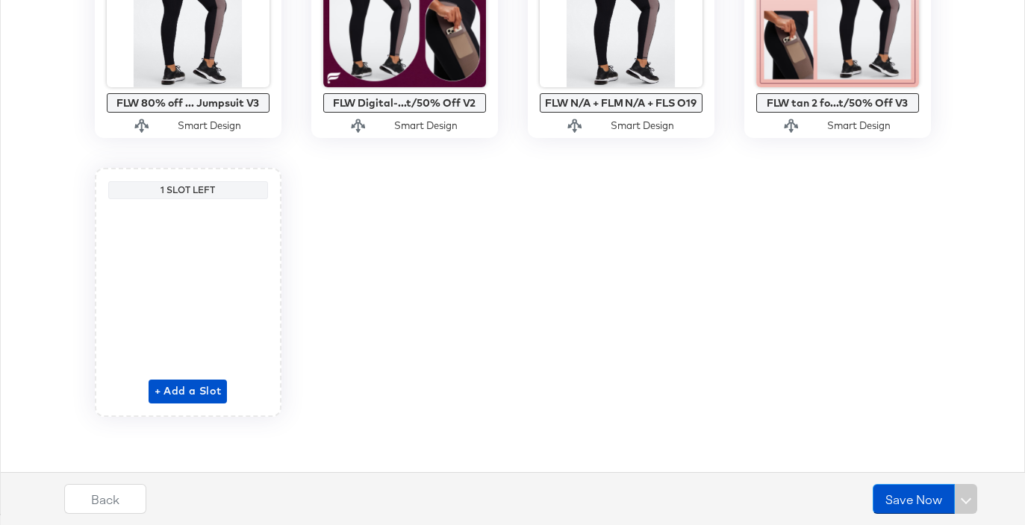
scroll to position [1527, 0]
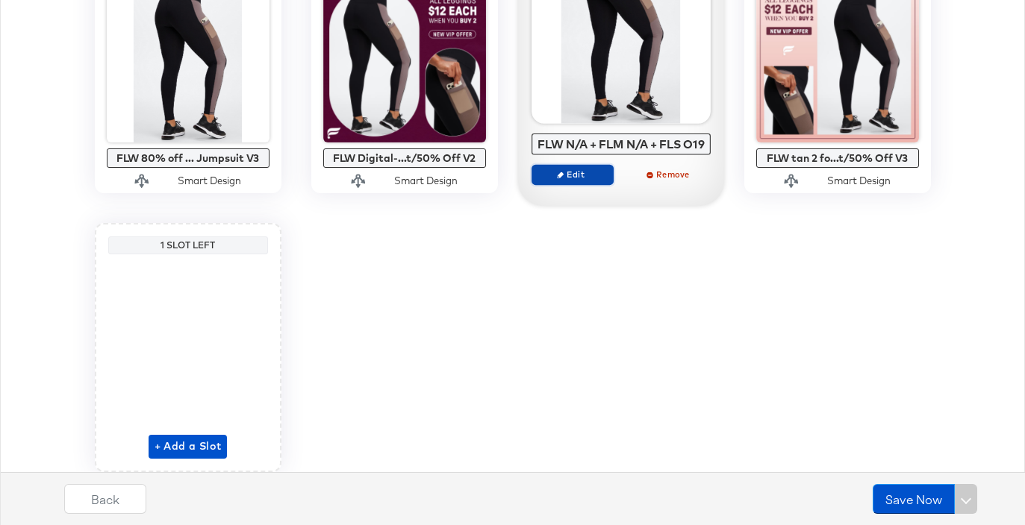
click at [592, 185] on button "Edit" at bounding box center [572, 174] width 82 height 21
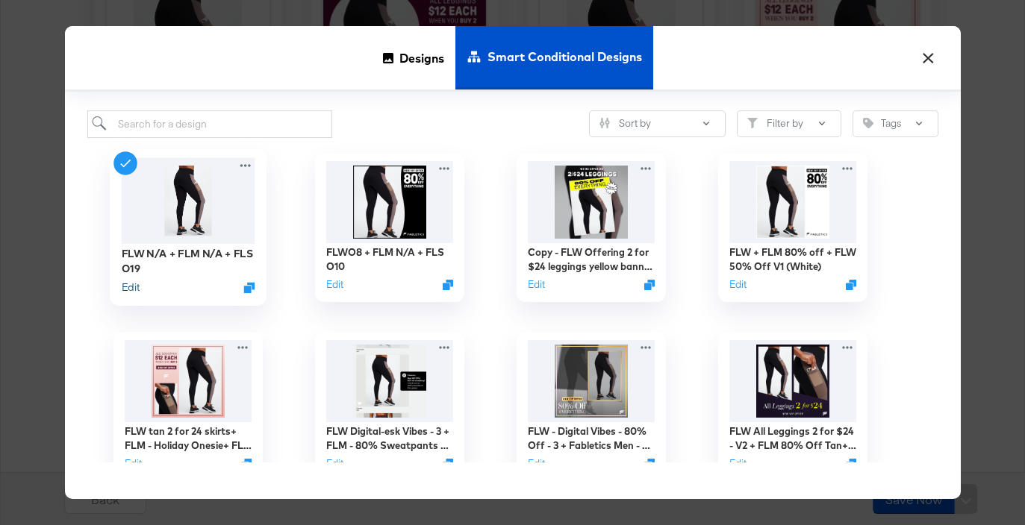
click at [126, 284] on button "Edit" at bounding box center [130, 287] width 18 height 14
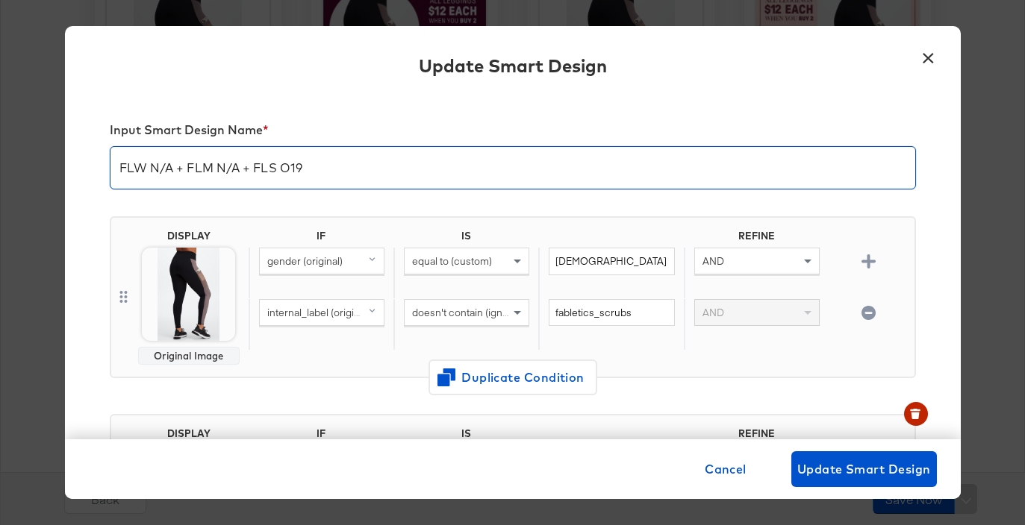
drag, startPoint x: 242, startPoint y: 167, endPoint x: 217, endPoint y: 166, distance: 24.7
click at [217, 166] on input "FLW N/A + FLM N/A + FLS O19" at bounding box center [512, 162] width 805 height 42
type input "FLW N/A + FLM Multi SidebySide+ FLS O19"
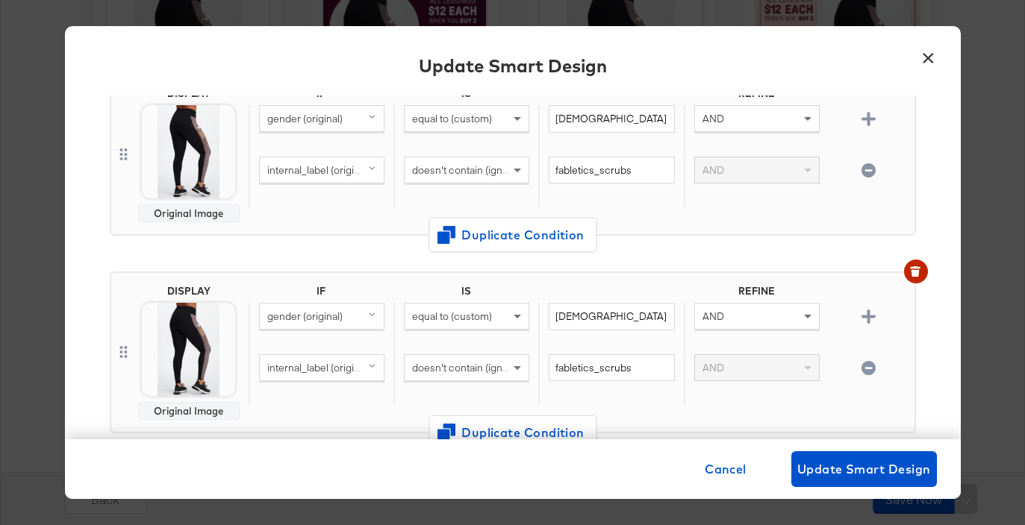
scroll to position [198, 0]
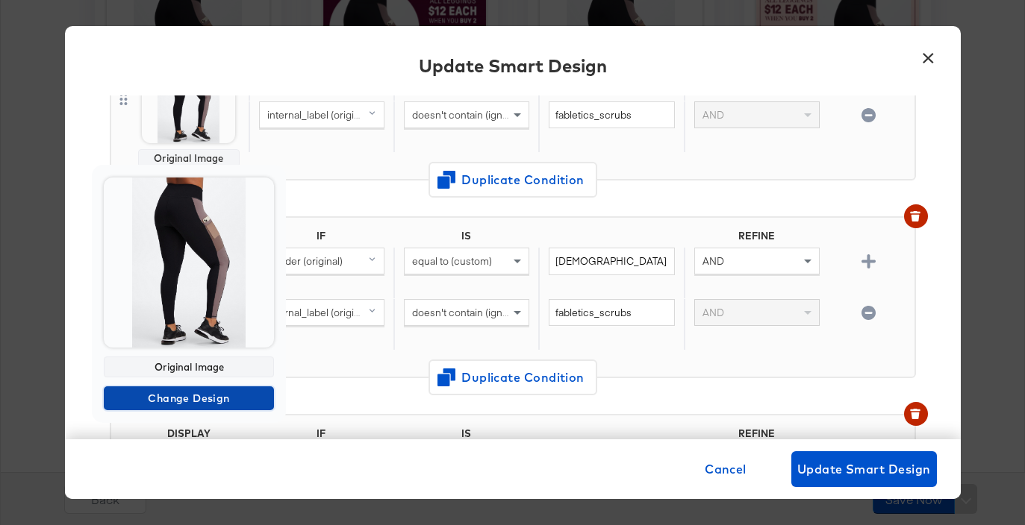
click at [211, 399] on span "Change Design" at bounding box center [189, 399] width 158 height 19
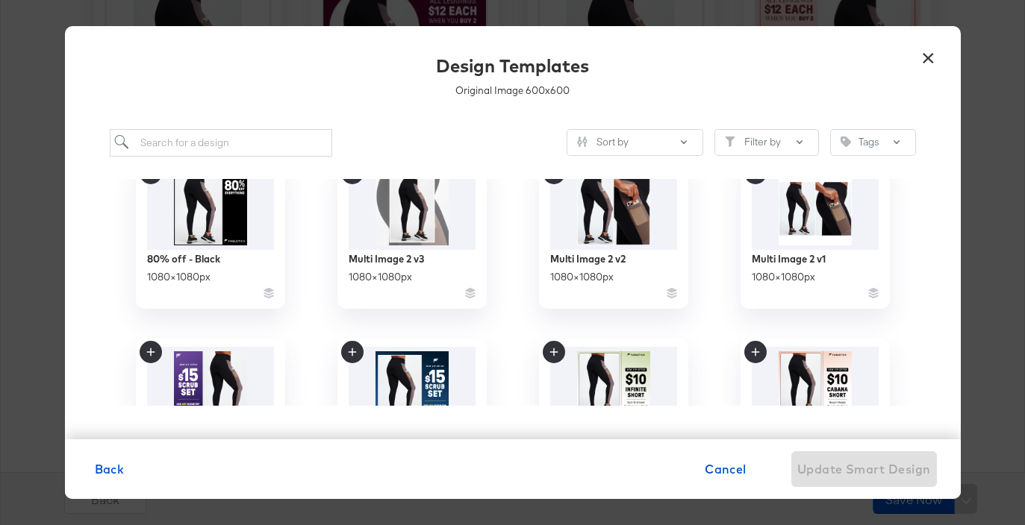
scroll to position [2358, 0]
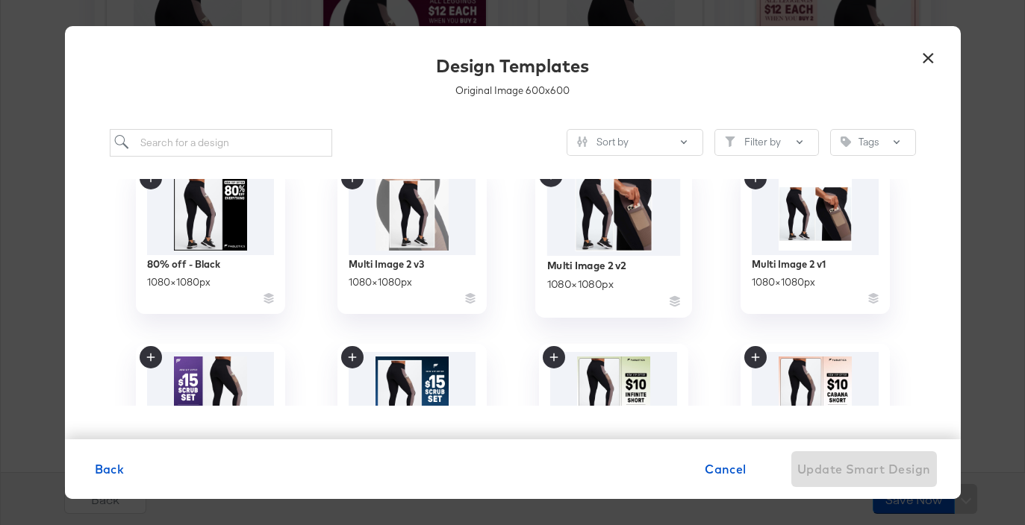
click at [637, 260] on div "Multi Image 2 v2 1080 × 1080 px" at bounding box center [613, 282] width 134 height 53
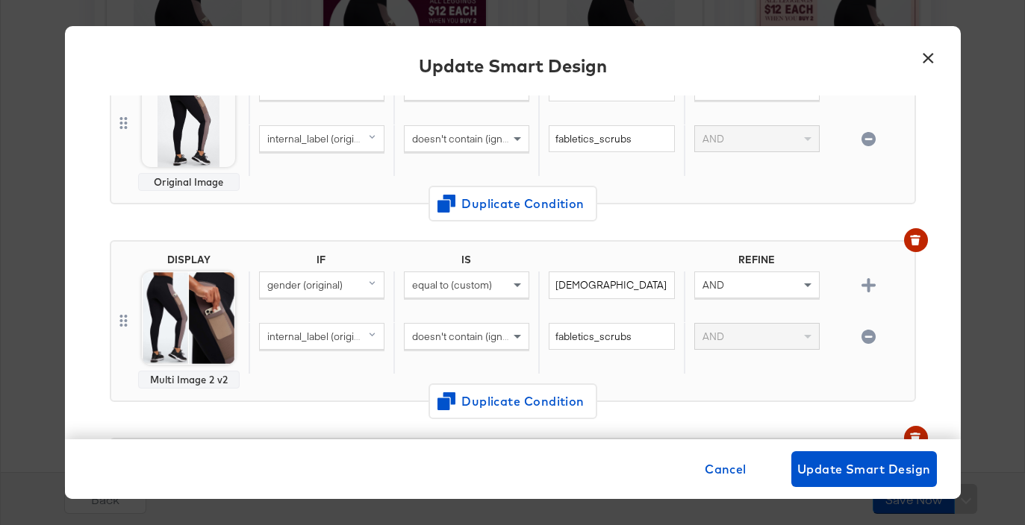
scroll to position [0, 0]
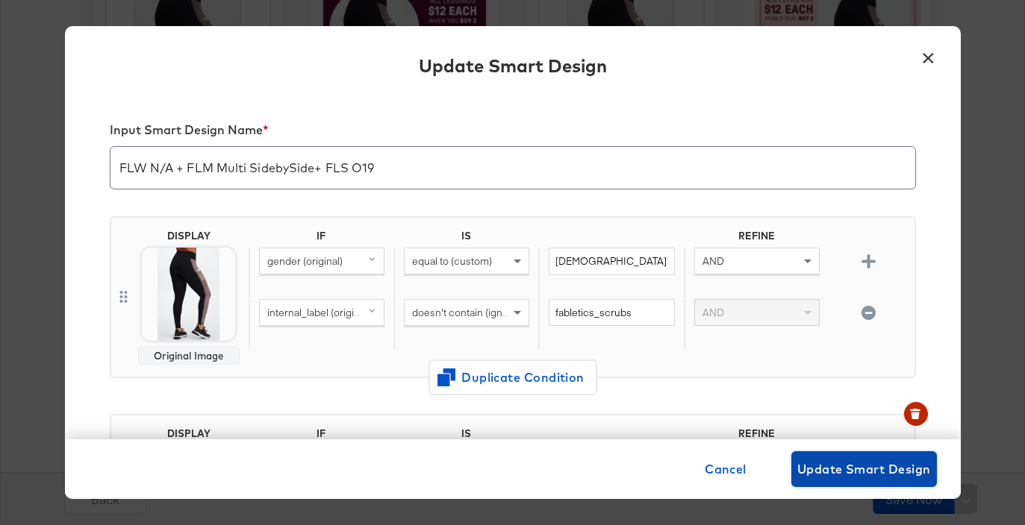
click at [823, 468] on span "Update Smart Design" at bounding box center [864, 469] width 134 height 21
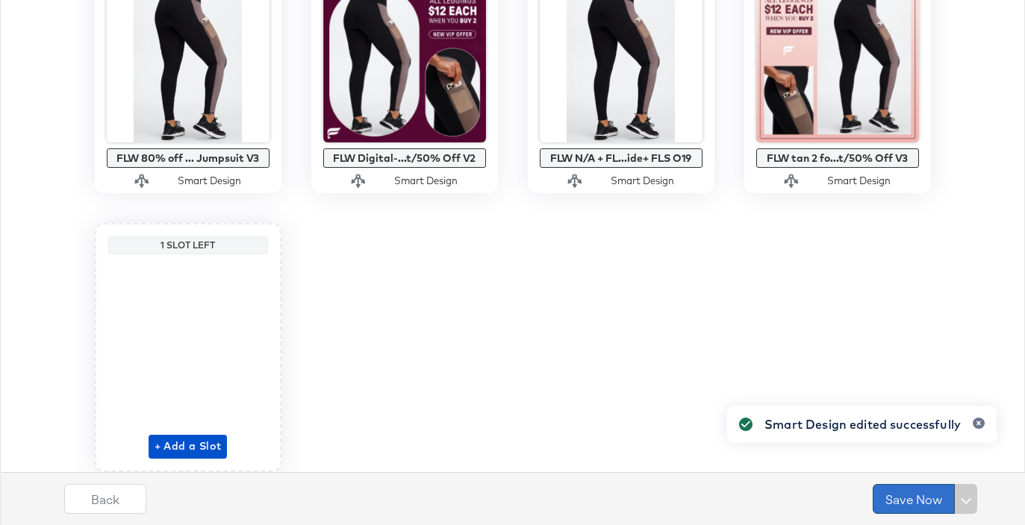
click at [897, 491] on button "Save Now" at bounding box center [914, 499] width 82 height 30
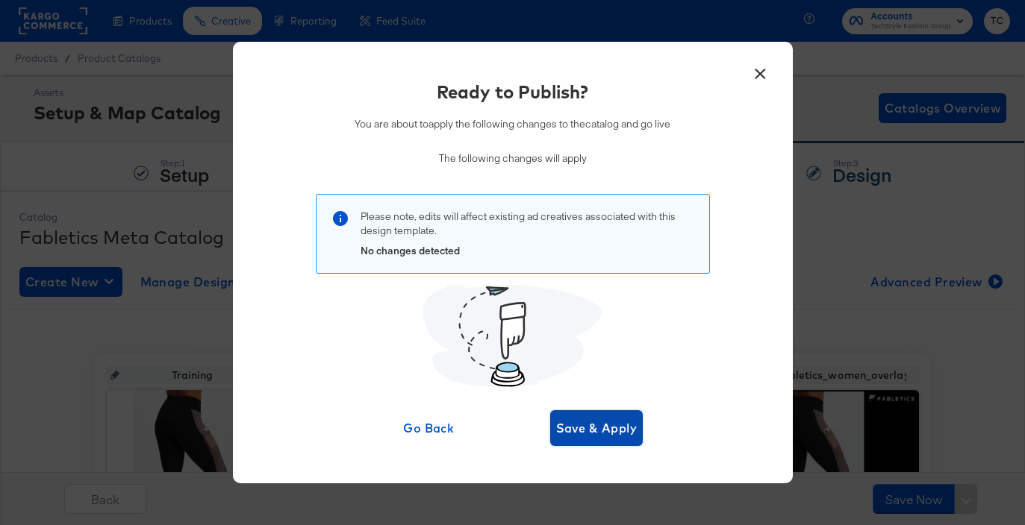
click at [592, 437] on span "Save & Apply" at bounding box center [596, 428] width 81 height 21
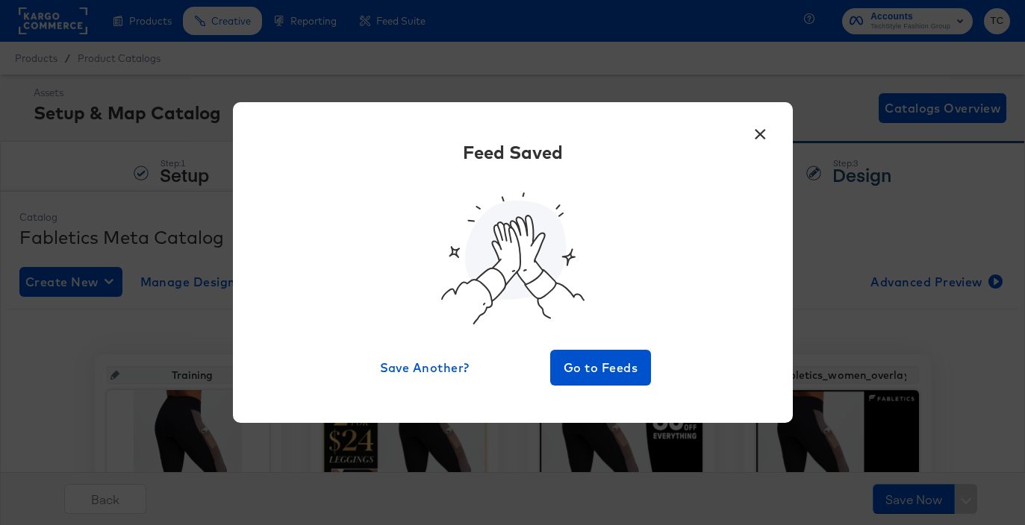
click at [762, 131] on button "×" at bounding box center [760, 130] width 27 height 27
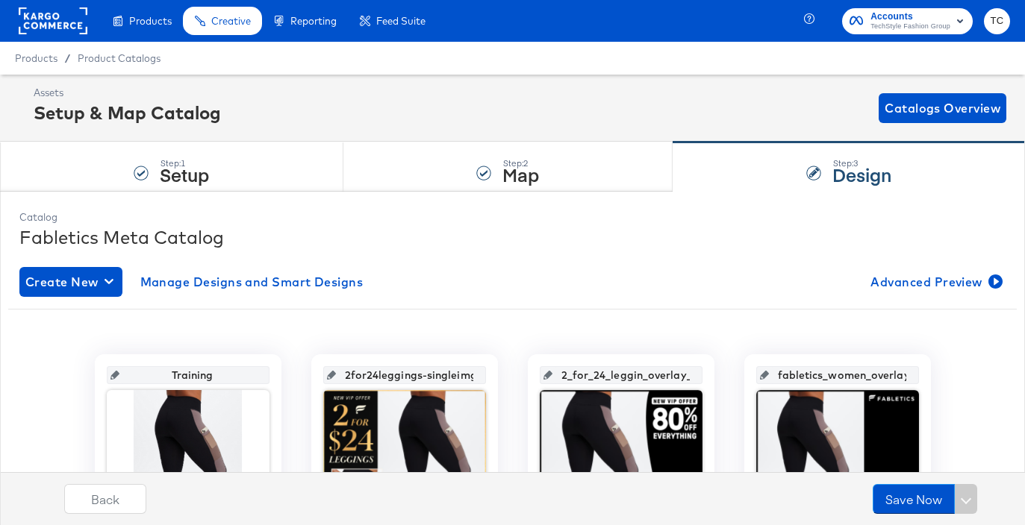
click at [57, 25] on rect at bounding box center [53, 20] width 69 height 27
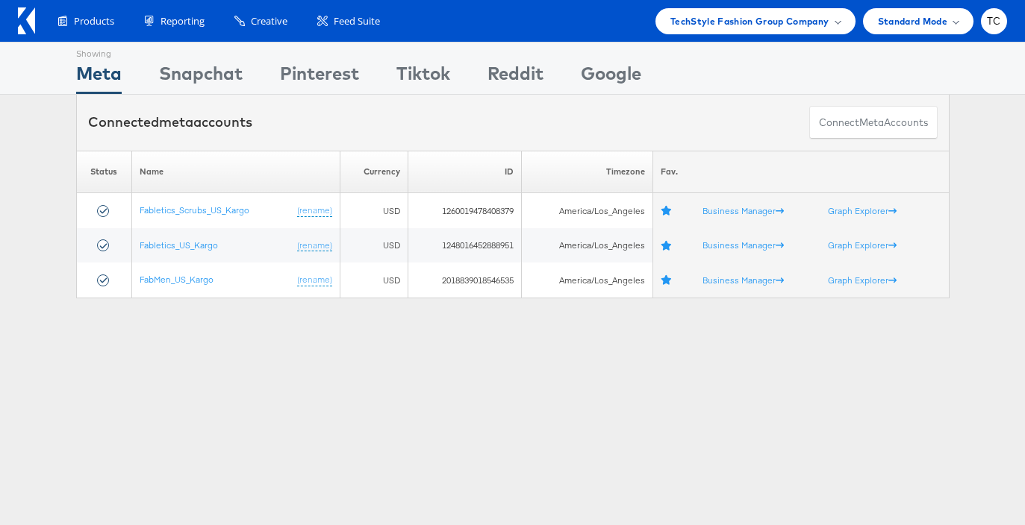
scroll to position [109, 0]
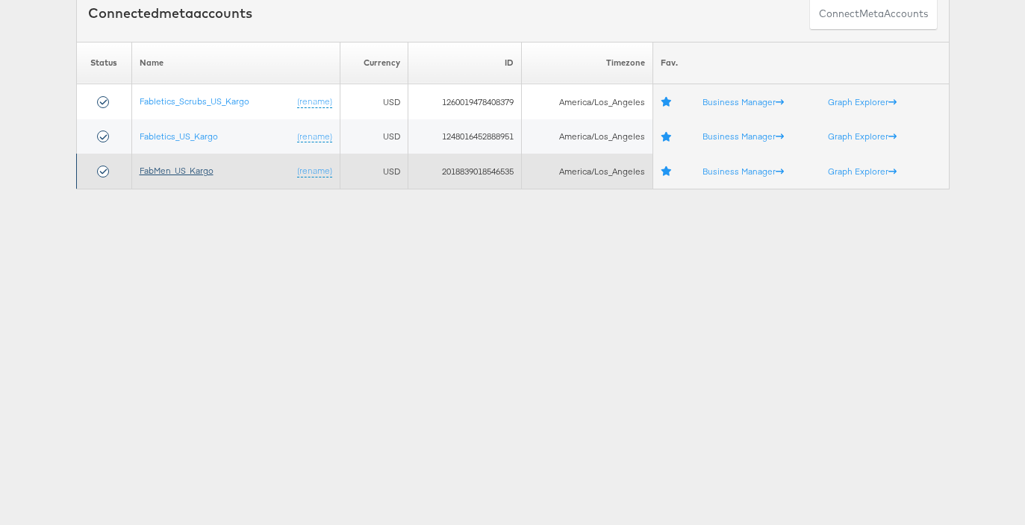
click at [200, 173] on link "FabMen_US_Kargo" at bounding box center [177, 170] width 74 height 11
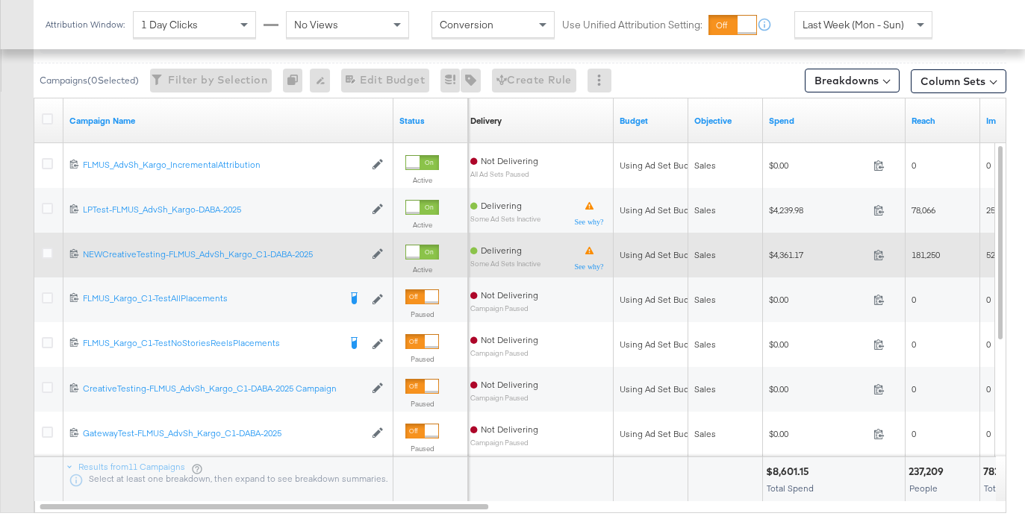
scroll to position [661, 0]
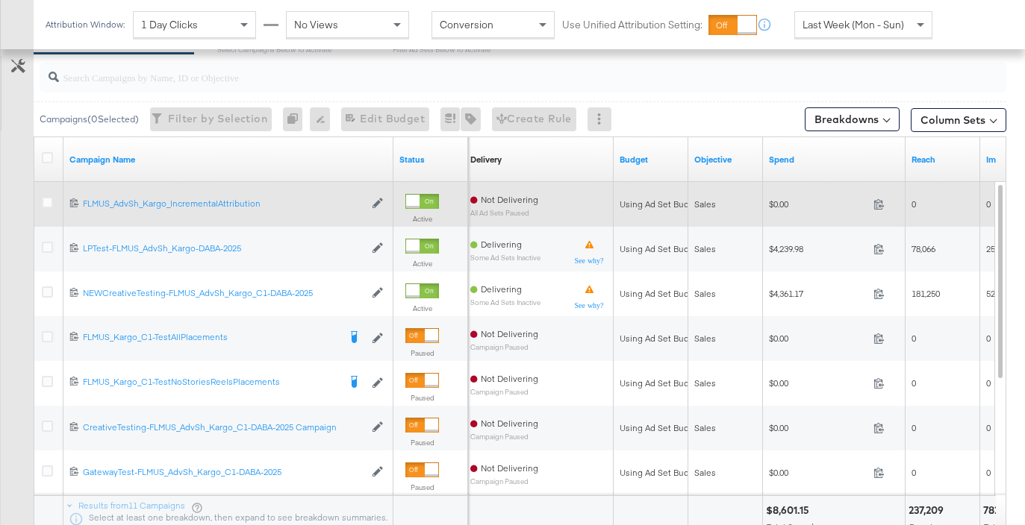
click at [53, 201] on div at bounding box center [50, 204] width 16 height 15
click at [46, 205] on icon at bounding box center [47, 202] width 11 height 11
click at [0, 0] on input "checkbox" at bounding box center [0, 0] width 0 height 0
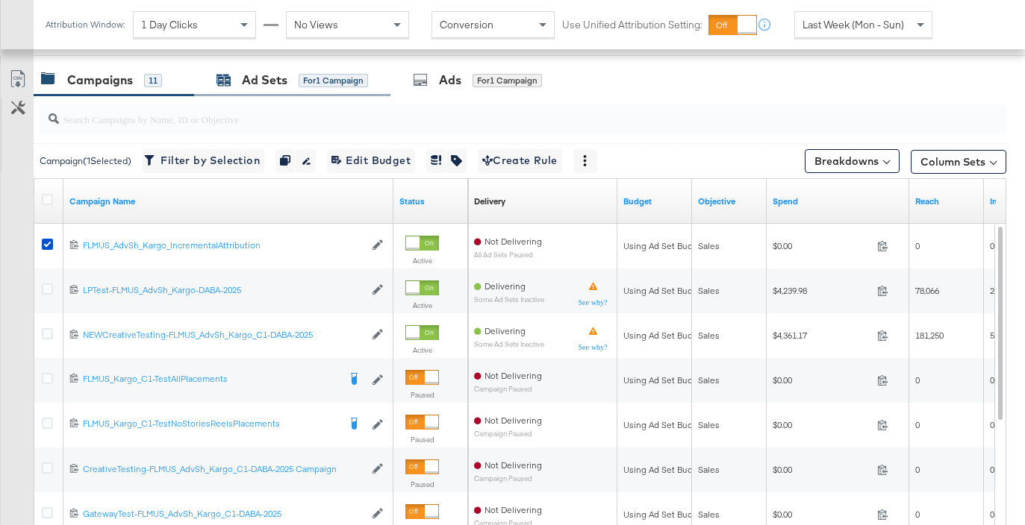
click at [252, 84] on div "Ad Sets" at bounding box center [265, 80] width 46 height 17
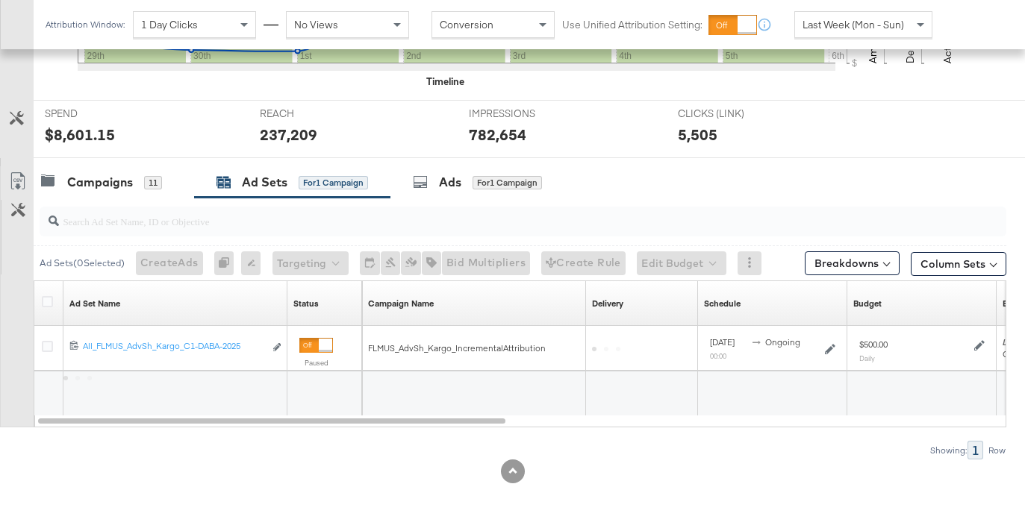
scroll to position [517, 0]
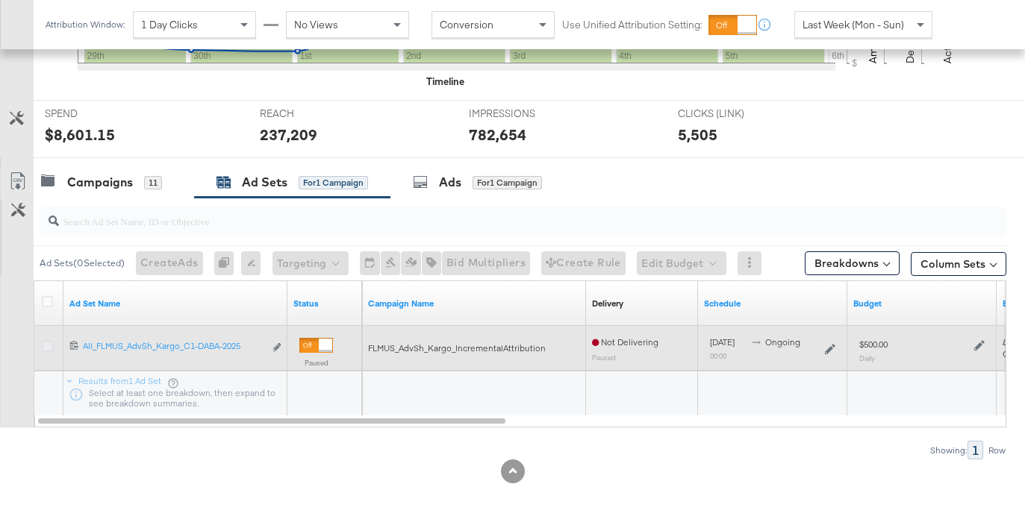
click at [50, 346] on icon at bounding box center [47, 346] width 11 height 11
click at [0, 0] on input "checkbox" at bounding box center [0, 0] width 0 height 0
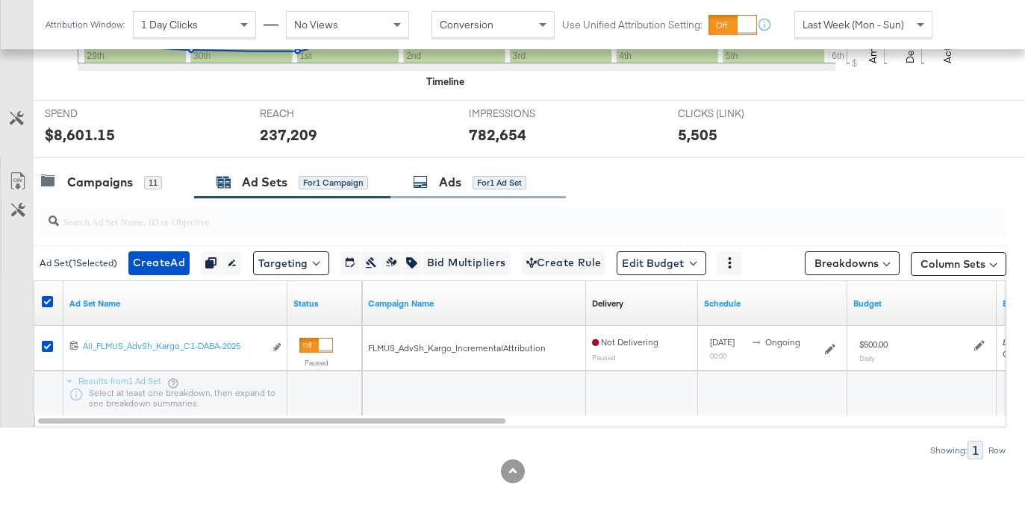
click at [465, 183] on div "Ads for 1 Ad Set" at bounding box center [469, 182] width 113 height 17
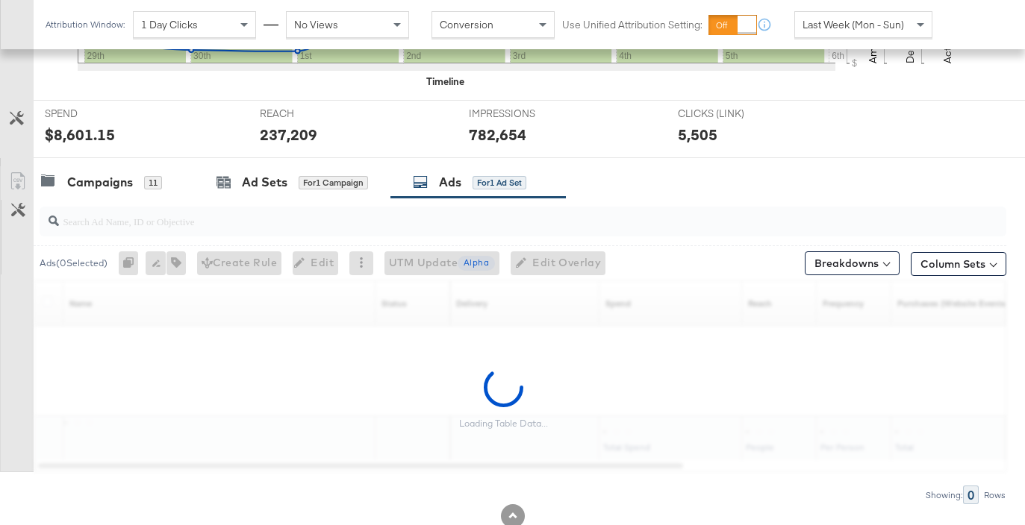
scroll to position [562, 0]
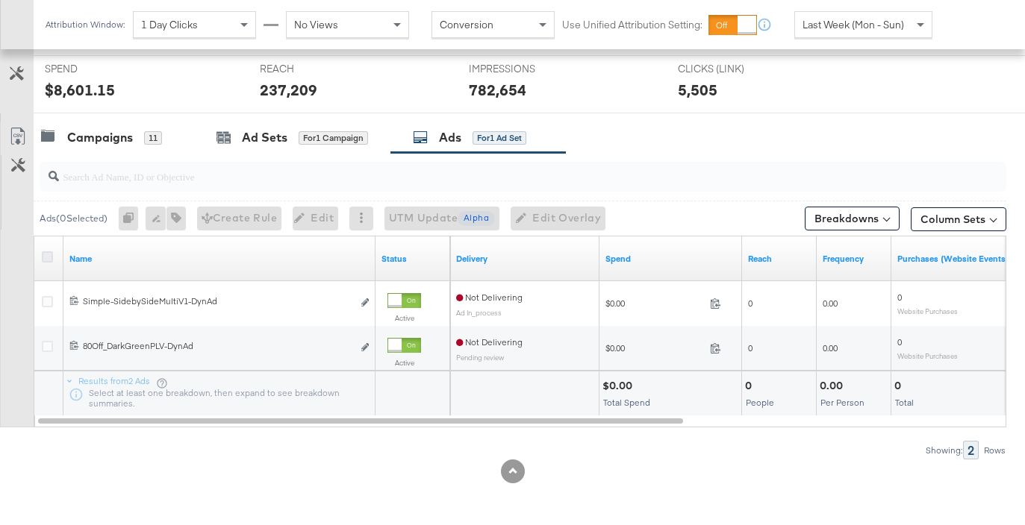
click at [52, 258] on icon at bounding box center [47, 257] width 11 height 11
click at [0, 0] on input "checkbox" at bounding box center [0, 0] width 0 height 0
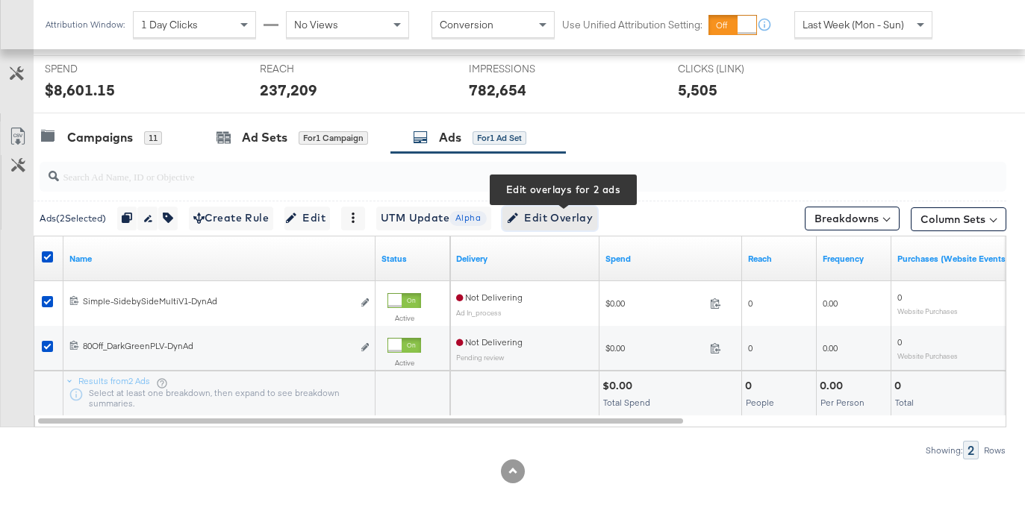
click at [547, 223] on span "Edit Overlay Edit overlays for 2 ads" at bounding box center [550, 218] width 86 height 19
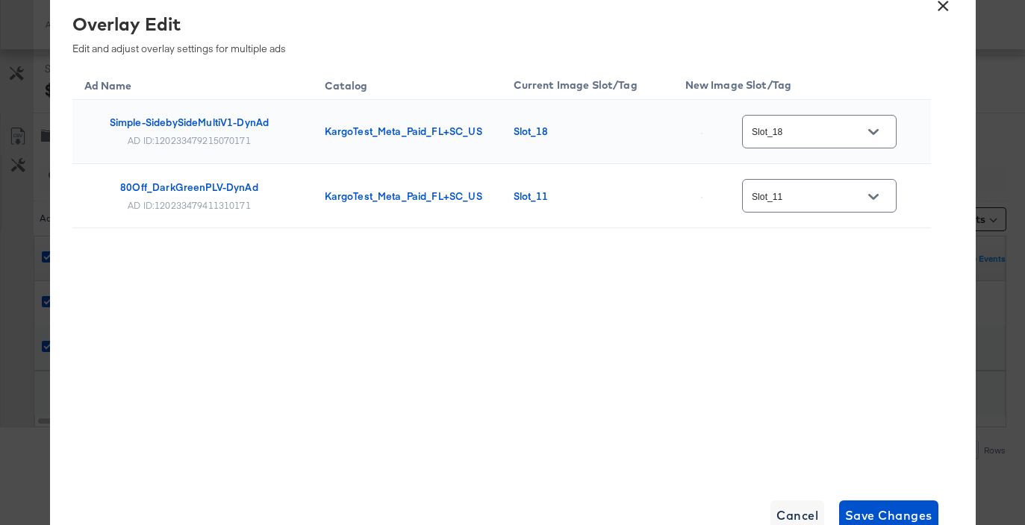
click at [935, 15] on button "×" at bounding box center [943, 2] width 27 height 27
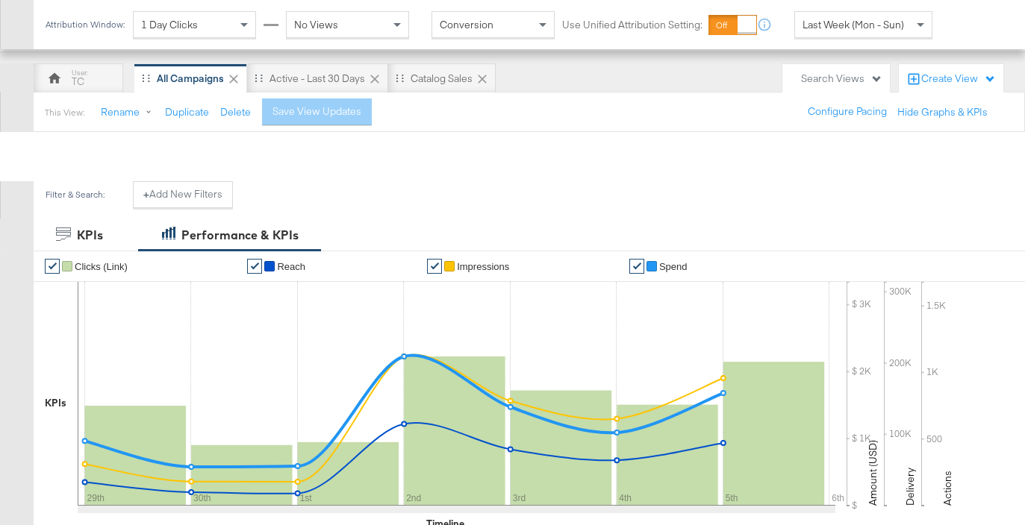
scroll to position [0, 0]
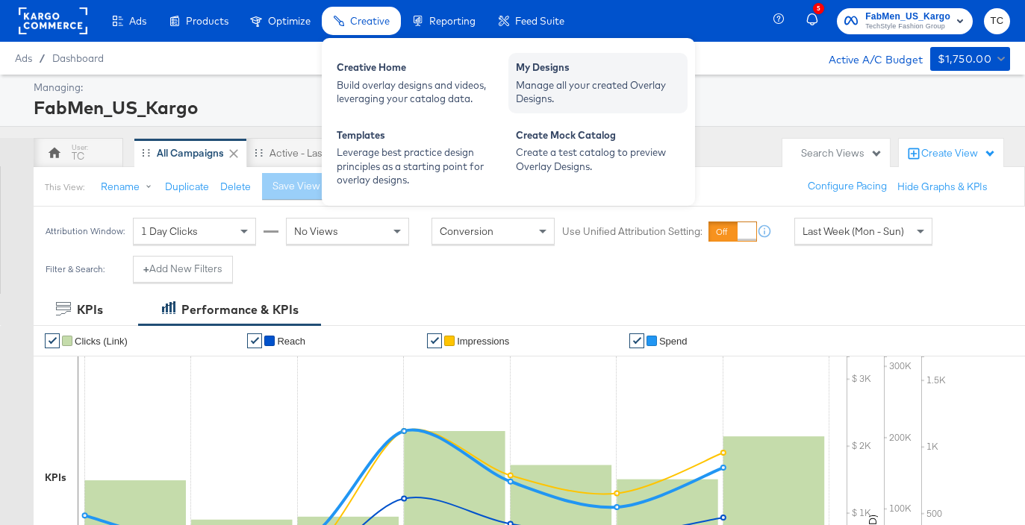
click at [586, 79] on div "Manage all your created Overlay Designs." at bounding box center [598, 92] width 164 height 28
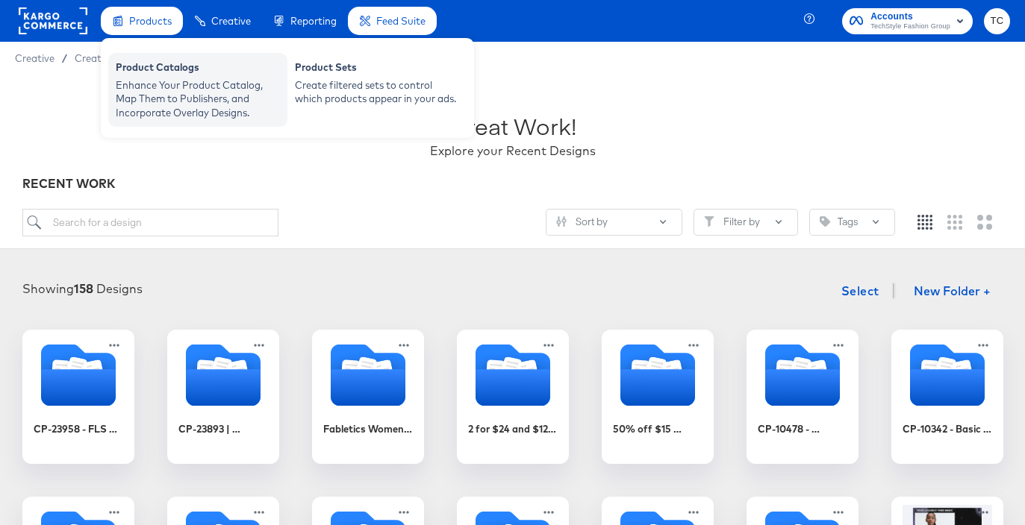
click at [149, 113] on div "Enhance Your Product Catalog, Map Them to Publishers, and Incorporate Overlay D…" at bounding box center [198, 99] width 164 height 42
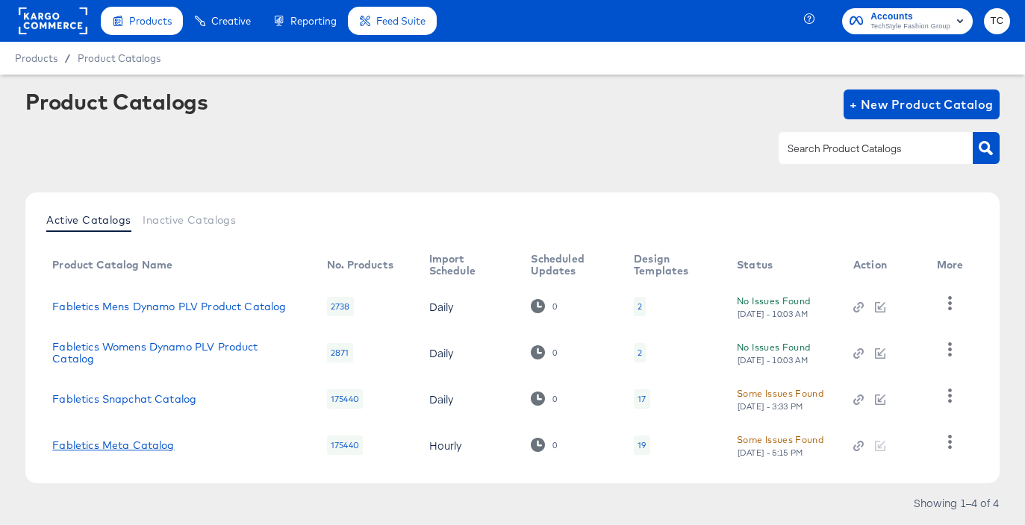
click at [136, 449] on link "Fabletics Meta Catalog" at bounding box center [113, 446] width 122 height 12
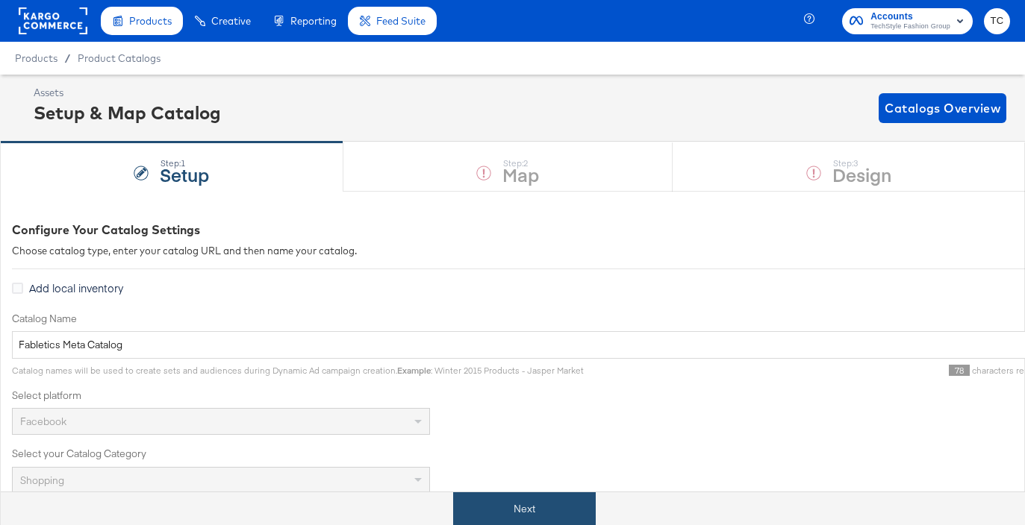
click at [540, 499] on button "Next" at bounding box center [524, 510] width 143 height 34
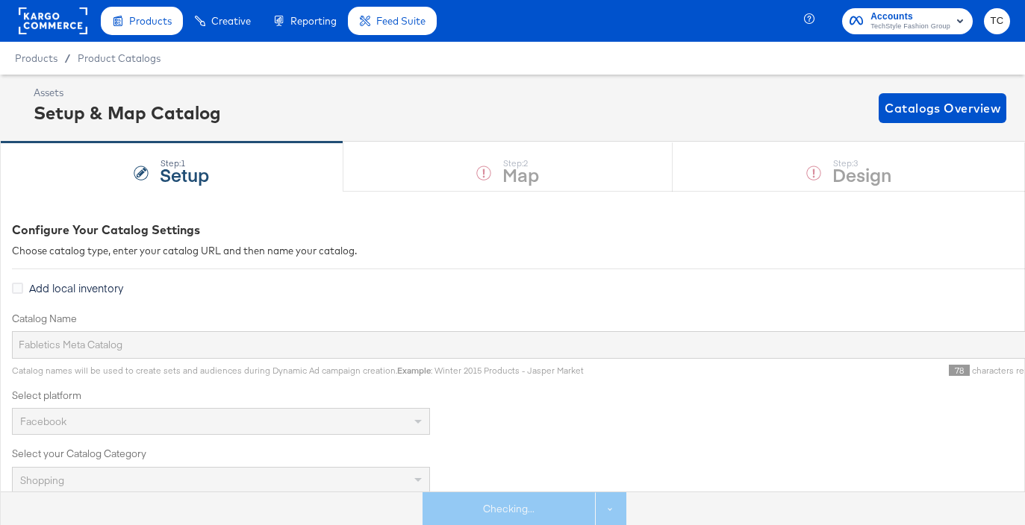
click at [826, 172] on div "Step: 1 Setup Step: 2 Map Step: 3 Design" at bounding box center [512, 166] width 1025 height 49
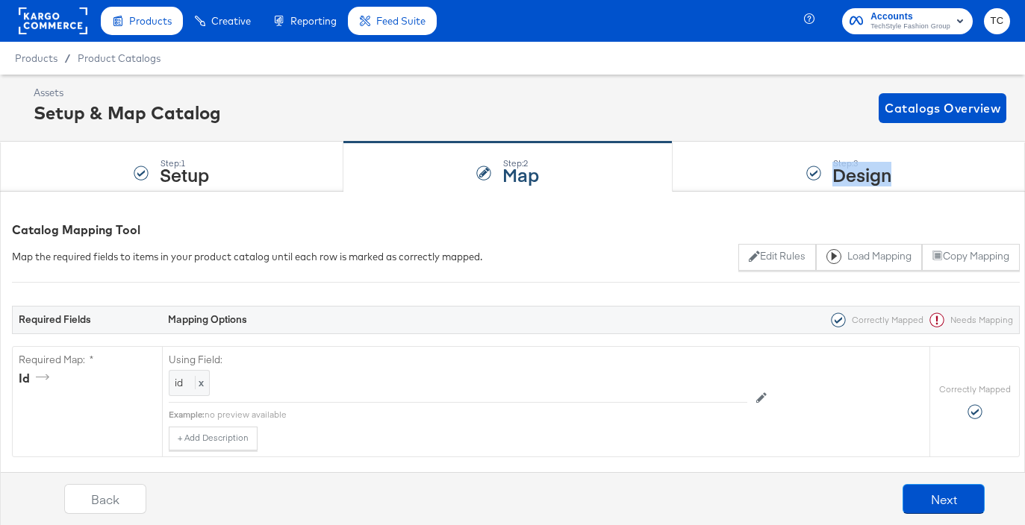
click at [826, 172] on div "Step: 3 Design" at bounding box center [849, 167] width 352 height 49
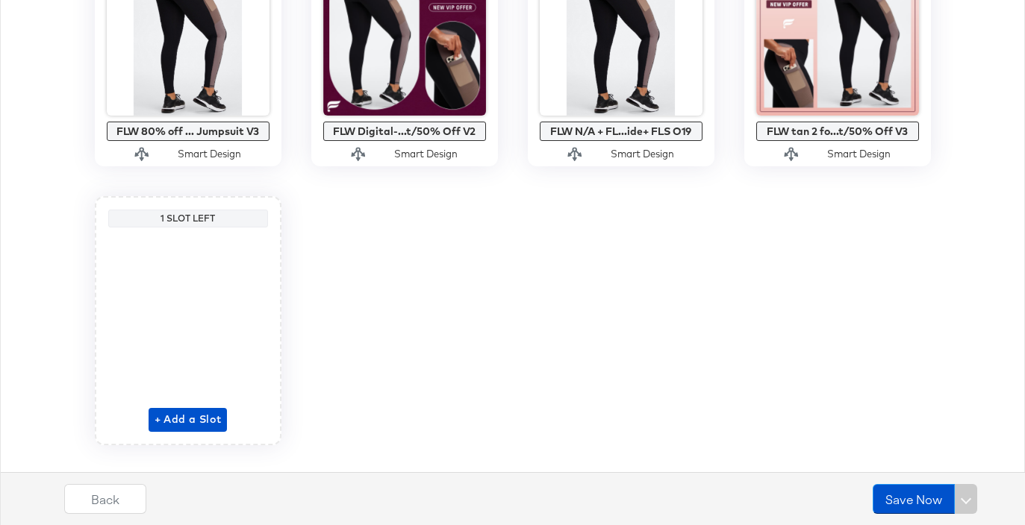
scroll to position [1526, 0]
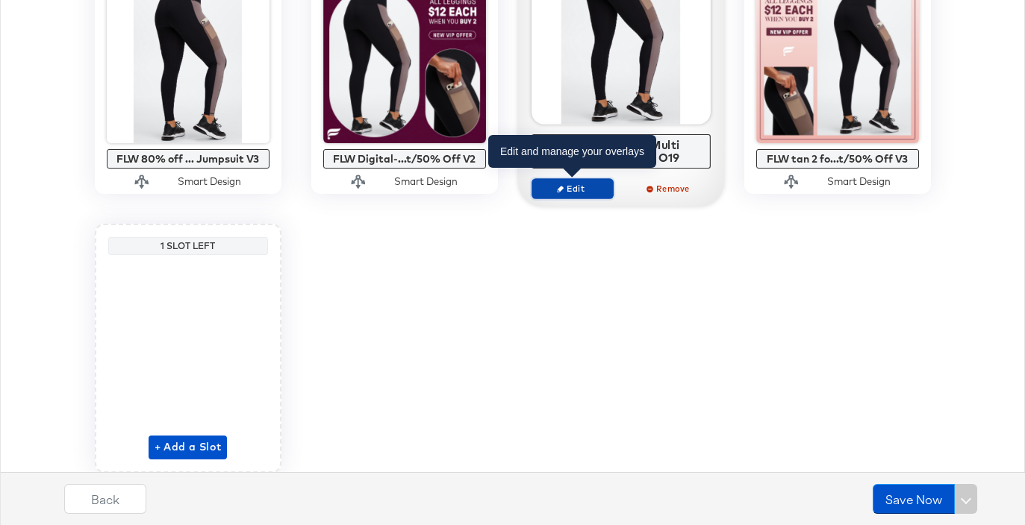
click at [599, 194] on button "Edit" at bounding box center [572, 188] width 82 height 21
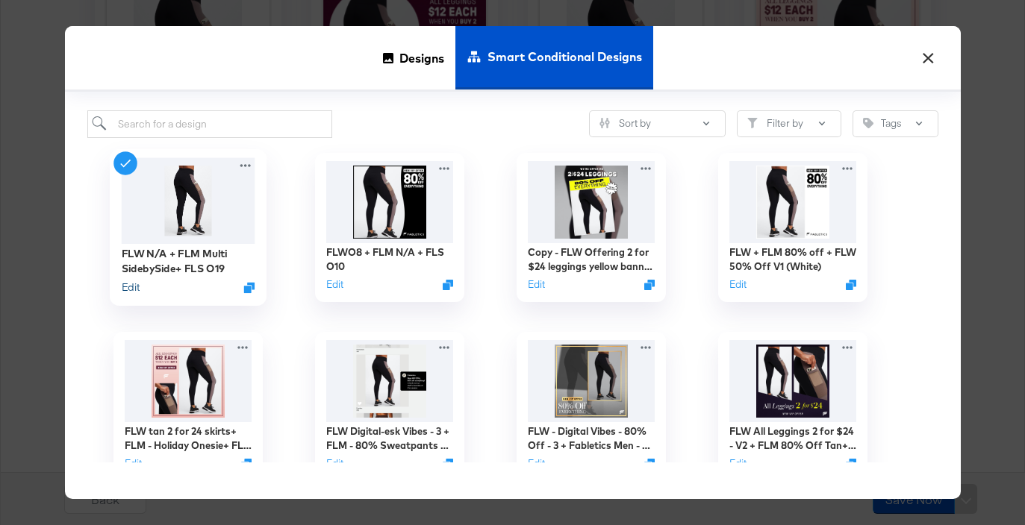
click at [133, 287] on button "Edit" at bounding box center [130, 287] width 18 height 14
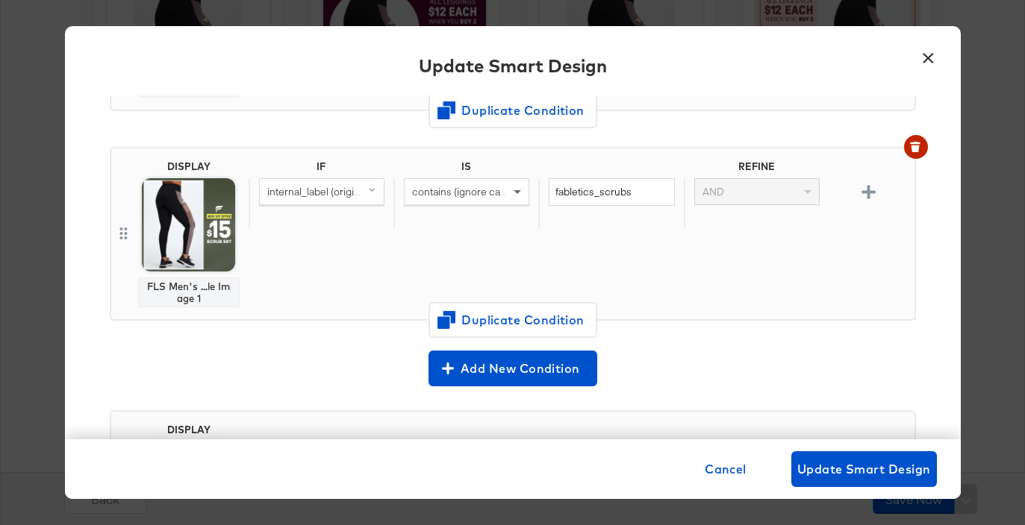
scroll to position [458, 0]
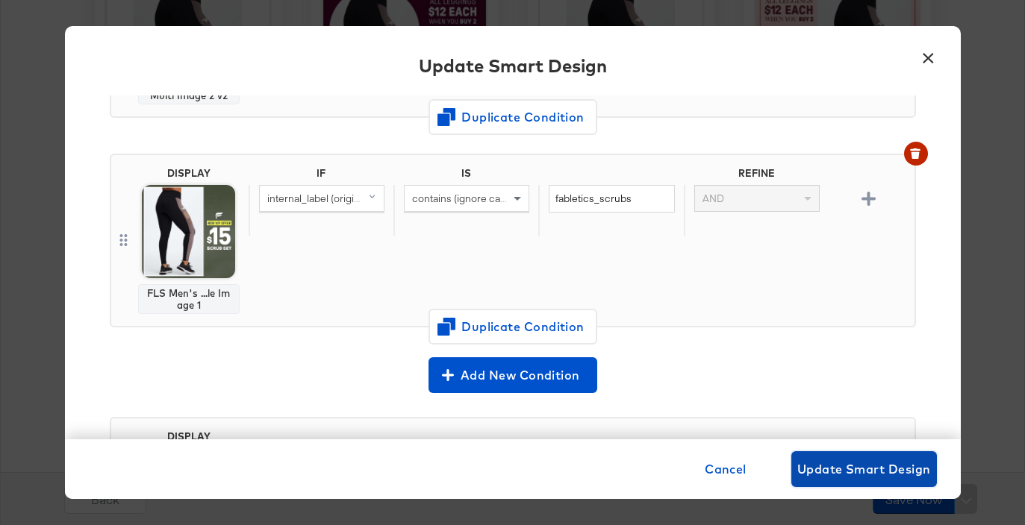
click at [873, 475] on span "Update Smart Design" at bounding box center [864, 469] width 134 height 21
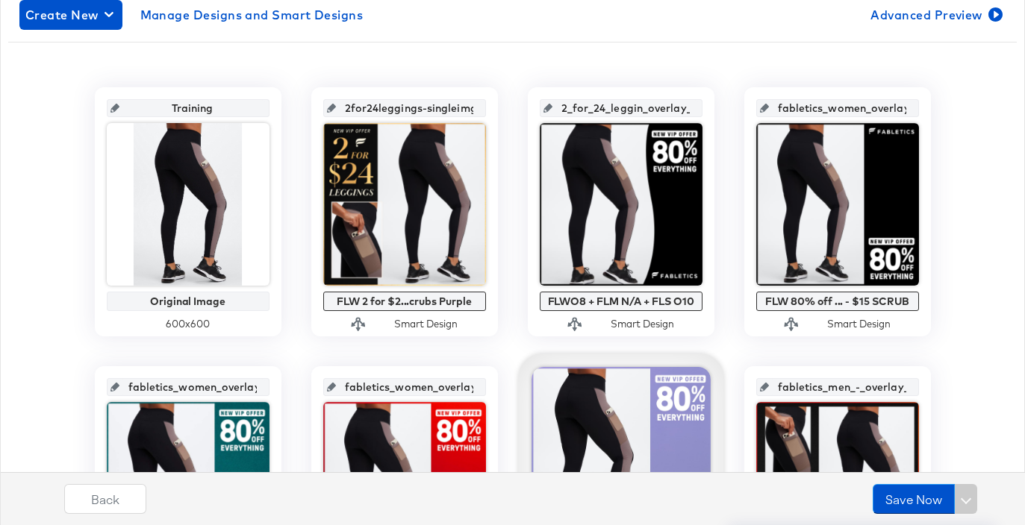
scroll to position [0, 0]
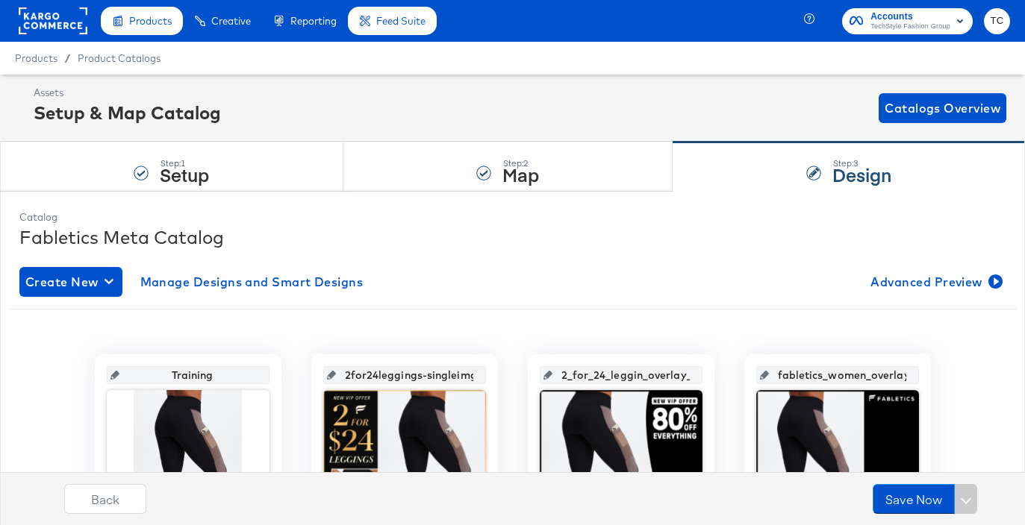
click at [81, 28] on rect at bounding box center [53, 20] width 69 height 27
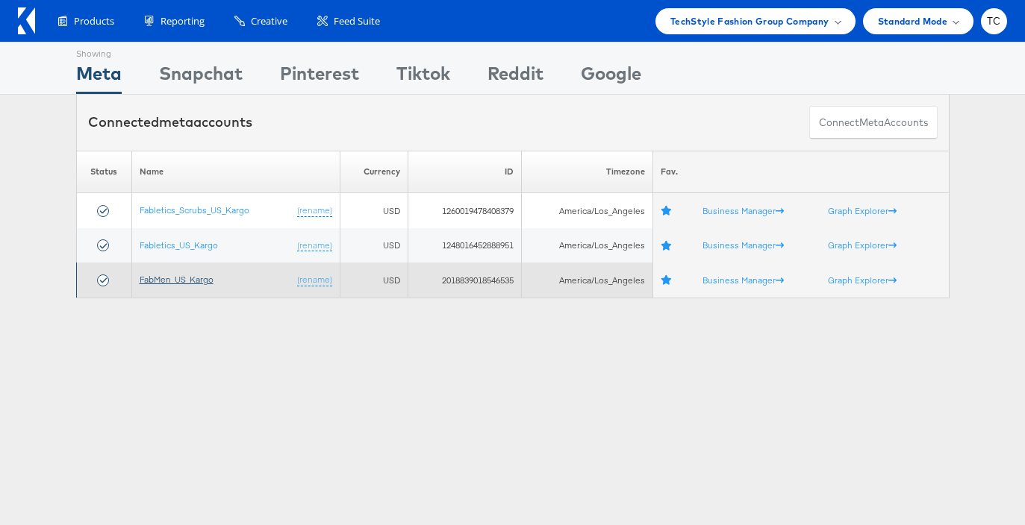
click at [199, 284] on link "FabMen_US_Kargo" at bounding box center [177, 279] width 74 height 11
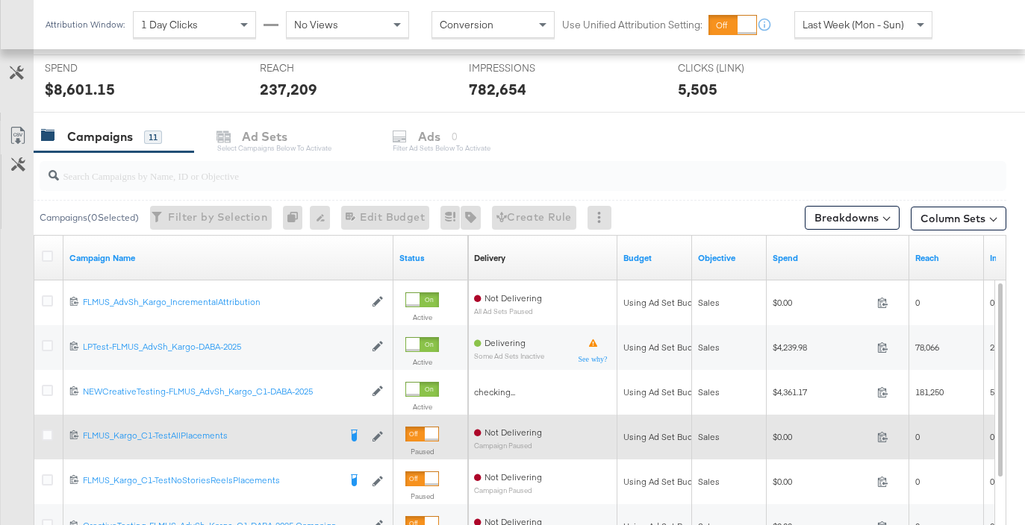
scroll to position [690, 0]
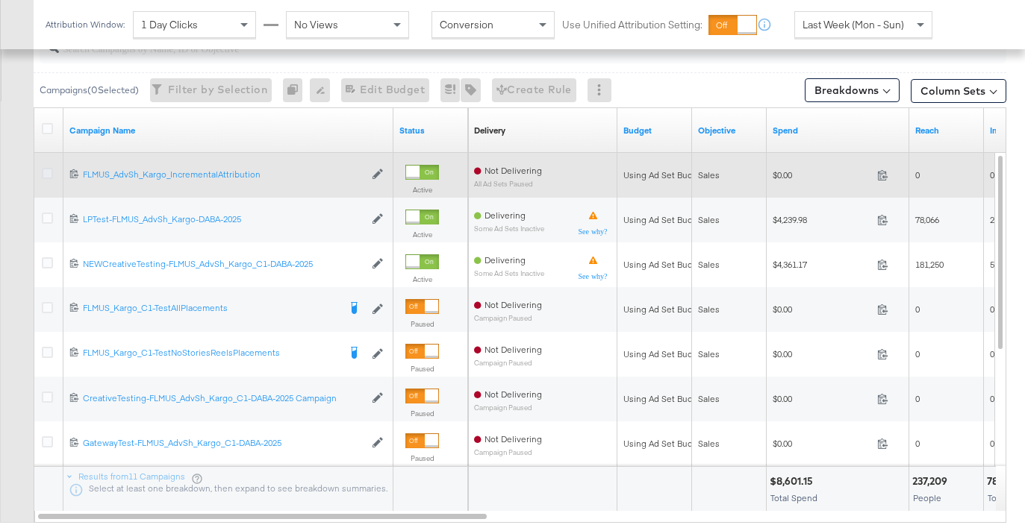
click at [47, 177] on icon at bounding box center [47, 173] width 11 height 11
click at [0, 0] on input "checkbox" at bounding box center [0, 0] width 0 height 0
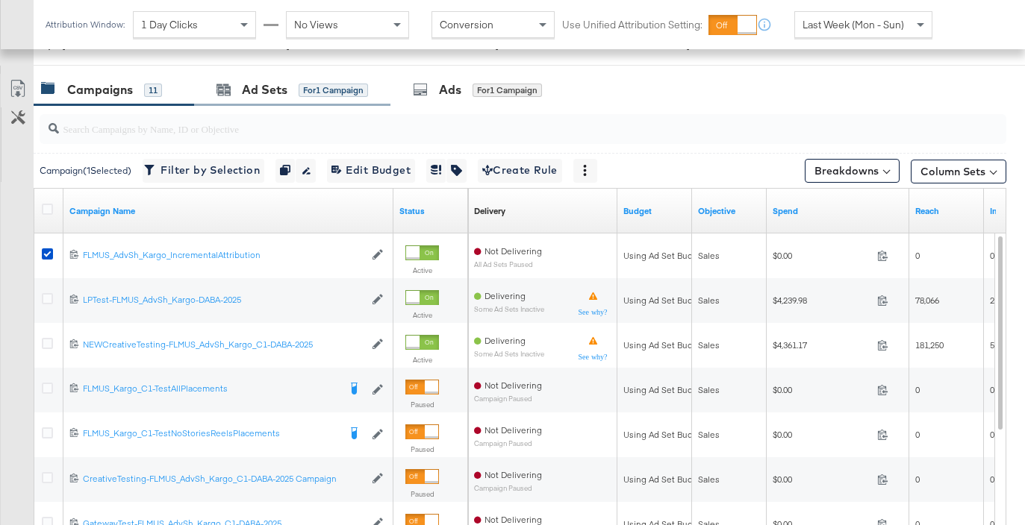
click at [272, 79] on div "Ad Sets for 1 Campaign" at bounding box center [292, 90] width 196 height 32
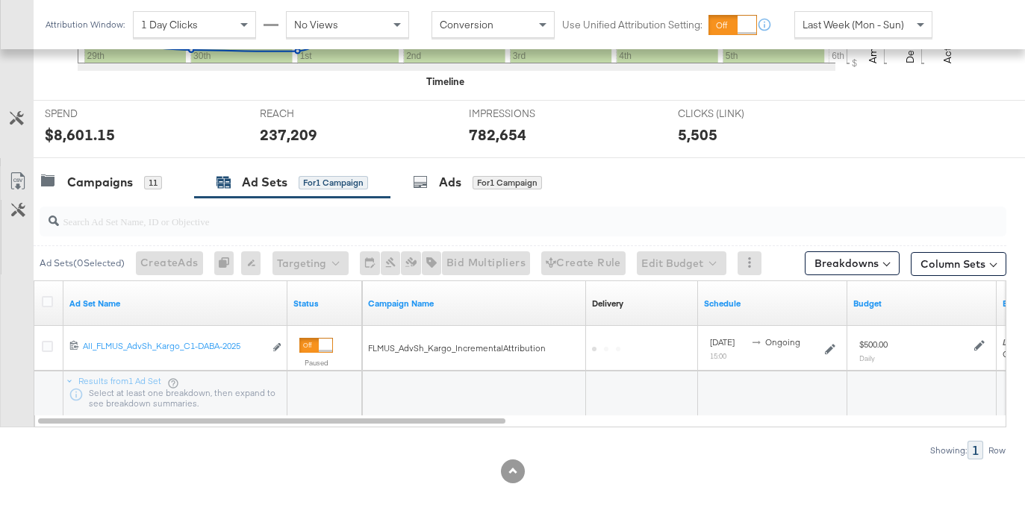
scroll to position [517, 0]
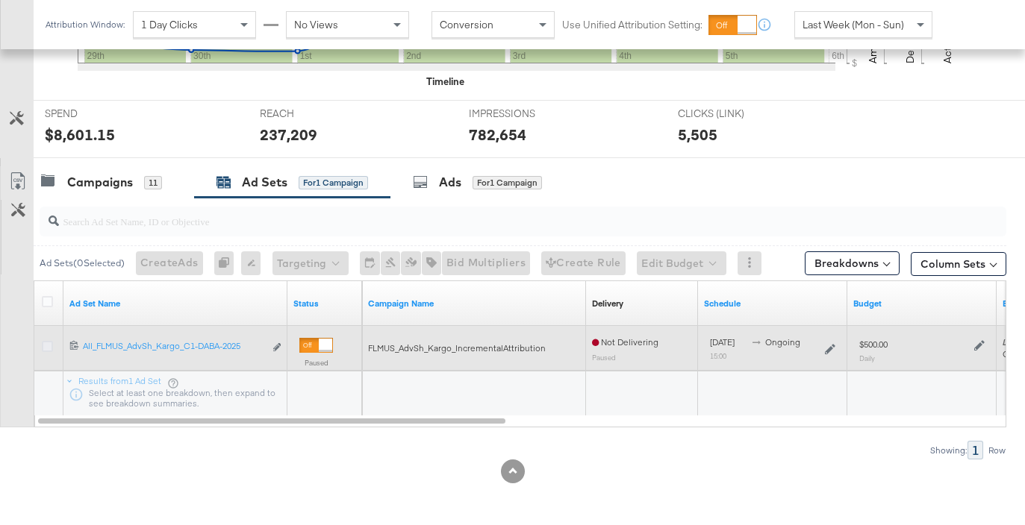
click at [49, 343] on icon at bounding box center [47, 346] width 11 height 11
click at [0, 0] on input "checkbox" at bounding box center [0, 0] width 0 height 0
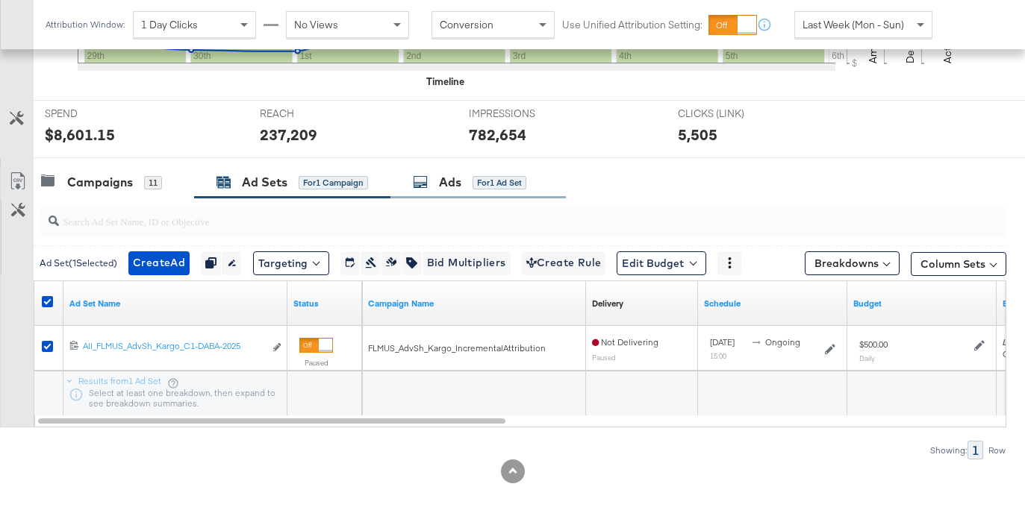
click at [428, 172] on div "Ads for 1 Ad Set" at bounding box center [477, 182] width 175 height 32
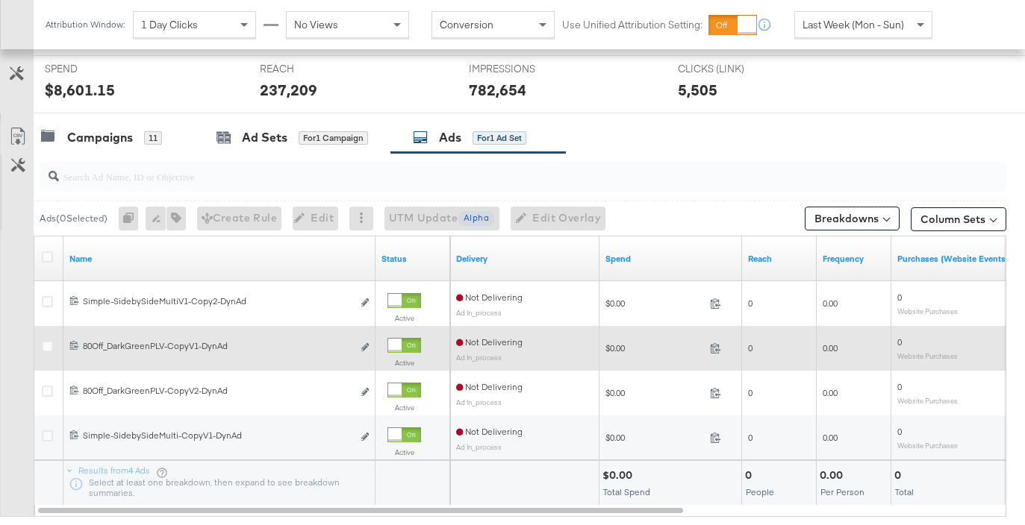
scroll to position [610, 0]
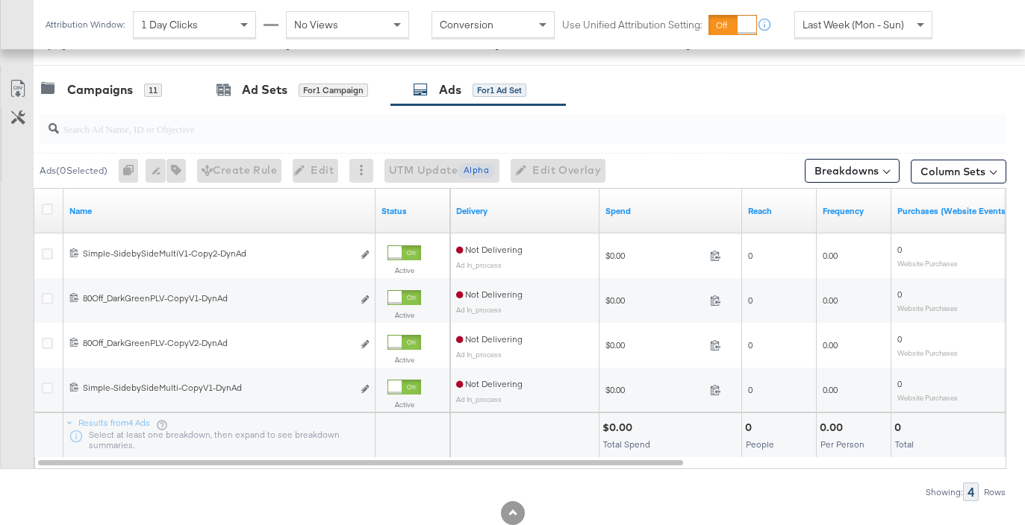
click at [48, 216] on div at bounding box center [50, 211] width 16 height 15
click at [48, 208] on icon at bounding box center [47, 209] width 11 height 11
click at [0, 0] on input "checkbox" at bounding box center [0, 0] width 0 height 0
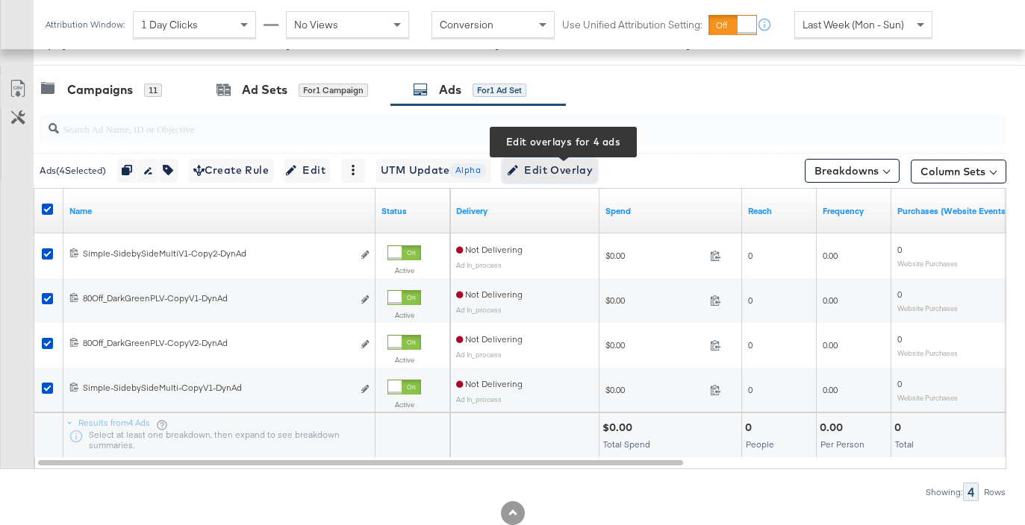
click at [588, 168] on span "Edit Overlay Edit overlays for 4 ads" at bounding box center [550, 170] width 86 height 19
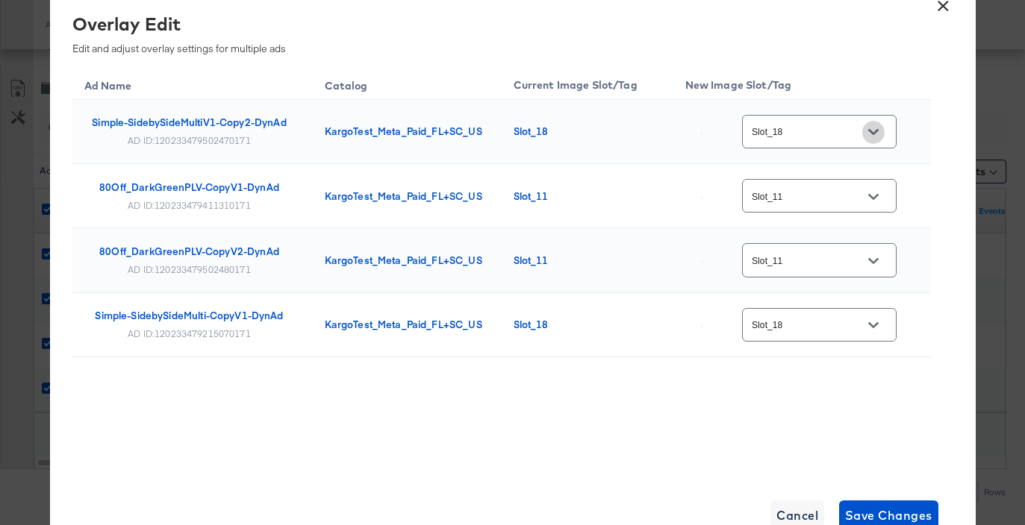
click at [870, 122] on button "Open" at bounding box center [873, 132] width 22 height 22
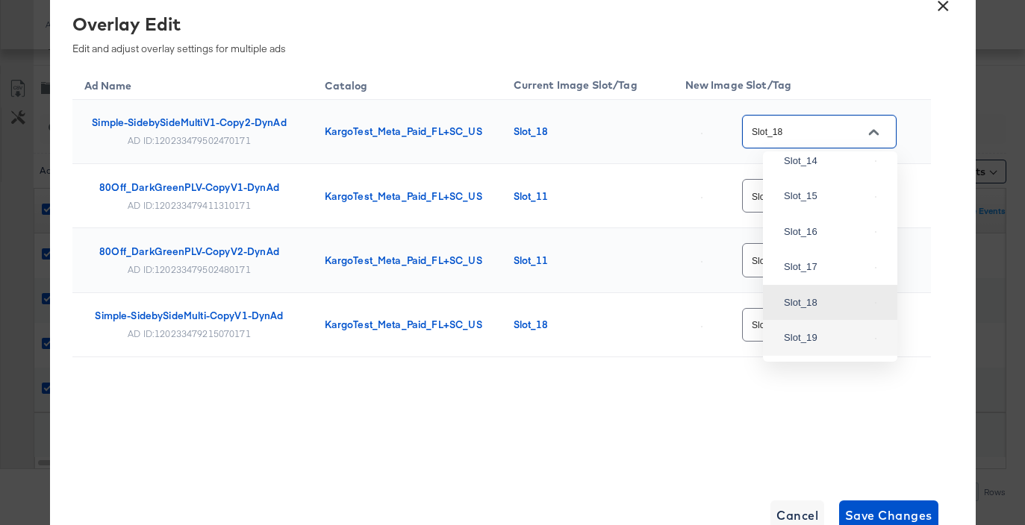
scroll to position [1548, 0]
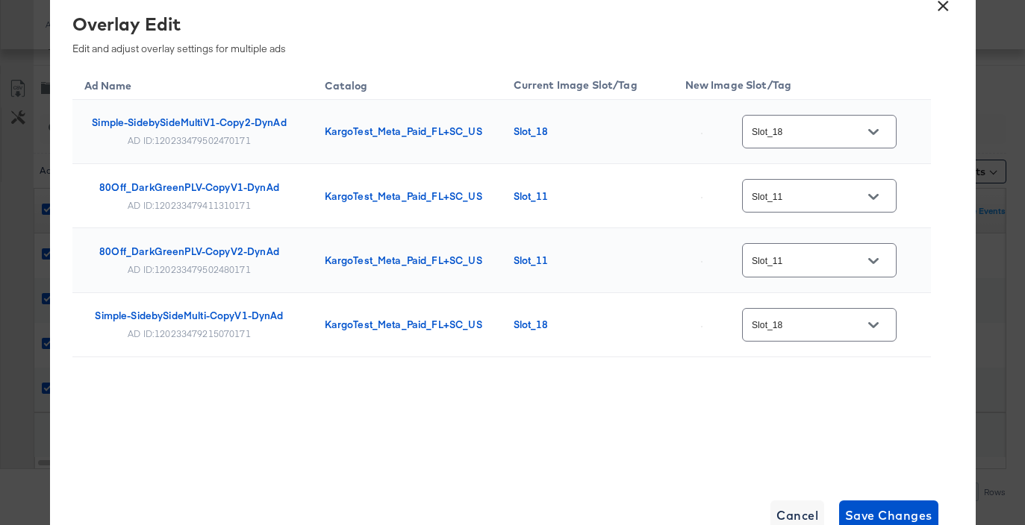
click at [939, 7] on button "×" at bounding box center [943, 2] width 27 height 27
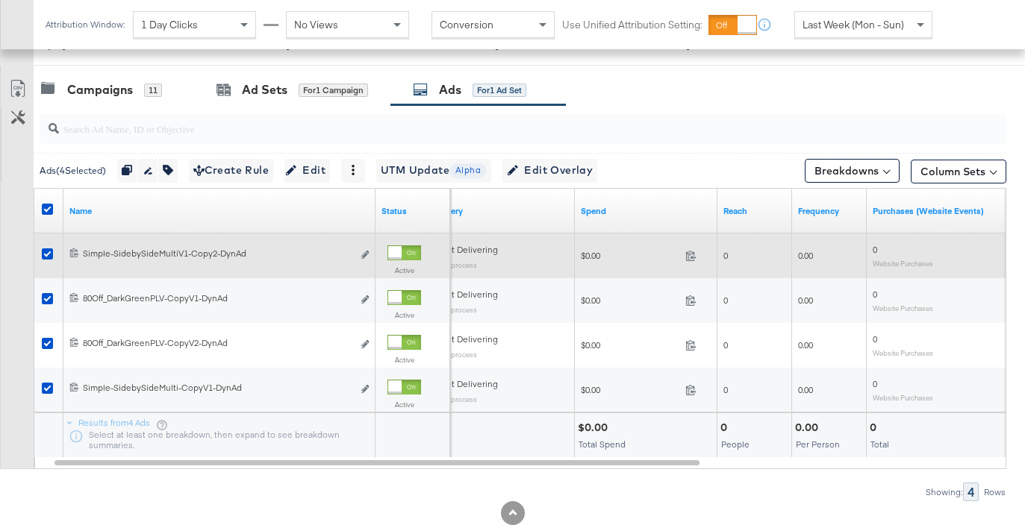
scroll to position [0, 0]
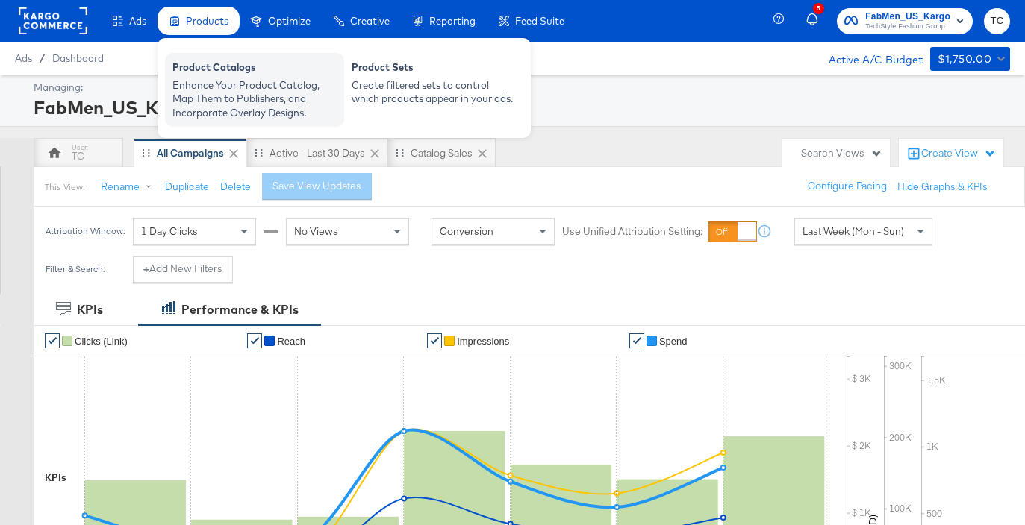
click at [211, 81] on div "Enhance Your Product Catalog, Map Them to Publishers, and Incorporate Overlay D…" at bounding box center [254, 99] width 164 height 42
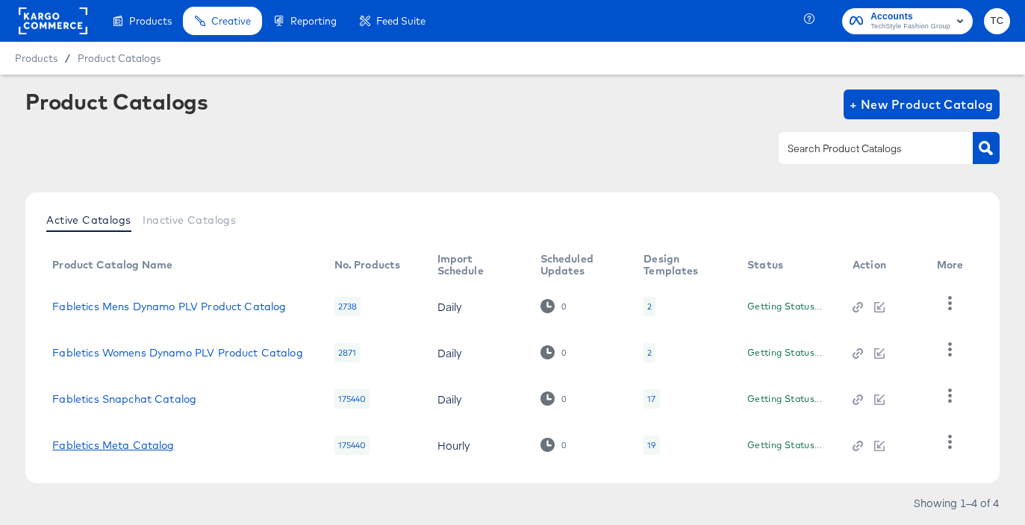
click at [161, 447] on link "Fabletics Meta Catalog" at bounding box center [113, 446] width 122 height 12
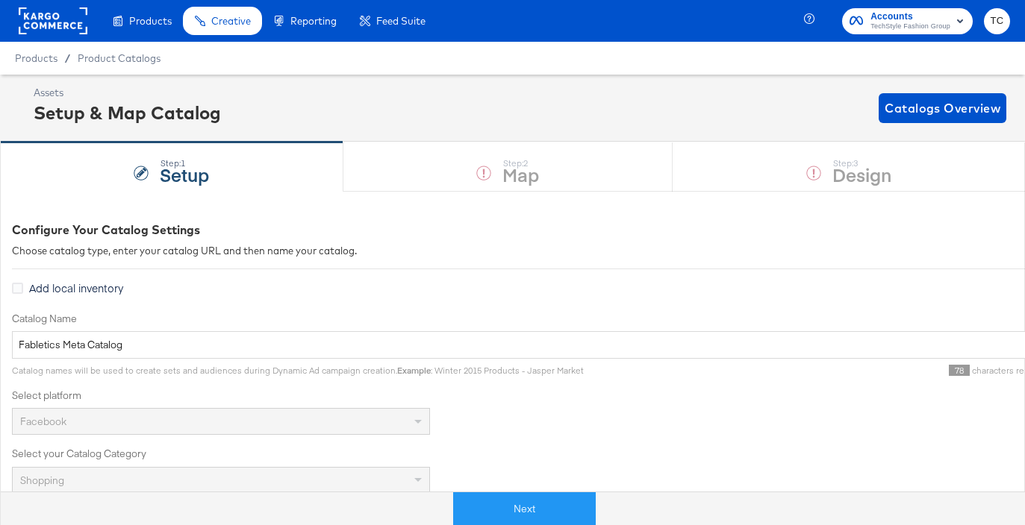
click at [531, 493] on div "Next" at bounding box center [524, 510] width 1047 height 34
click at [792, 178] on div "Step: 1 Setup Step: 2 Map Step: 3 Design" at bounding box center [512, 166] width 1025 height 49
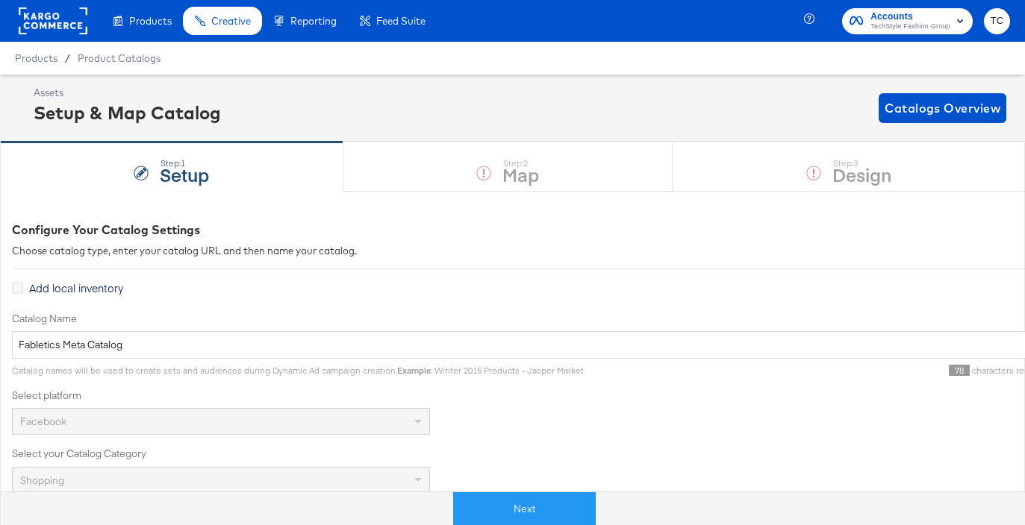
click at [792, 178] on div "Step: 1 Setup Step: 2 Map Step: 3 Design" at bounding box center [512, 166] width 1025 height 49
click at [779, 170] on div "Step: 1 Setup Step: 2 Map Step: 3 Design" at bounding box center [512, 166] width 1025 height 49
click at [527, 512] on button "Next" at bounding box center [524, 510] width 143 height 34
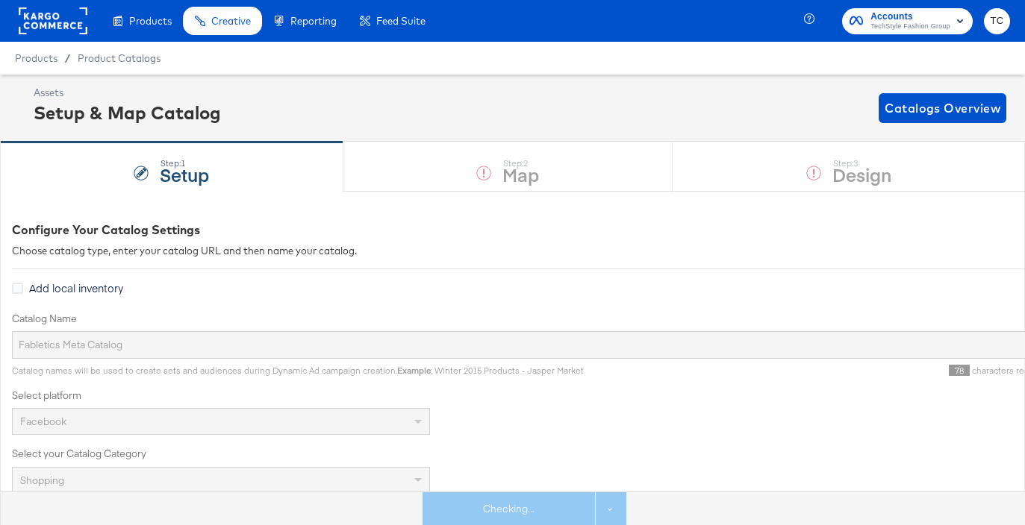
click at [796, 178] on div "Step: 1 Setup Step: 2 Map Step: 3 Design" at bounding box center [512, 166] width 1025 height 49
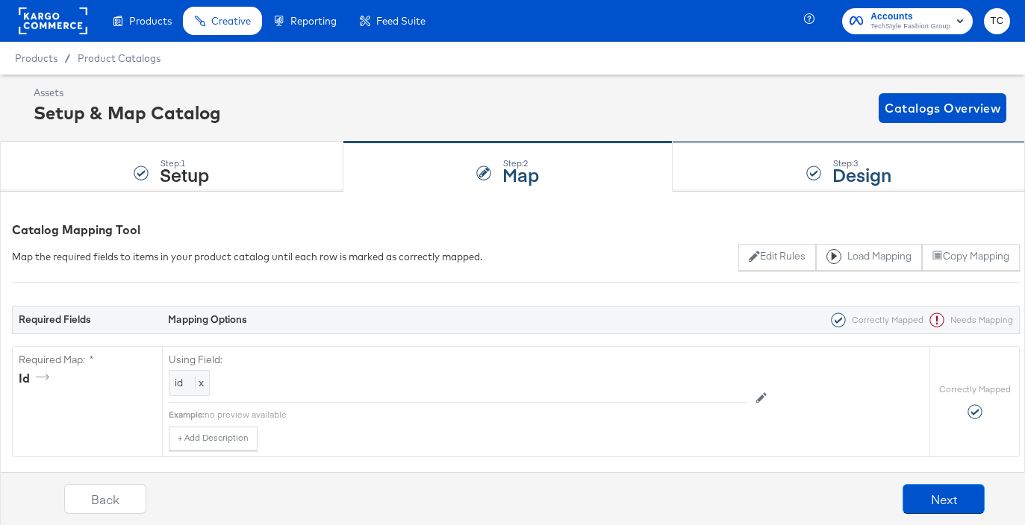
click at [790, 178] on div "Step: 3 Design" at bounding box center [849, 167] width 352 height 49
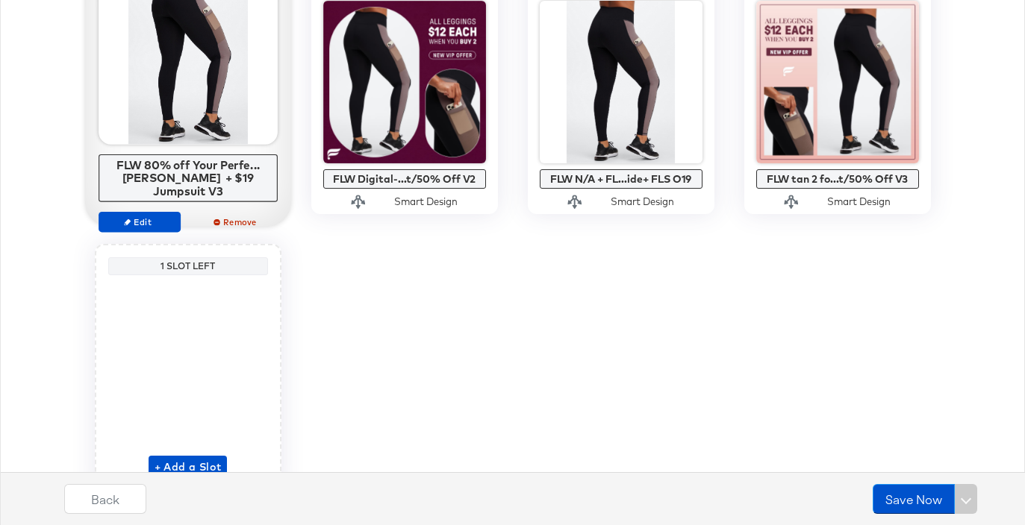
scroll to position [1509, 0]
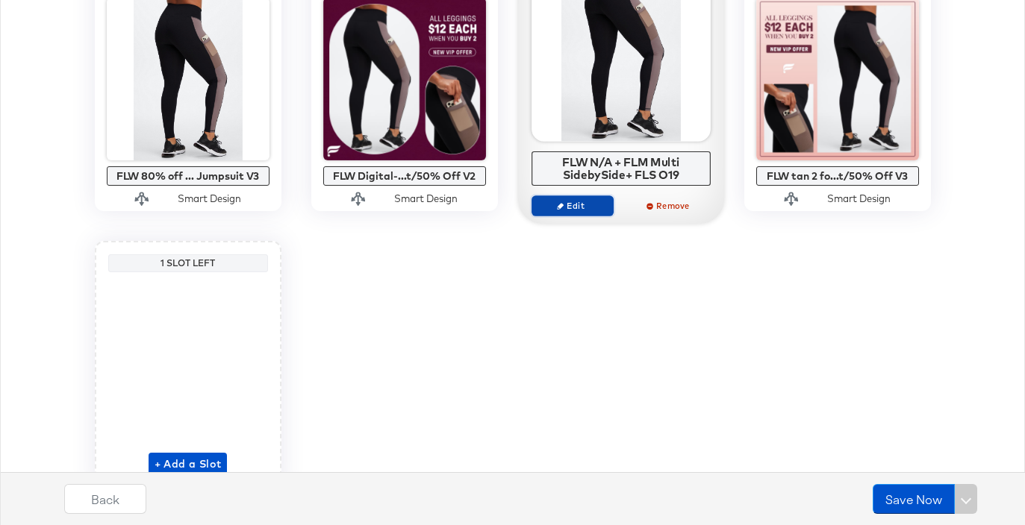
click at [604, 209] on span "Edit" at bounding box center [571, 205] width 69 height 11
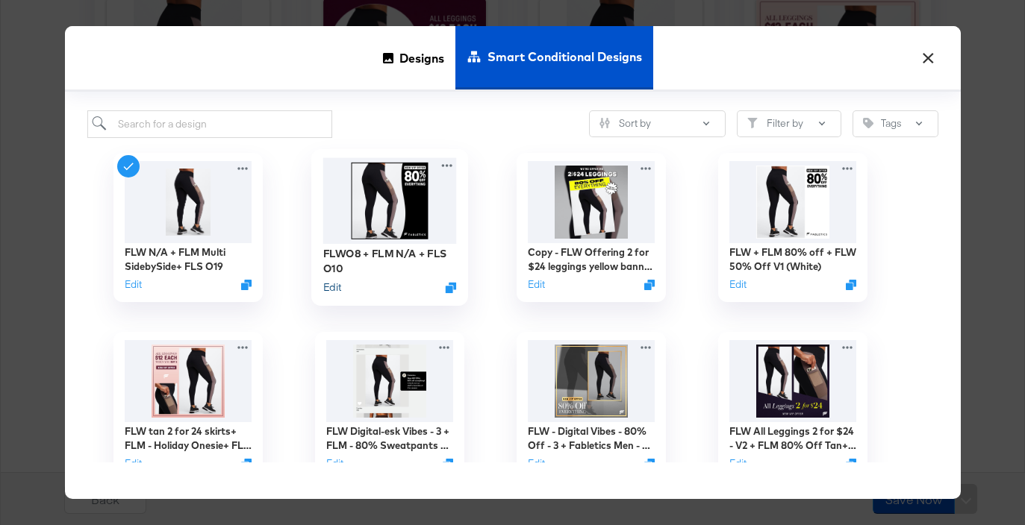
click at [333, 289] on button "Edit" at bounding box center [331, 287] width 18 height 14
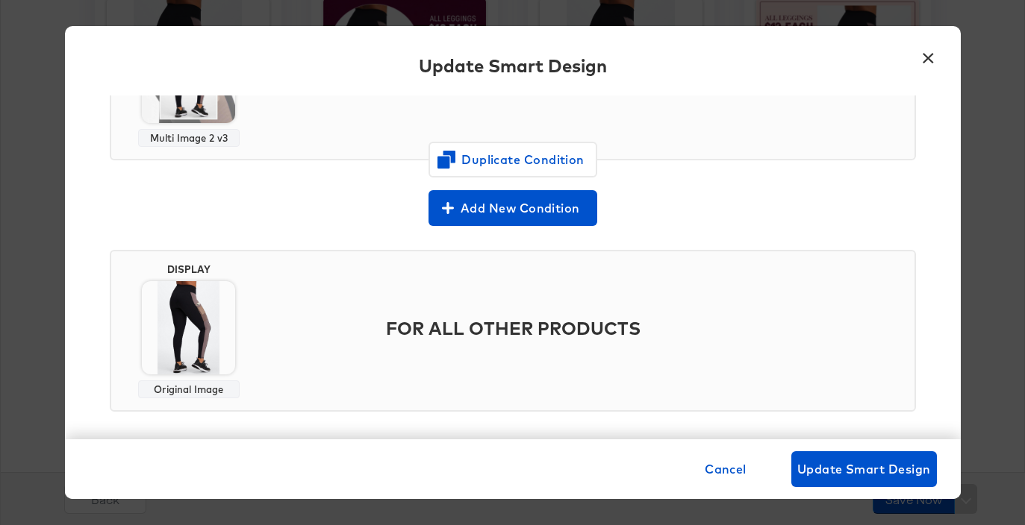
scroll to position [637, 0]
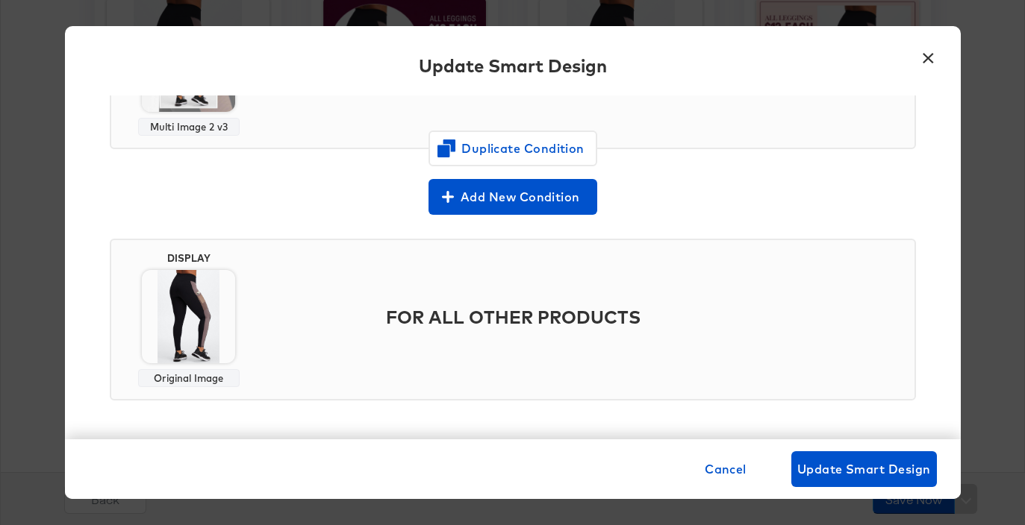
click at [928, 54] on button "×" at bounding box center [928, 54] width 27 height 27
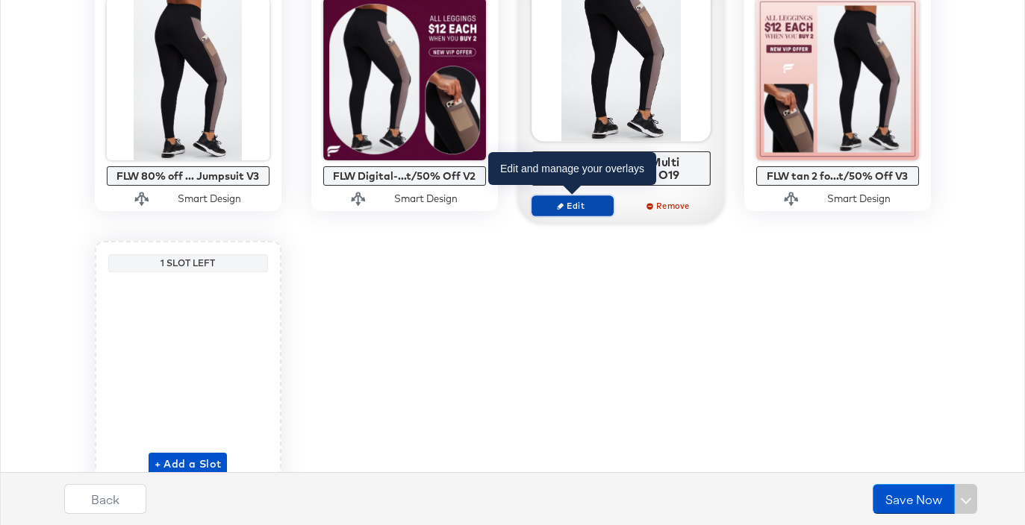
click at [578, 209] on span "Edit" at bounding box center [571, 205] width 69 height 11
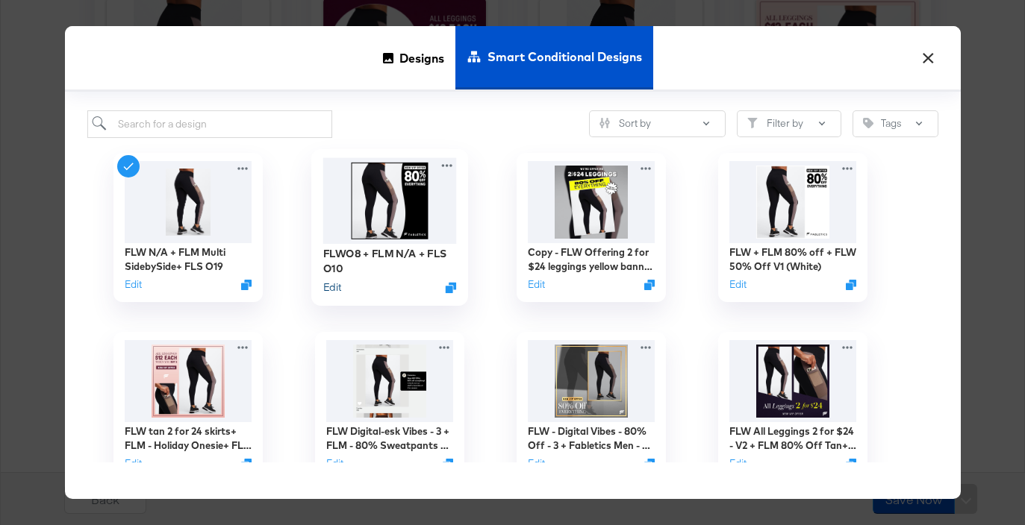
click at [338, 290] on button "Edit" at bounding box center [331, 287] width 18 height 14
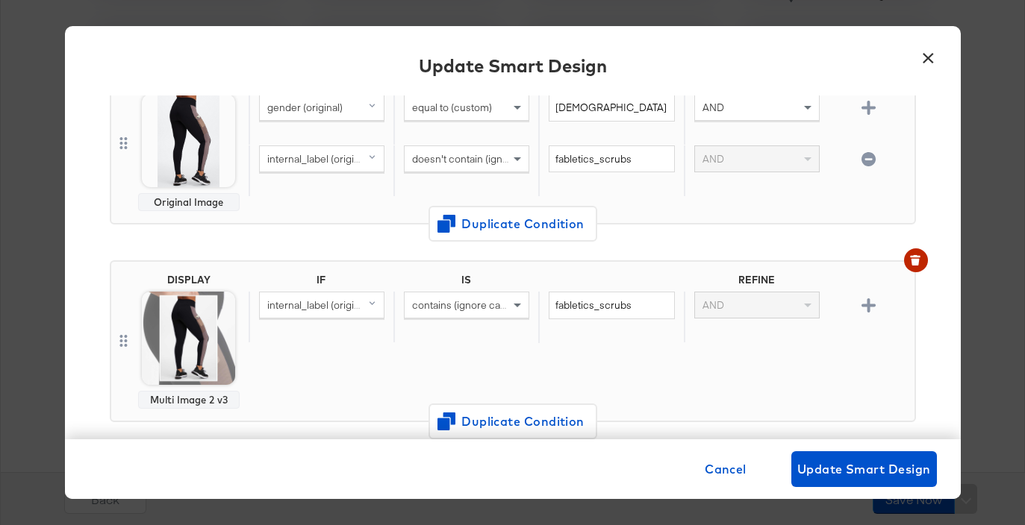
scroll to position [355, 0]
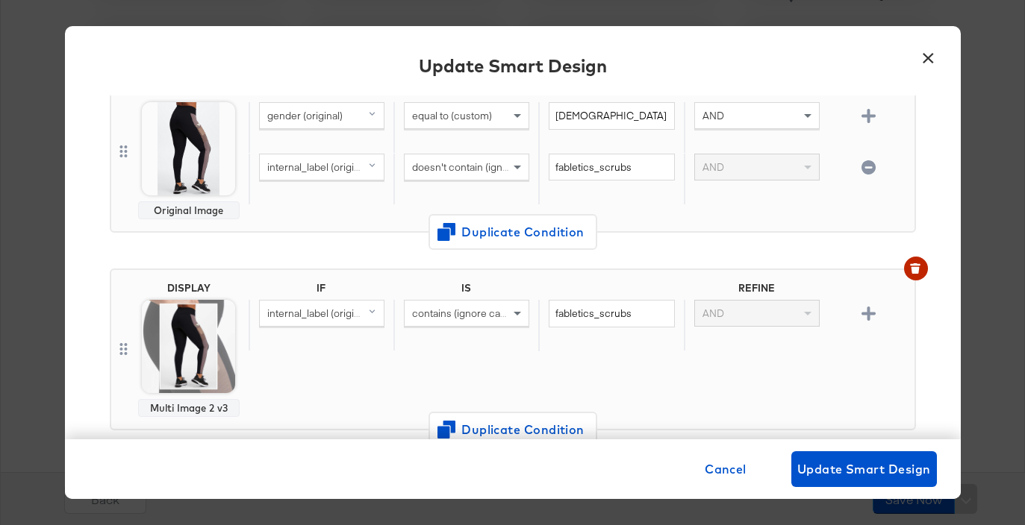
click at [923, 54] on button "×" at bounding box center [928, 54] width 27 height 27
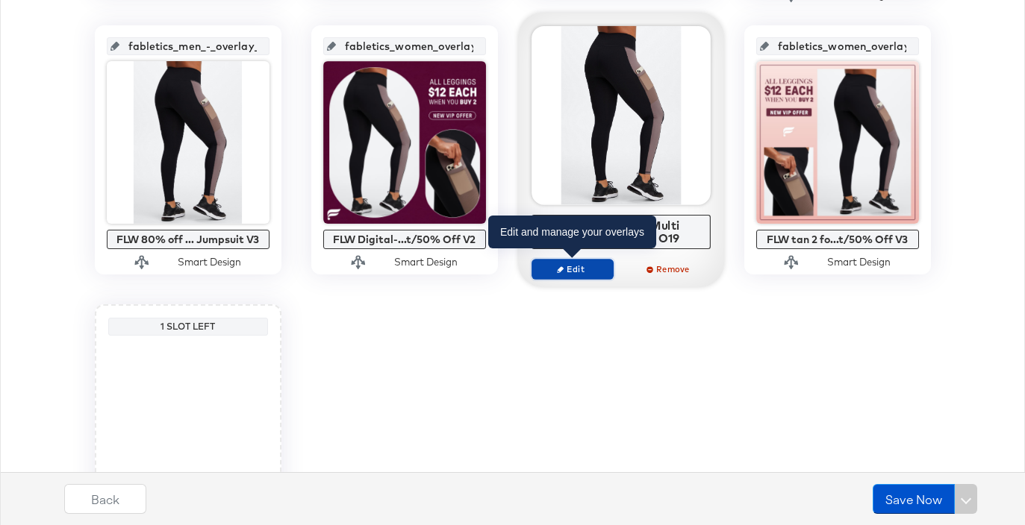
click at [584, 275] on span "Edit" at bounding box center [571, 268] width 69 height 11
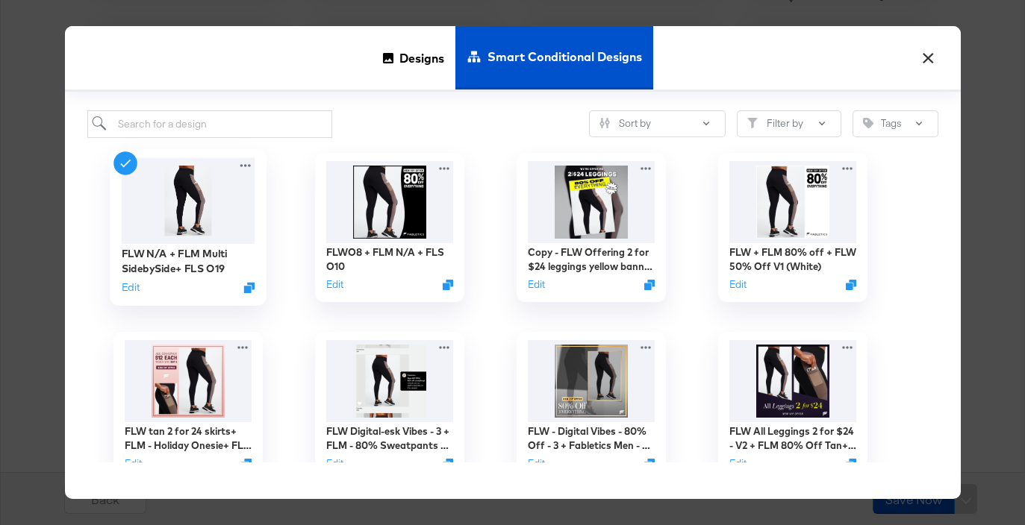
click at [135, 298] on div "FLW N/A + FLM Multi SidebySide+ FLS O19 Edit" at bounding box center [188, 227] width 157 height 157
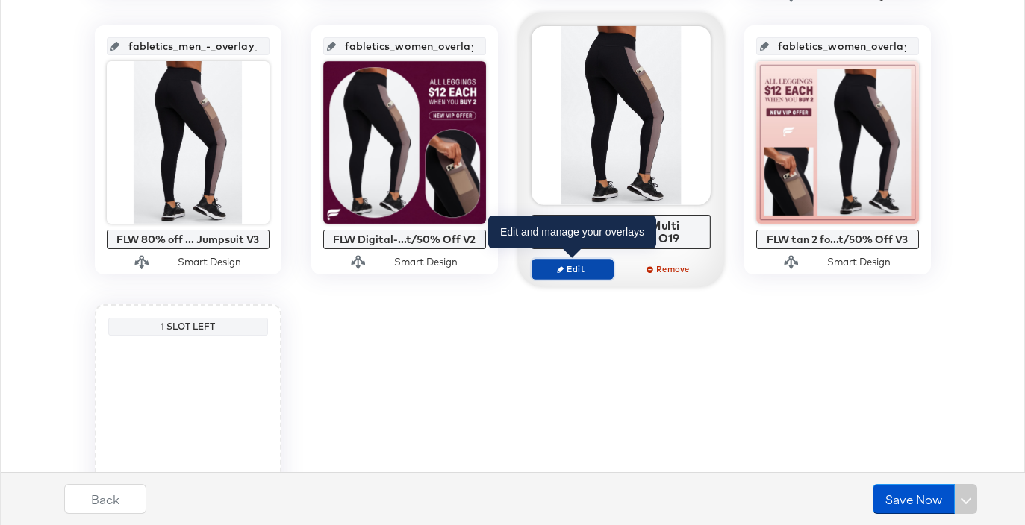
click at [570, 272] on span "Edit" at bounding box center [571, 268] width 69 height 11
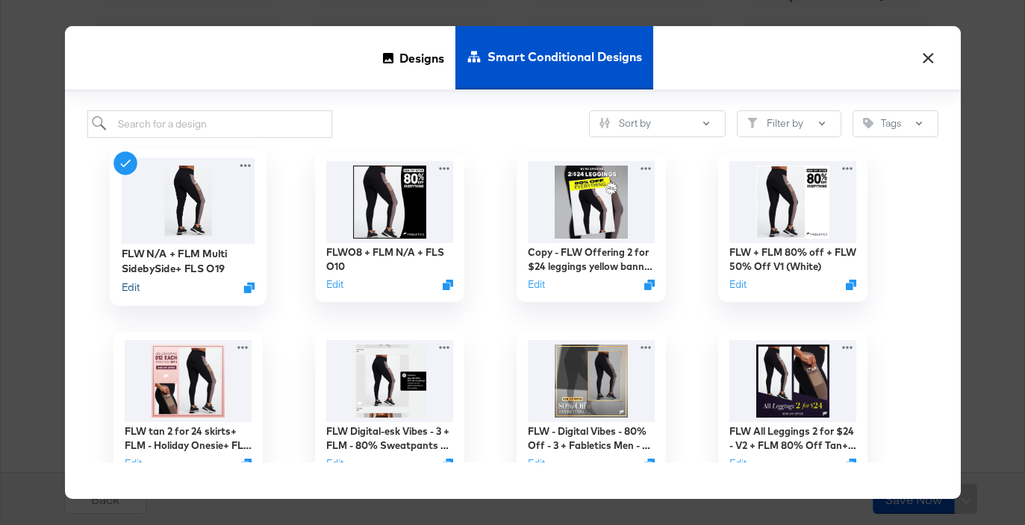
click at [134, 284] on button "Edit" at bounding box center [130, 287] width 18 height 14
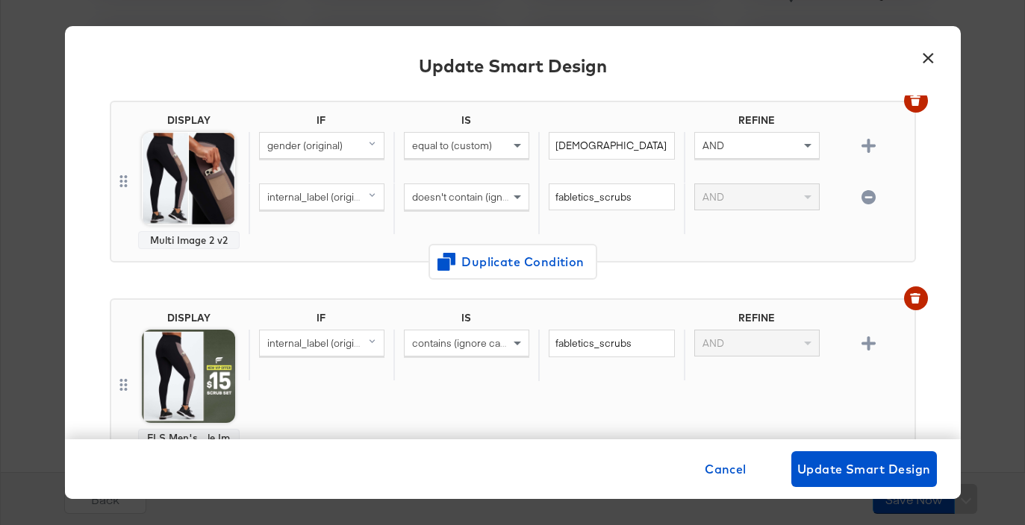
scroll to position [200, 0]
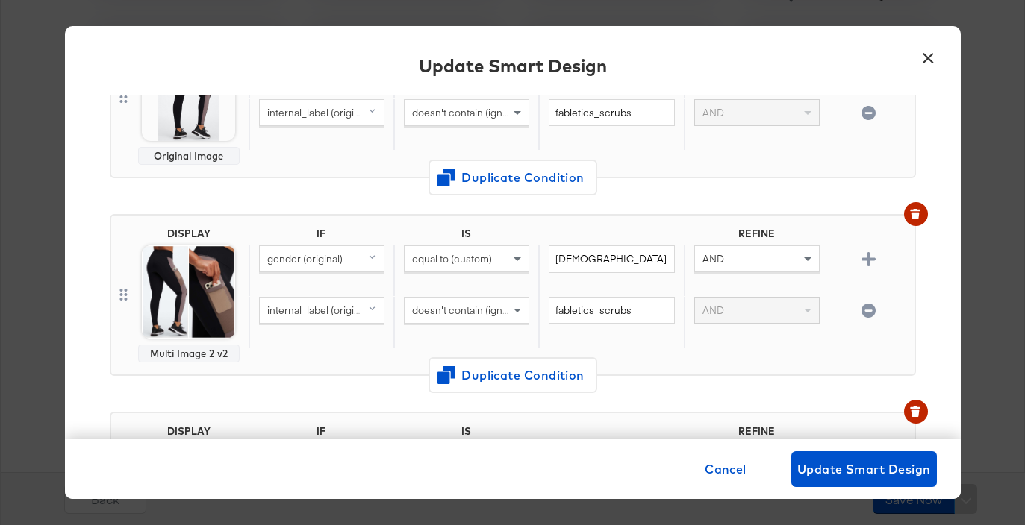
click at [498, 257] on div "equal to (custom)" at bounding box center [467, 258] width 124 height 25
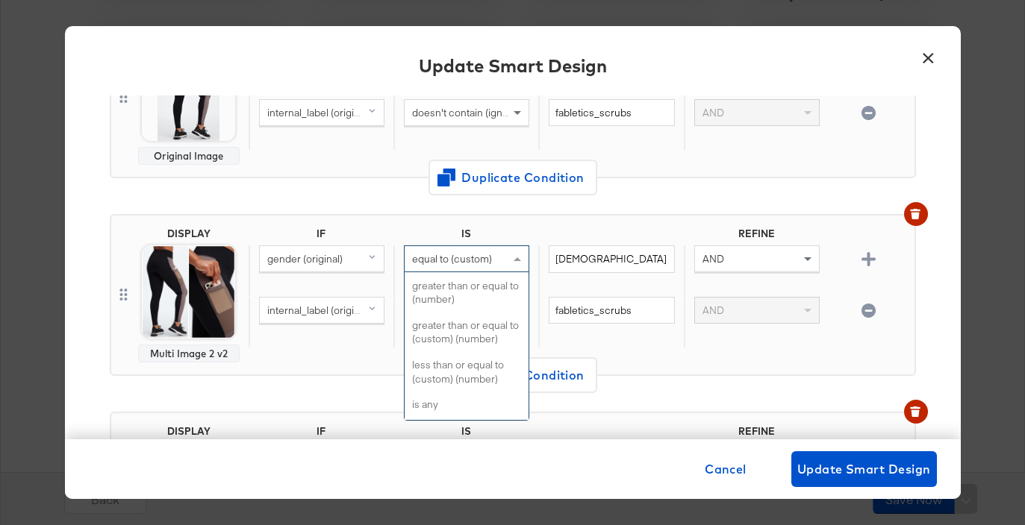
scroll to position [340, 0]
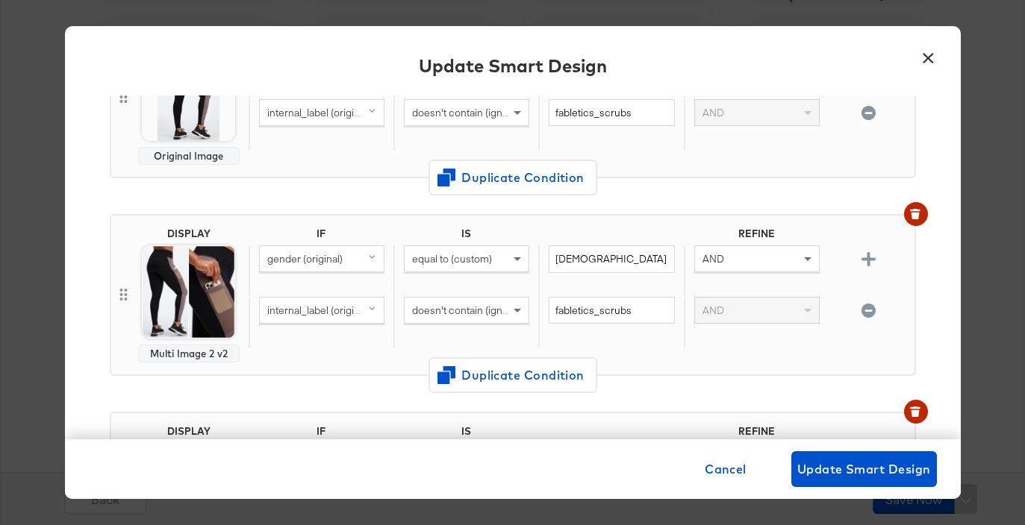
click at [684, 185] on div "DISPLAY Original Image IF IS REFINE gender (original) equal to (custom) [DEMOGR…" at bounding box center [513, 103] width 806 height 198
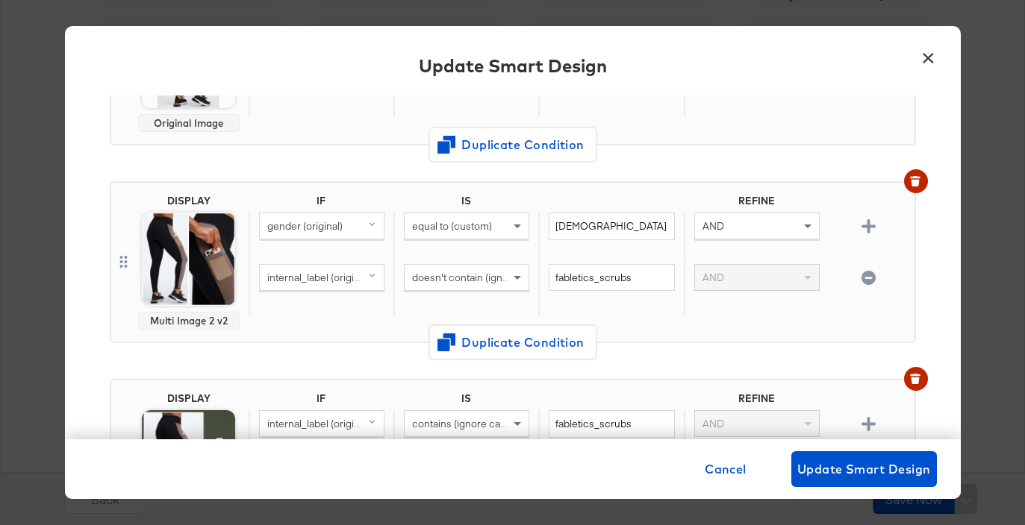
scroll to position [237, 0]
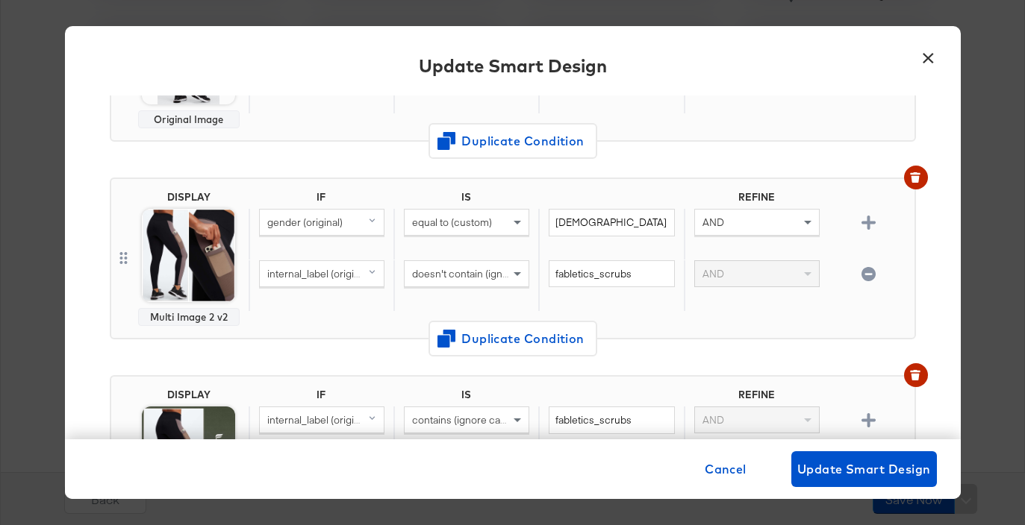
click at [932, 57] on button "×" at bounding box center [928, 54] width 27 height 27
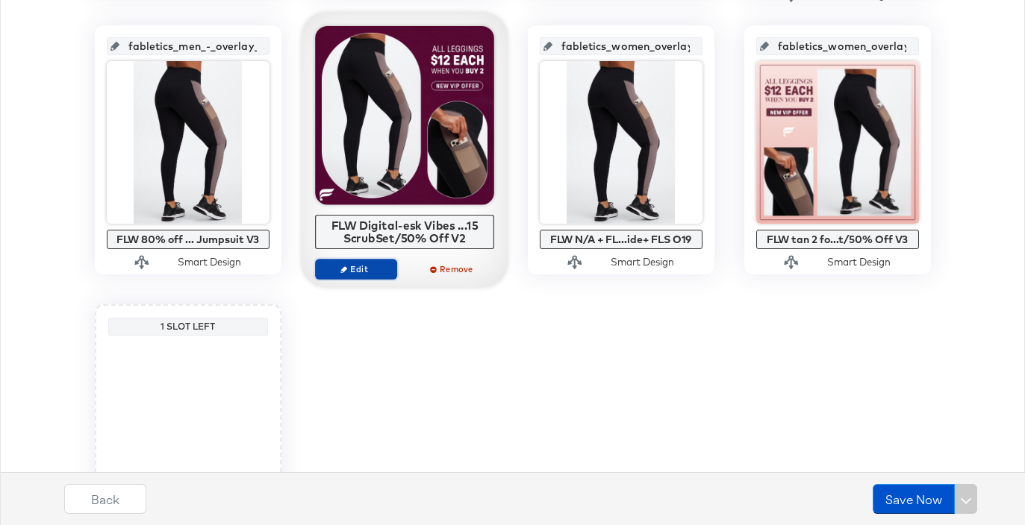
click at [375, 272] on span "Edit" at bounding box center [355, 268] width 69 height 11
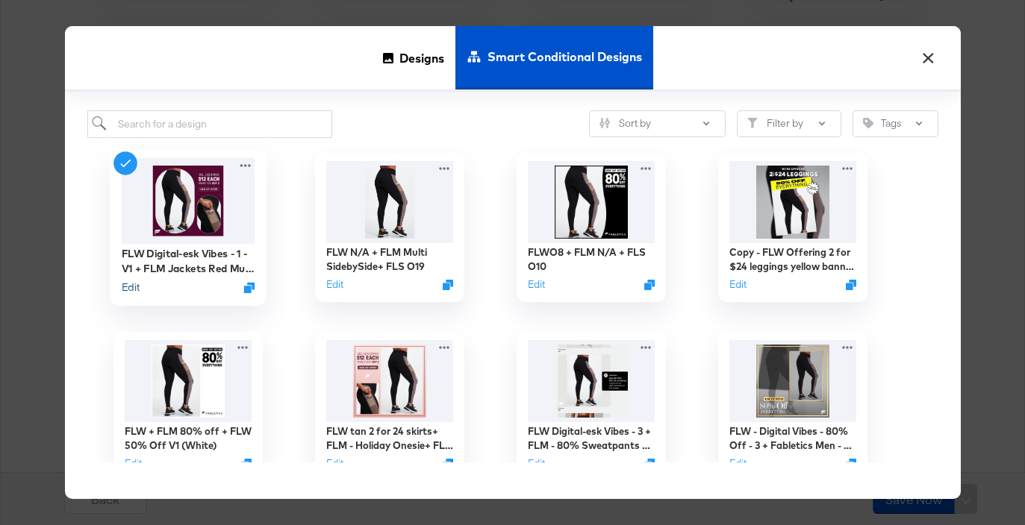
click at [129, 290] on button "Edit" at bounding box center [130, 287] width 18 height 14
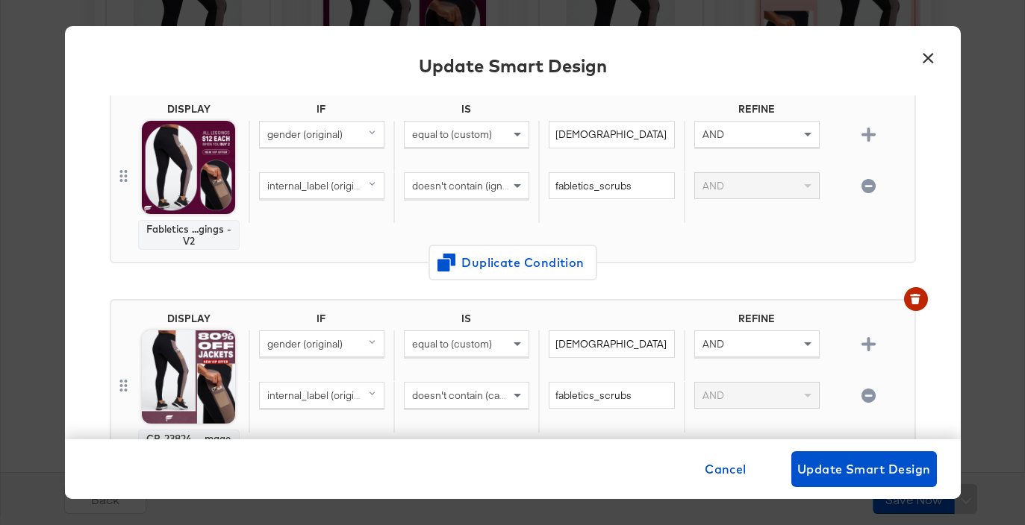
scroll to position [317, 0]
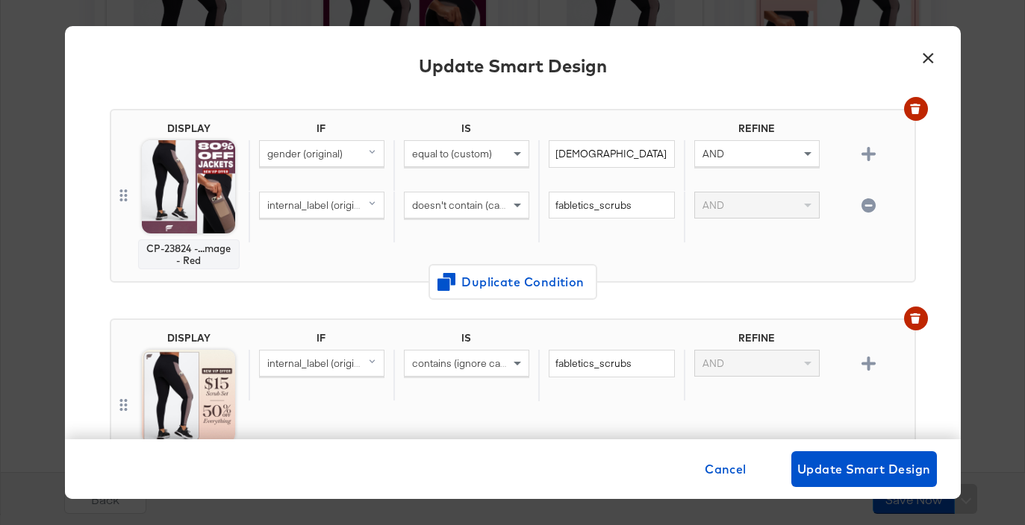
click at [925, 57] on button "×" at bounding box center [928, 54] width 27 height 27
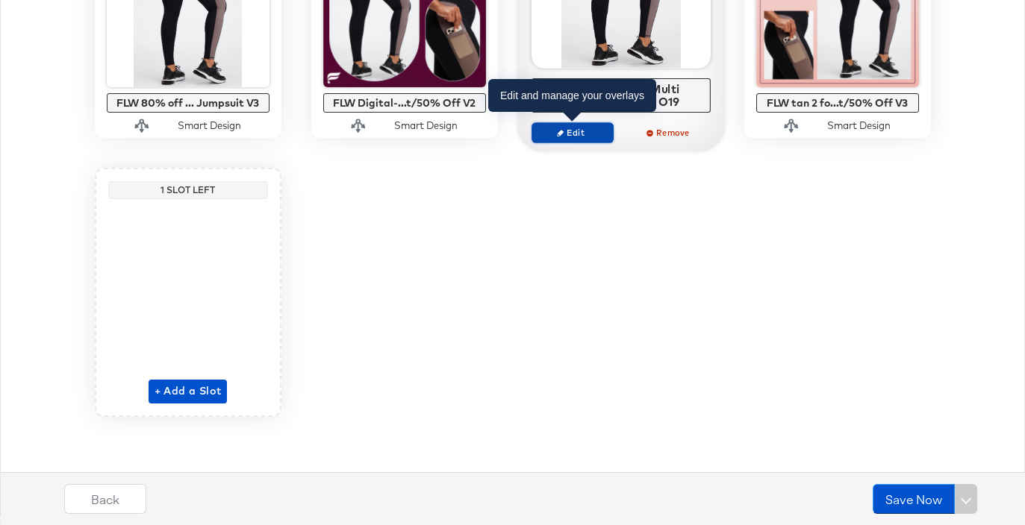
click at [574, 137] on span "Edit" at bounding box center [571, 132] width 69 height 11
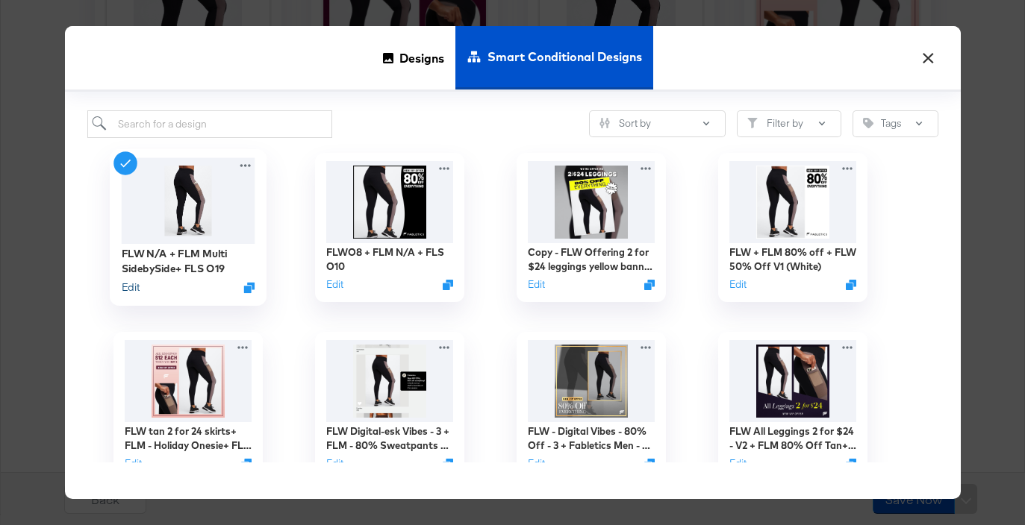
click at [132, 289] on button "Edit" at bounding box center [130, 287] width 18 height 14
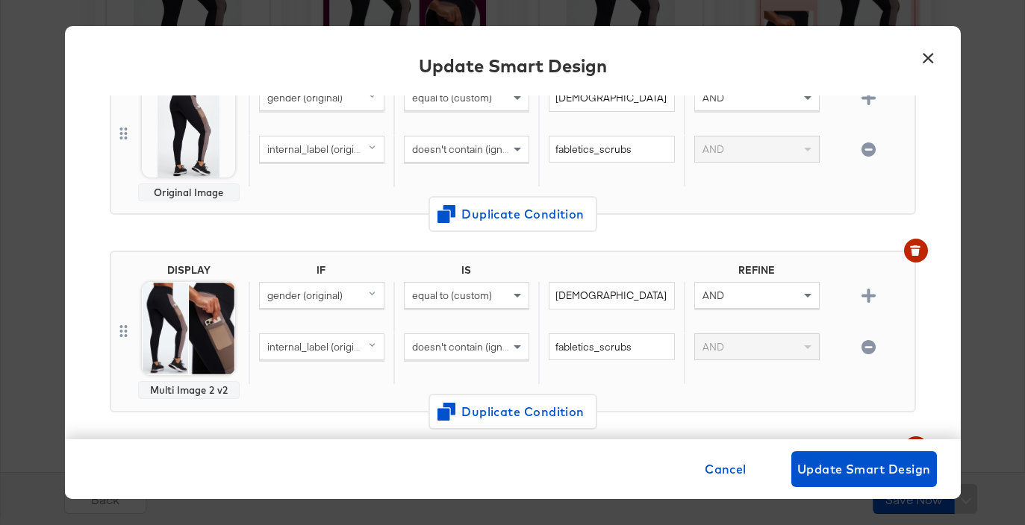
scroll to position [197, 0]
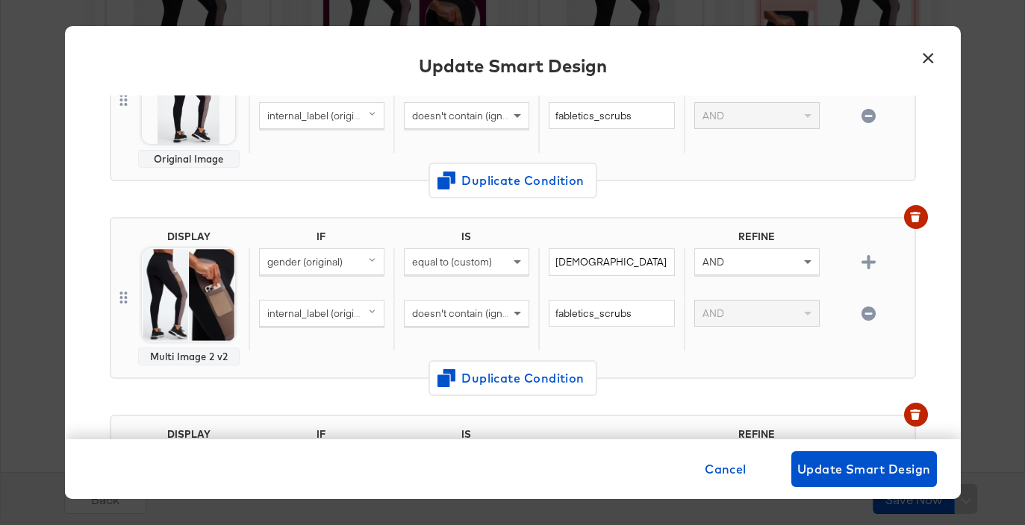
click at [932, 55] on button "×" at bounding box center [928, 54] width 27 height 27
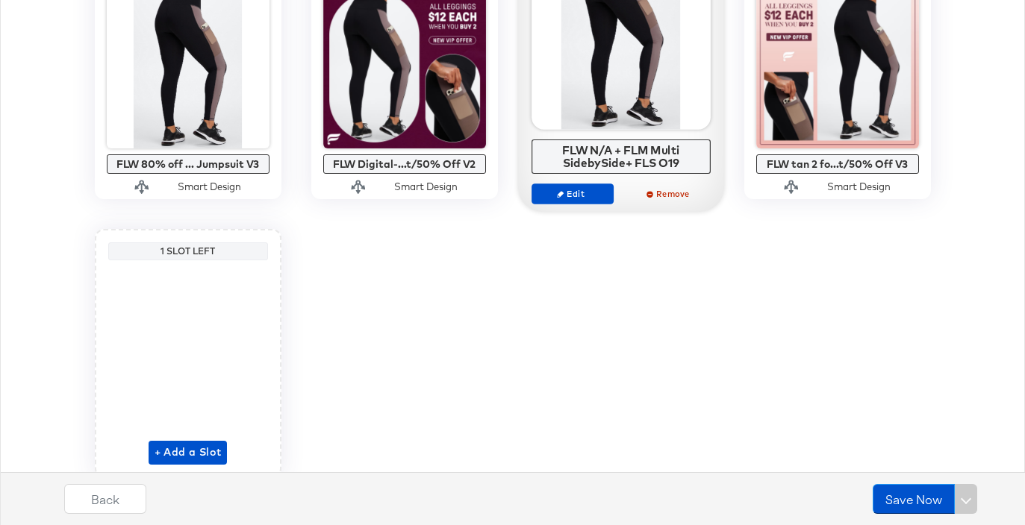
scroll to position [1480, 0]
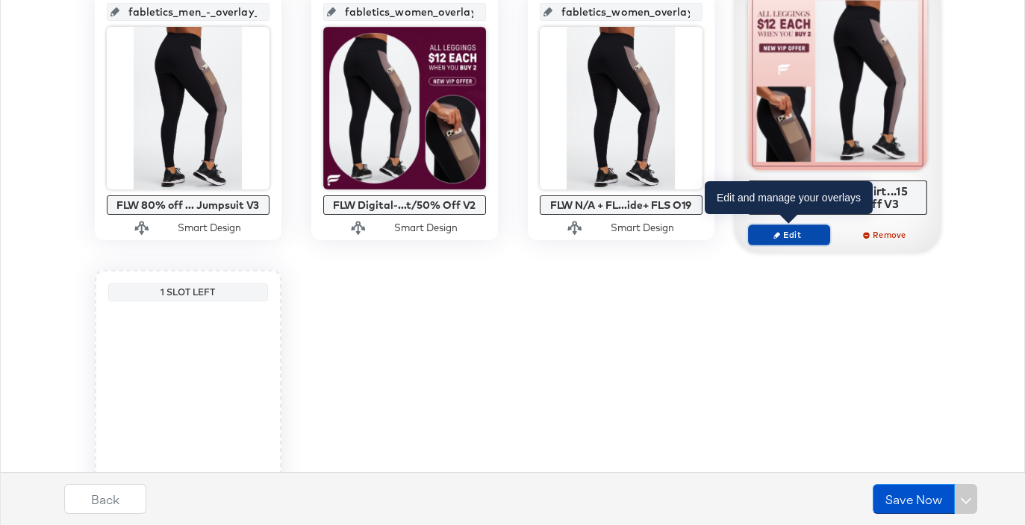
click at [782, 240] on span "Edit" at bounding box center [788, 234] width 69 height 11
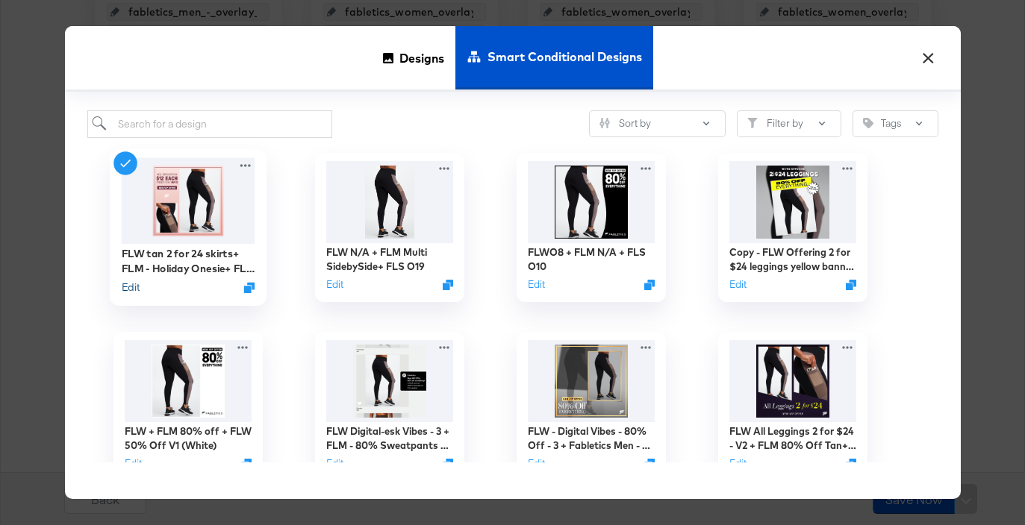
click at [128, 287] on button "Edit" at bounding box center [130, 287] width 18 height 14
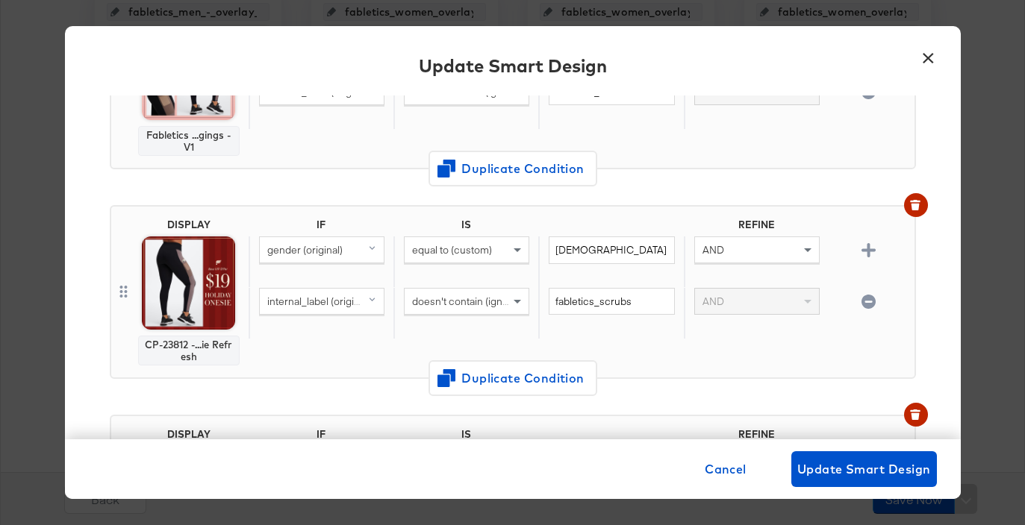
scroll to position [181, 0]
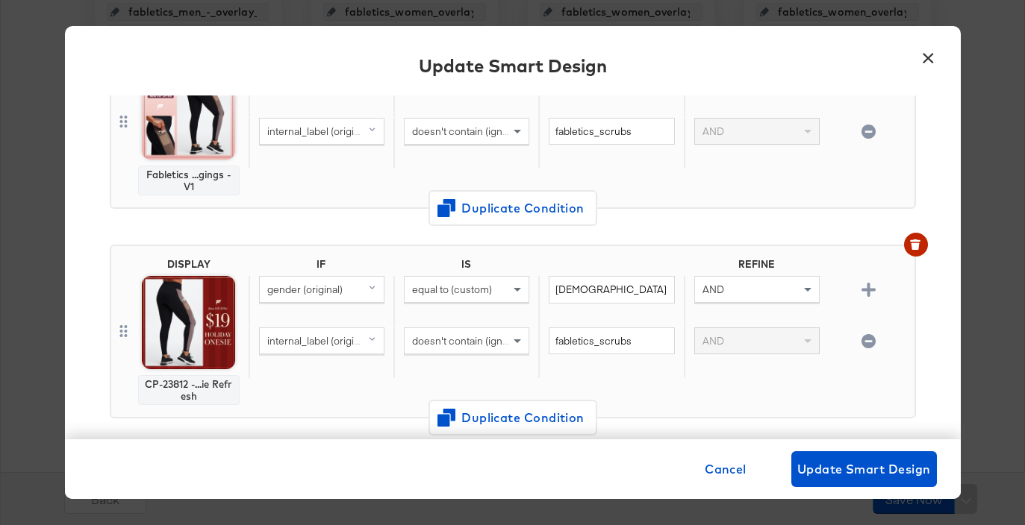
click at [920, 66] on button "×" at bounding box center [928, 54] width 27 height 27
